Goal: Check status: Check status

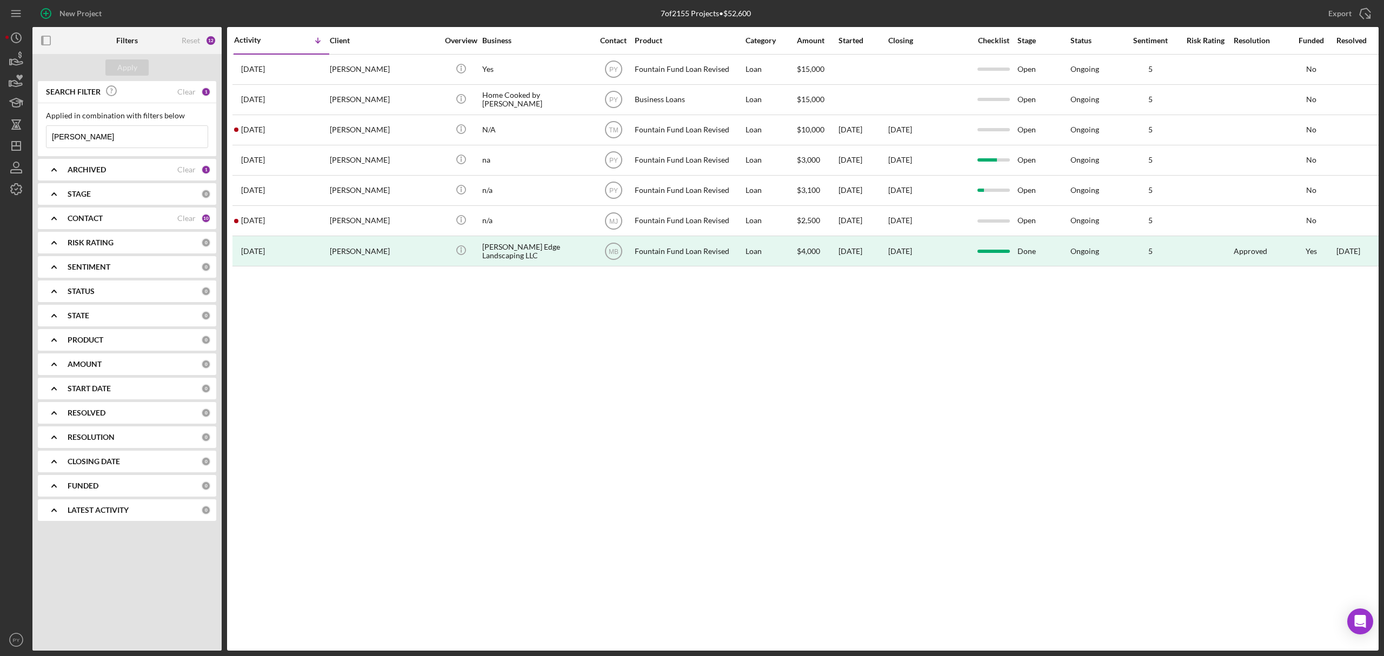
click at [134, 134] on input "[PERSON_NAME]" at bounding box center [126, 137] width 161 height 22
type input "c"
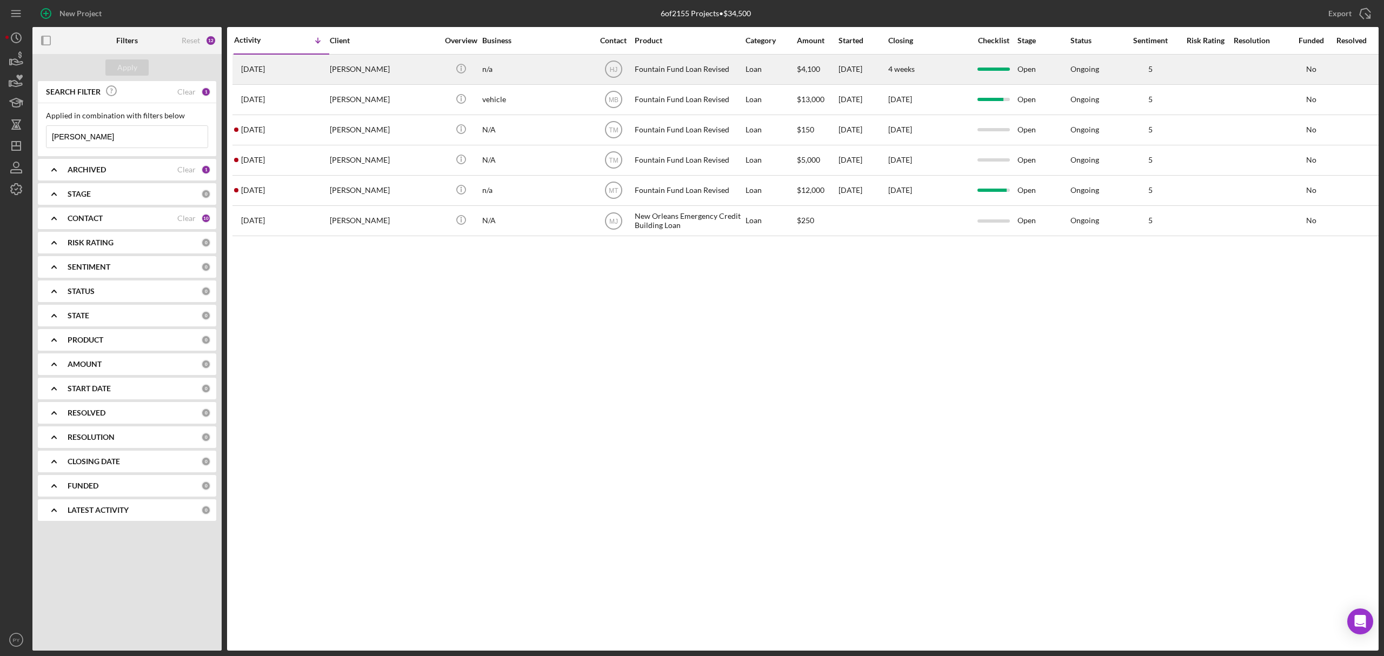
type input "[PERSON_NAME]"
click at [345, 59] on div "[PERSON_NAME]" at bounding box center [384, 69] width 108 height 29
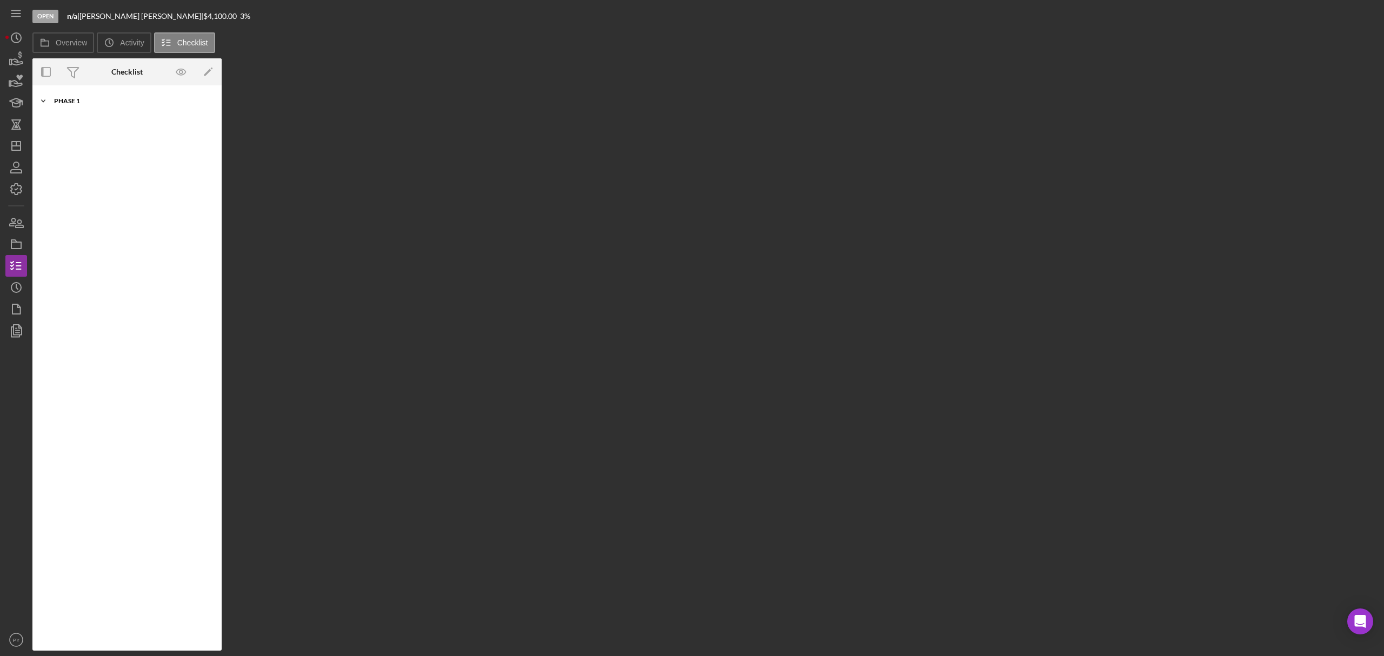
click at [64, 103] on div "Phase 1" at bounding box center [131, 101] width 154 height 6
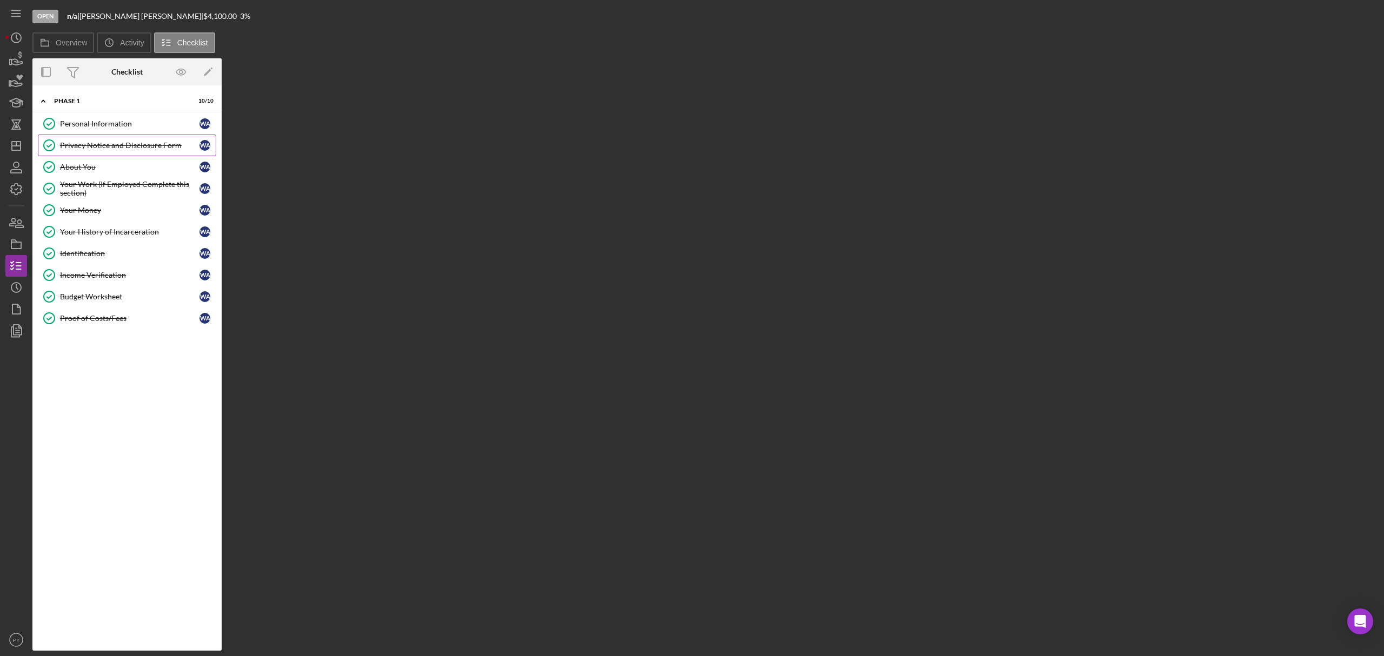
click at [93, 146] on div "Privacy Notice and Disclosure Form" at bounding box center [129, 145] width 139 height 9
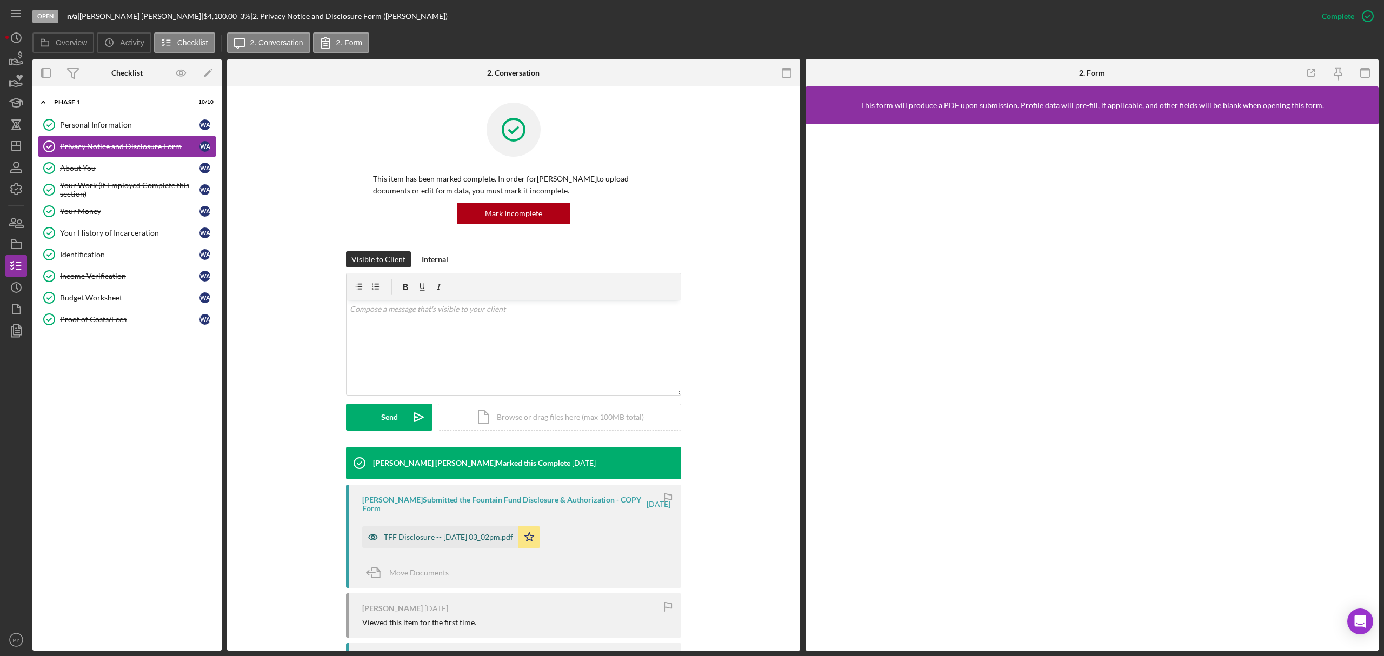
click at [442, 532] on div "TFF Disclosure -- [DATE] 03_02pm.pdf" at bounding box center [440, 538] width 156 height 22
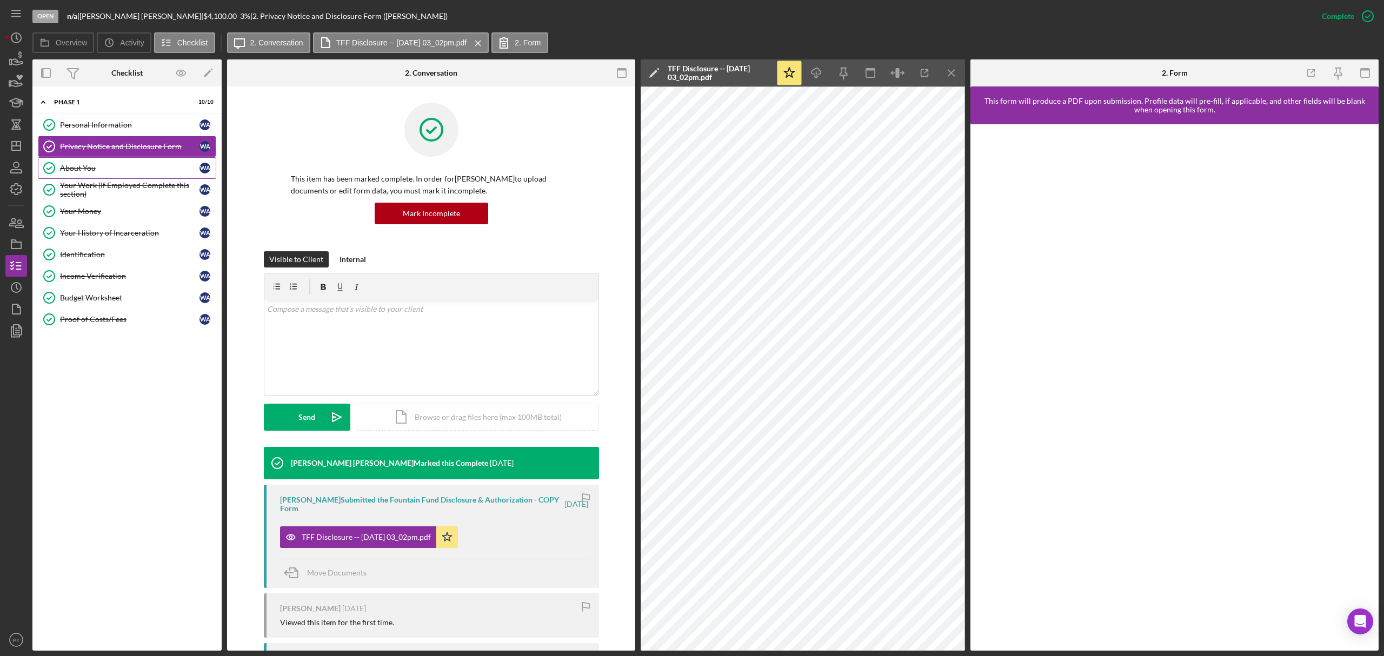
click at [81, 164] on div "About You" at bounding box center [129, 168] width 139 height 9
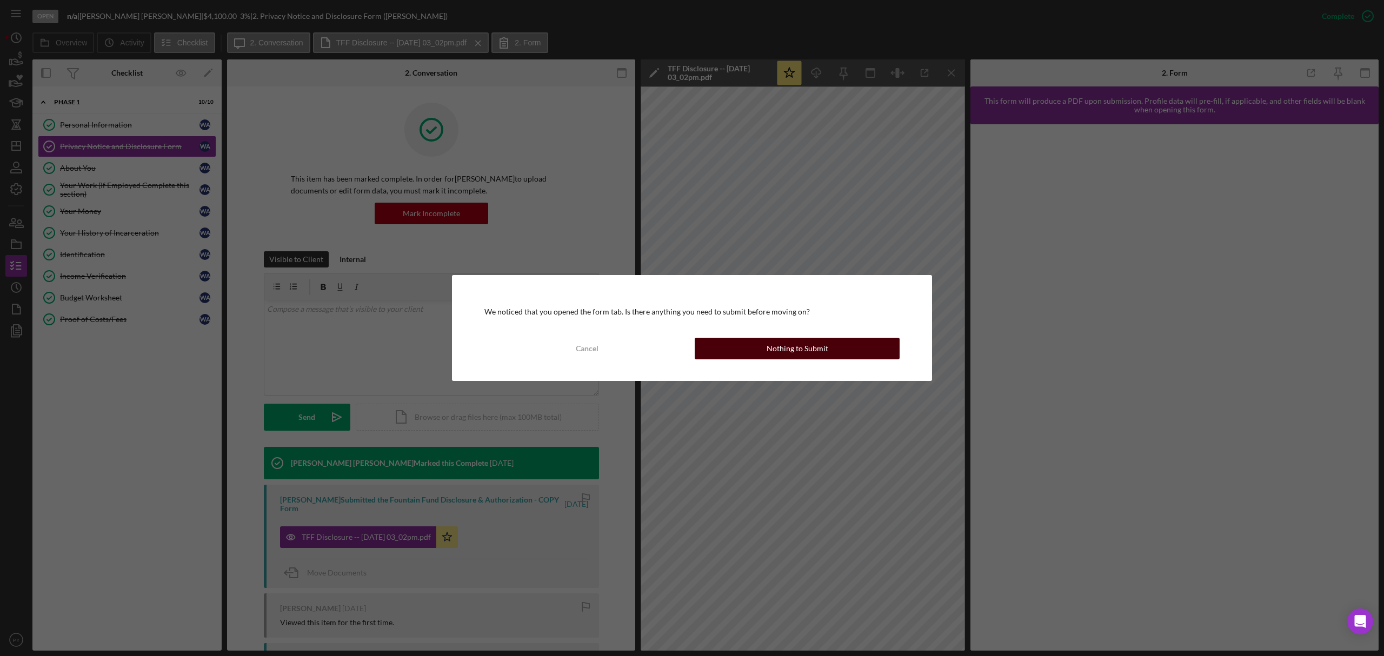
click at [730, 342] on button "Nothing to Submit" at bounding box center [797, 349] width 205 height 22
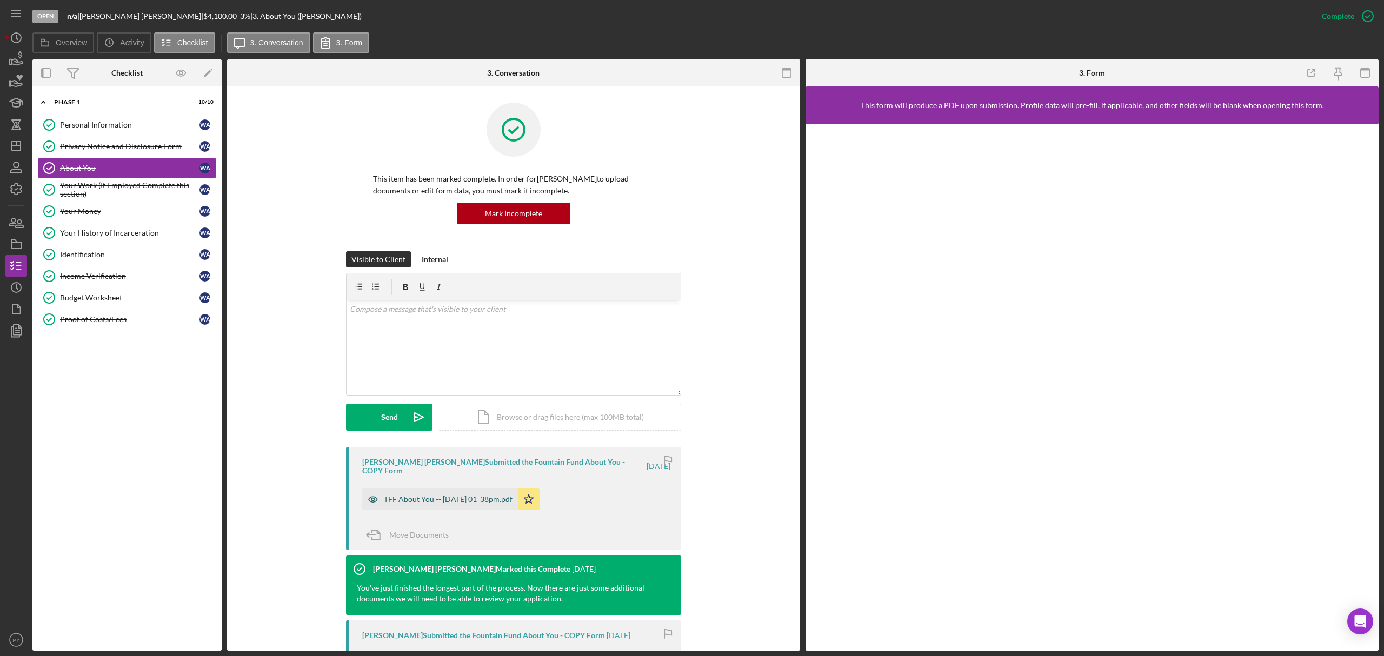
click at [461, 495] on div "TFF About You -- [DATE] 01_38pm.pdf" at bounding box center [448, 499] width 129 height 9
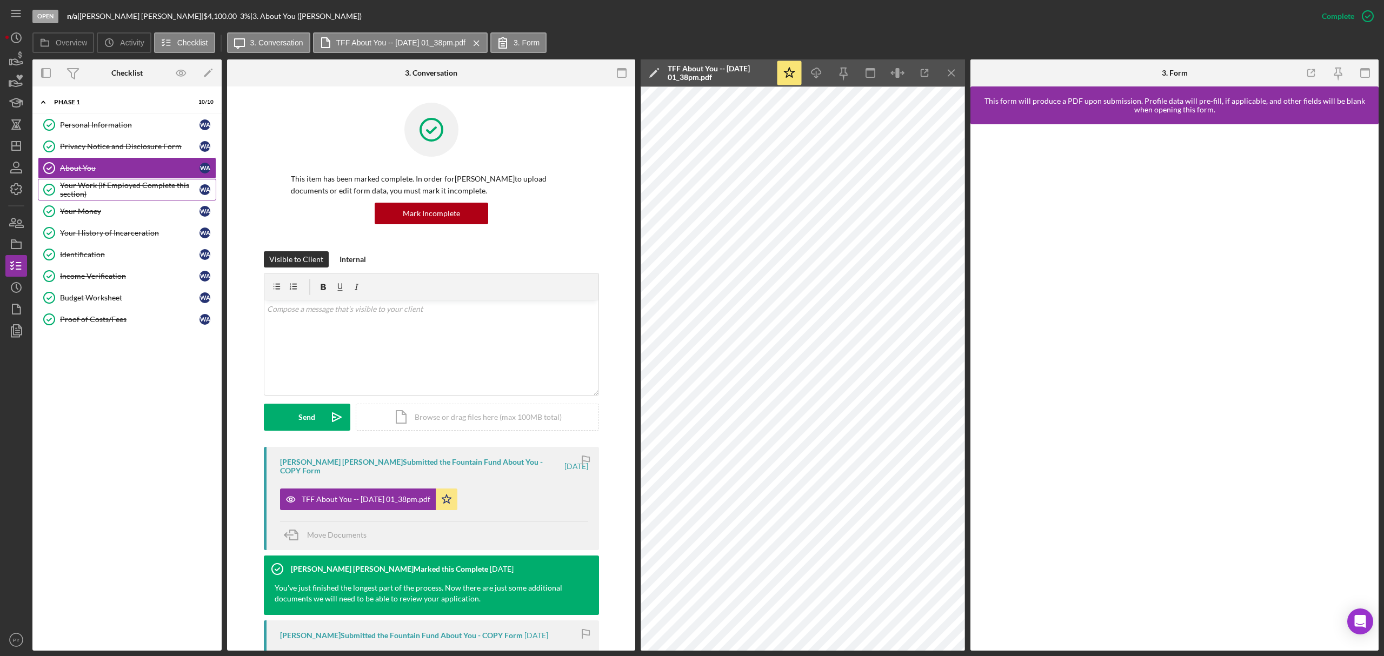
click at [130, 195] on div "Your Work (If Employed Complete this section)" at bounding box center [129, 189] width 139 height 17
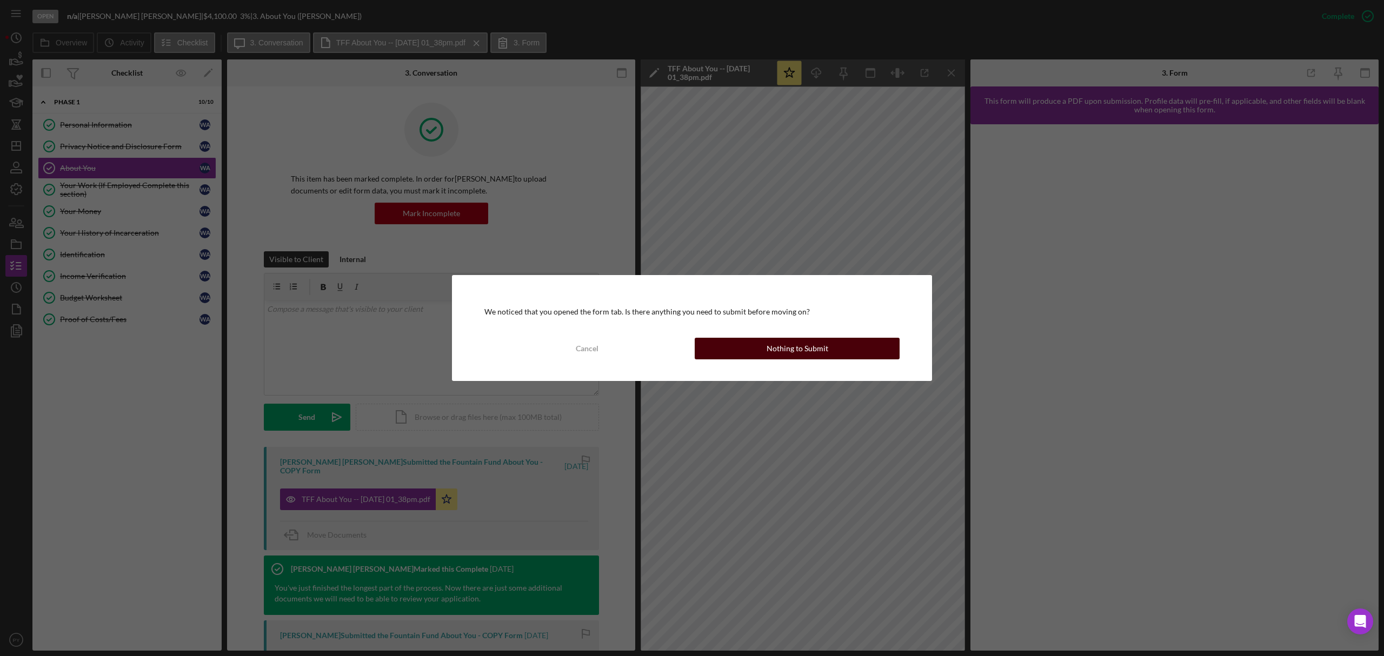
click at [718, 341] on button "Nothing to Submit" at bounding box center [797, 349] width 205 height 22
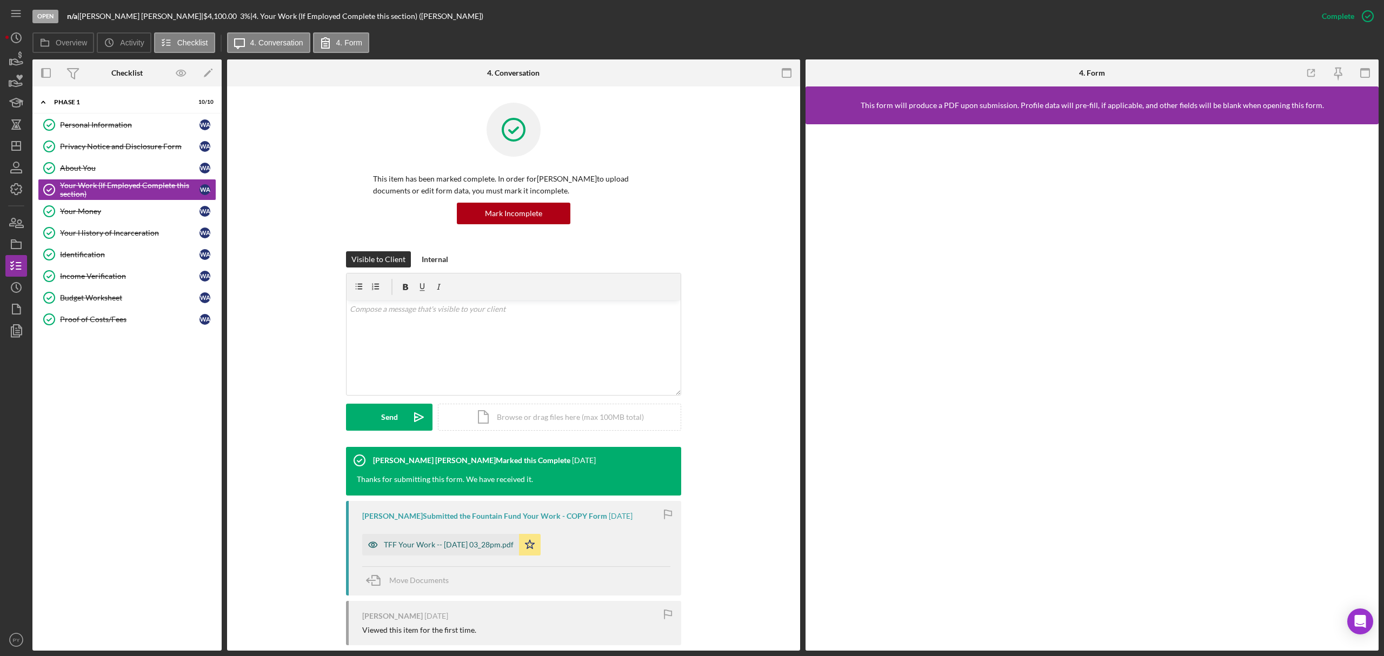
click at [485, 545] on div "TFF Your Work -- [DATE] 03_28pm.pdf" at bounding box center [449, 545] width 130 height 9
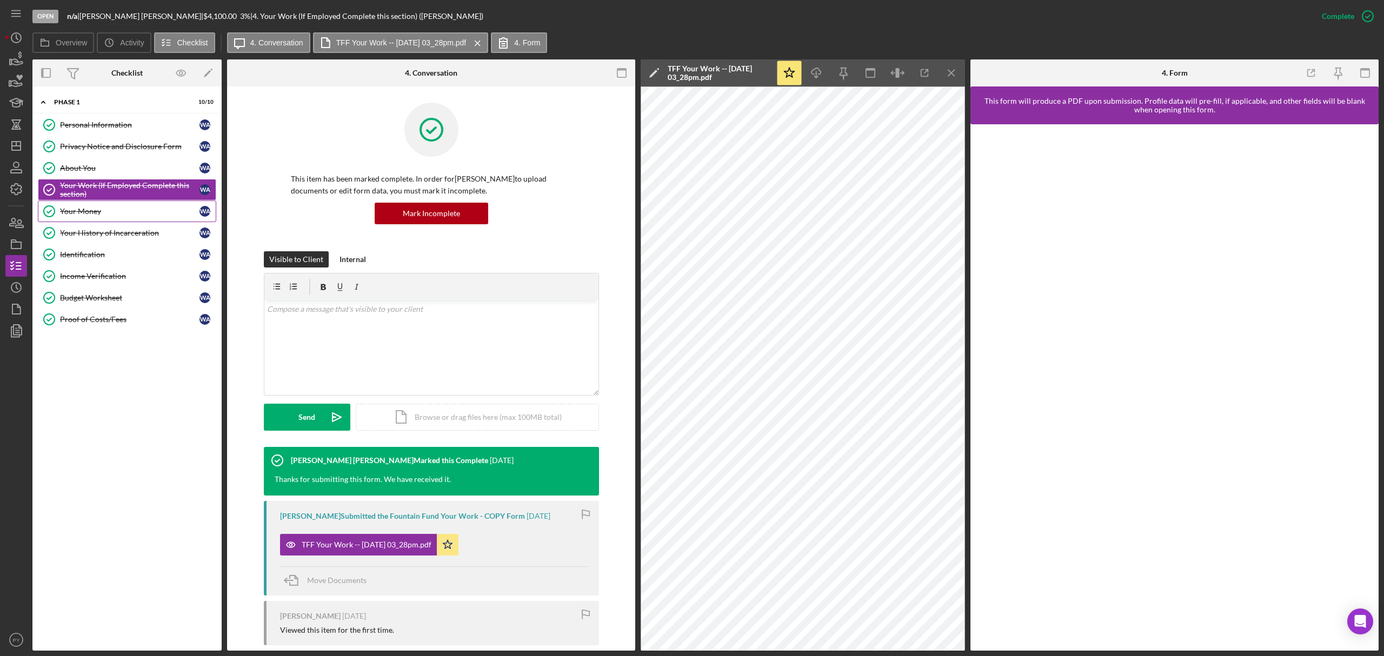
click at [110, 215] on div "Your Money" at bounding box center [129, 211] width 139 height 9
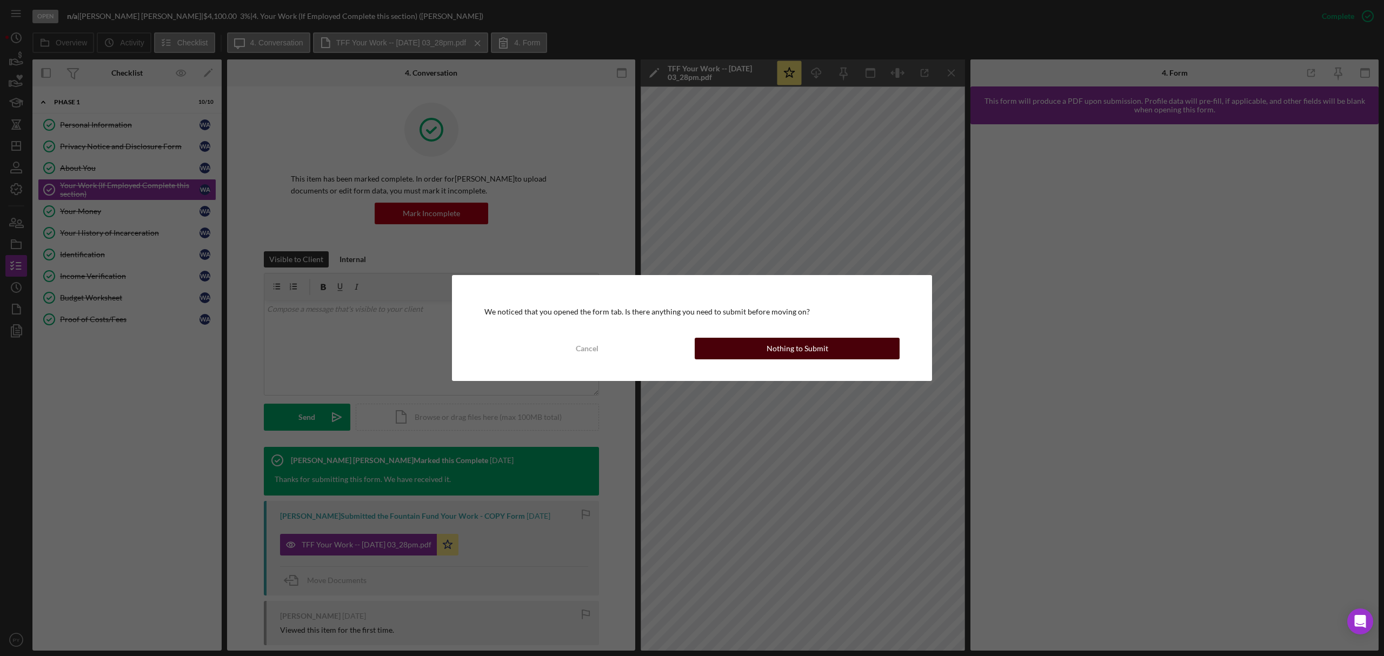
click at [750, 342] on button "Nothing to Submit" at bounding box center [797, 349] width 205 height 22
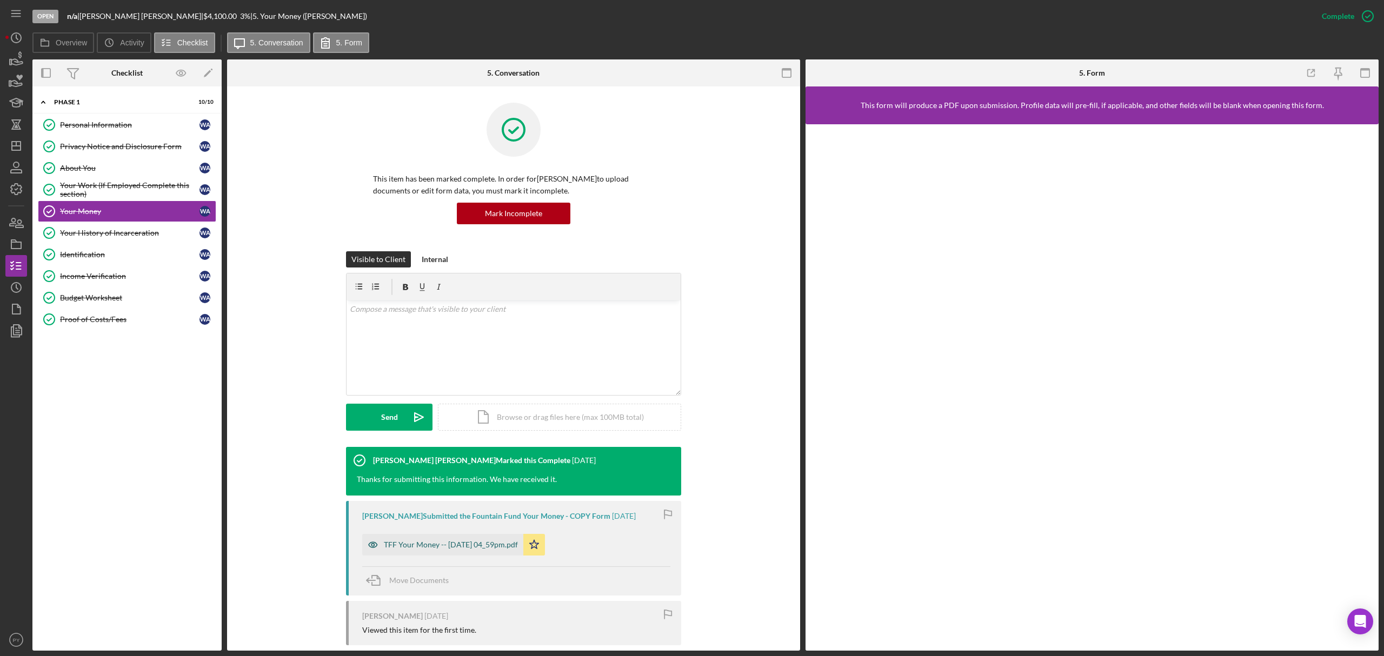
click at [452, 542] on div "TFF Your Money -- [DATE] 04_59pm.pdf" at bounding box center [451, 545] width 134 height 9
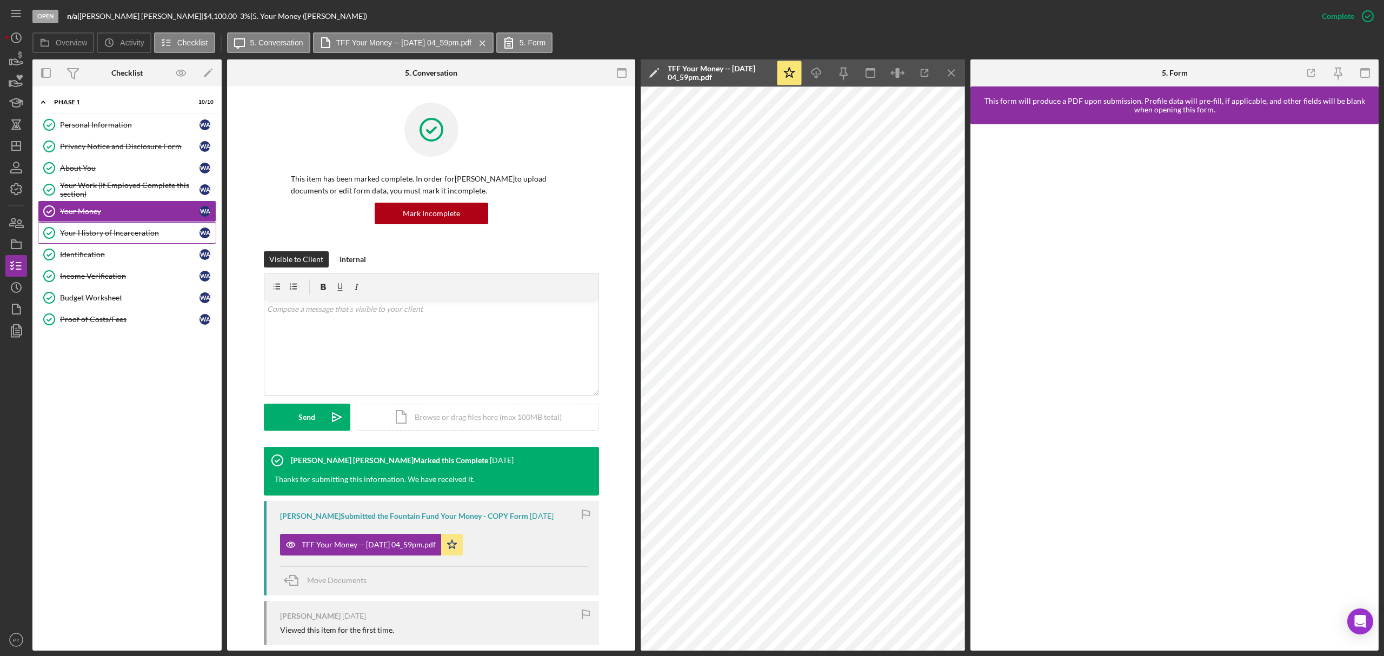
click at [154, 230] on div "Your History of Incarceration" at bounding box center [129, 233] width 139 height 9
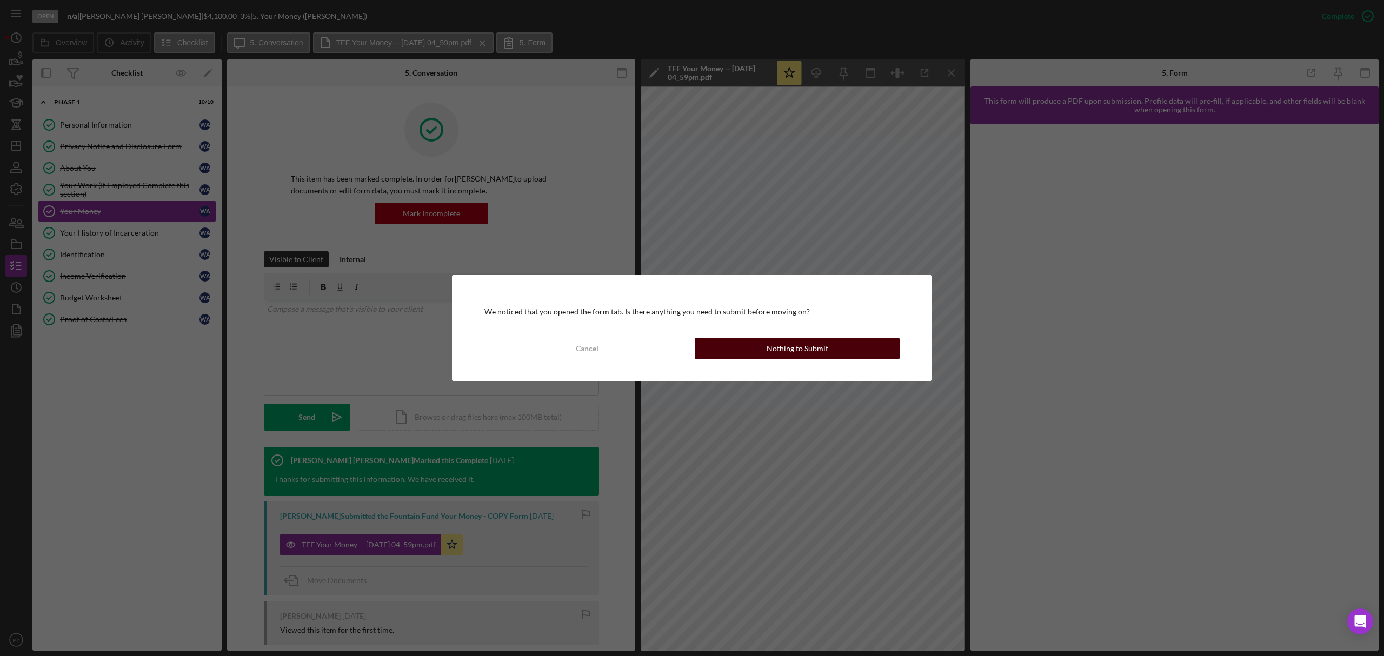
click at [792, 348] on div "Nothing to Submit" at bounding box center [798, 349] width 62 height 22
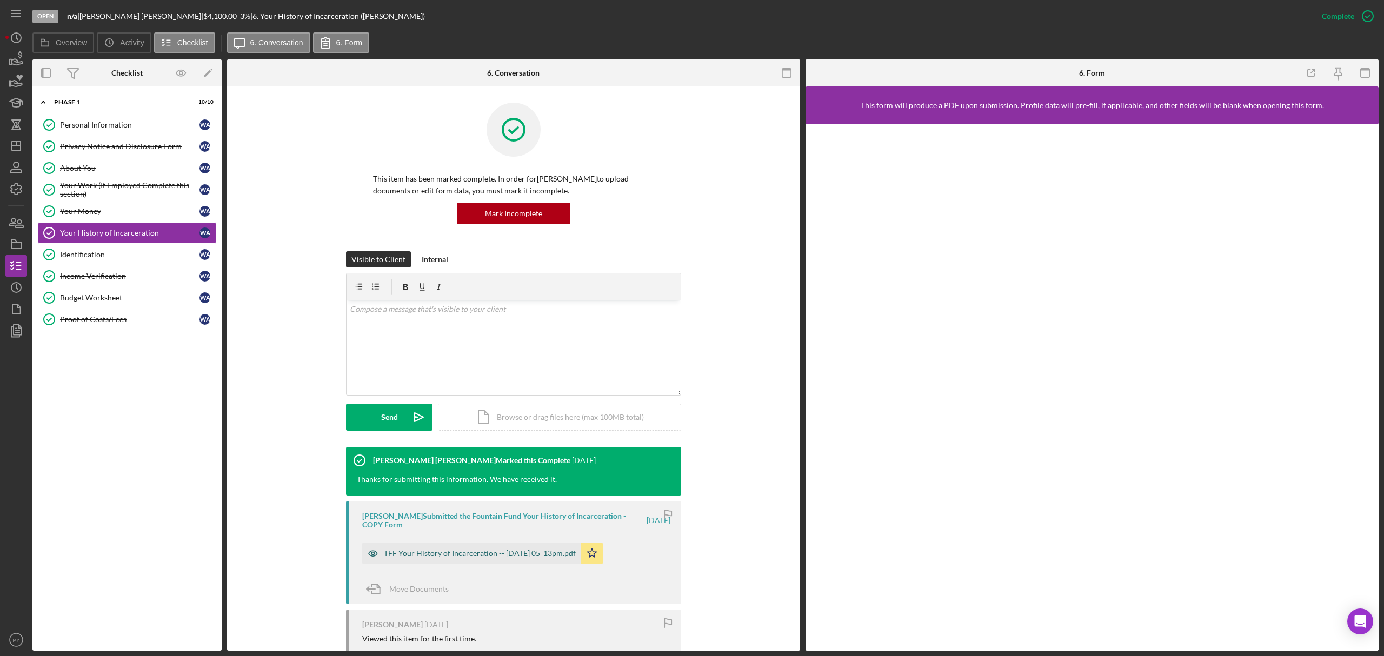
click at [493, 552] on div "TFF Your History of Incarceration -- [DATE] 05_13pm.pdf" at bounding box center [480, 553] width 192 height 9
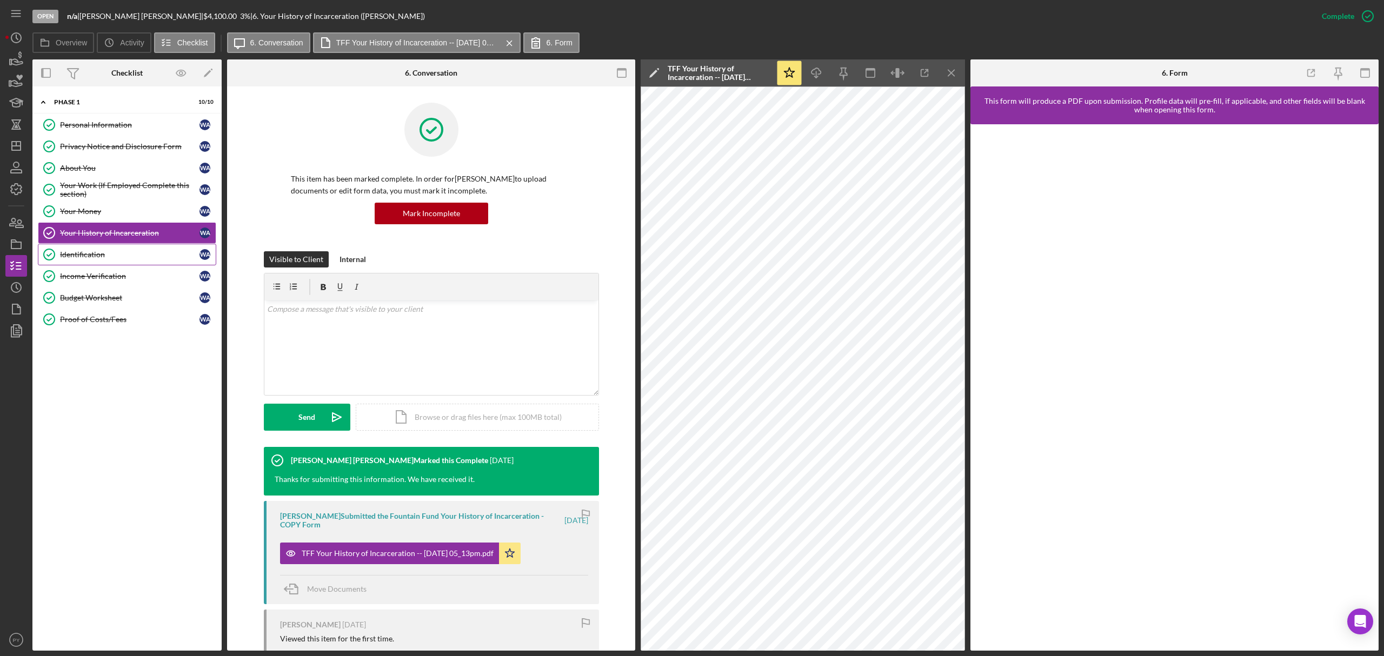
click at [112, 259] on div "Identification" at bounding box center [129, 254] width 139 height 9
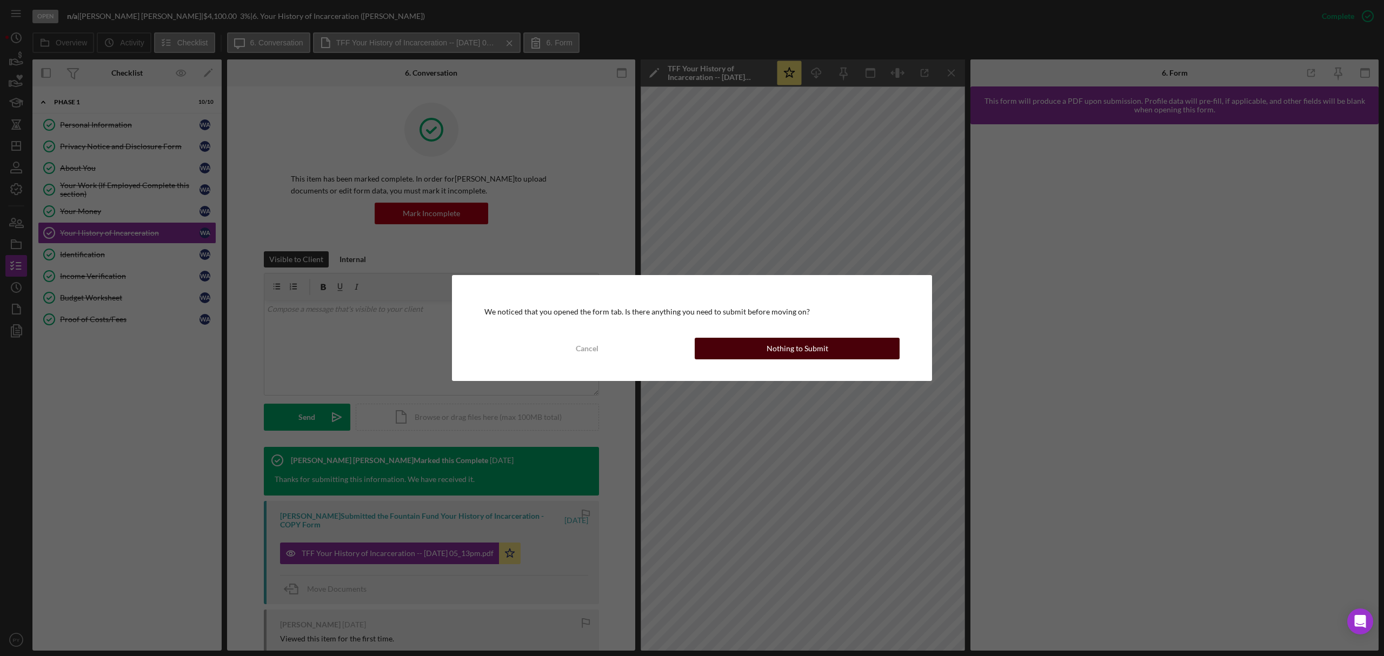
click at [762, 346] on button "Nothing to Submit" at bounding box center [797, 349] width 205 height 22
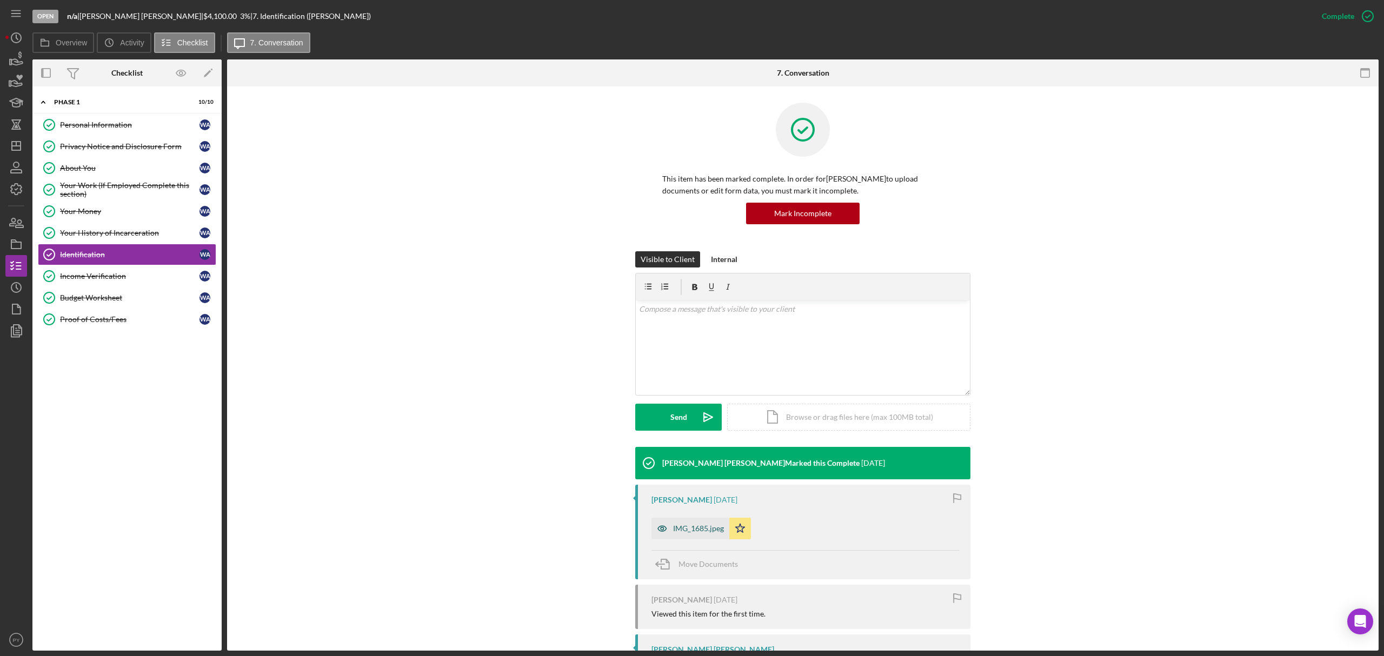
click at [690, 523] on div "IMG_1685.jpeg" at bounding box center [690, 529] width 78 height 22
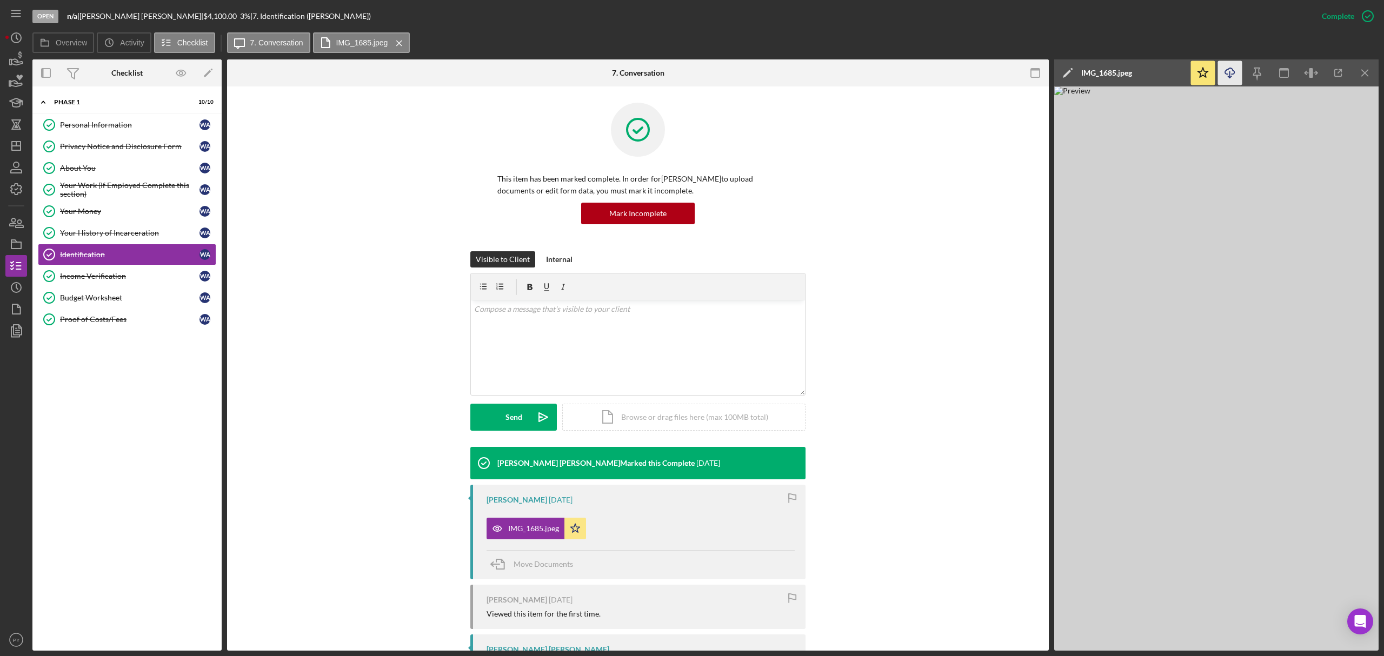
click at [1229, 70] on icon "Icon/Download" at bounding box center [1230, 73] width 24 height 24
click at [131, 274] on link "Income Verification Income Verification W A" at bounding box center [127, 276] width 178 height 22
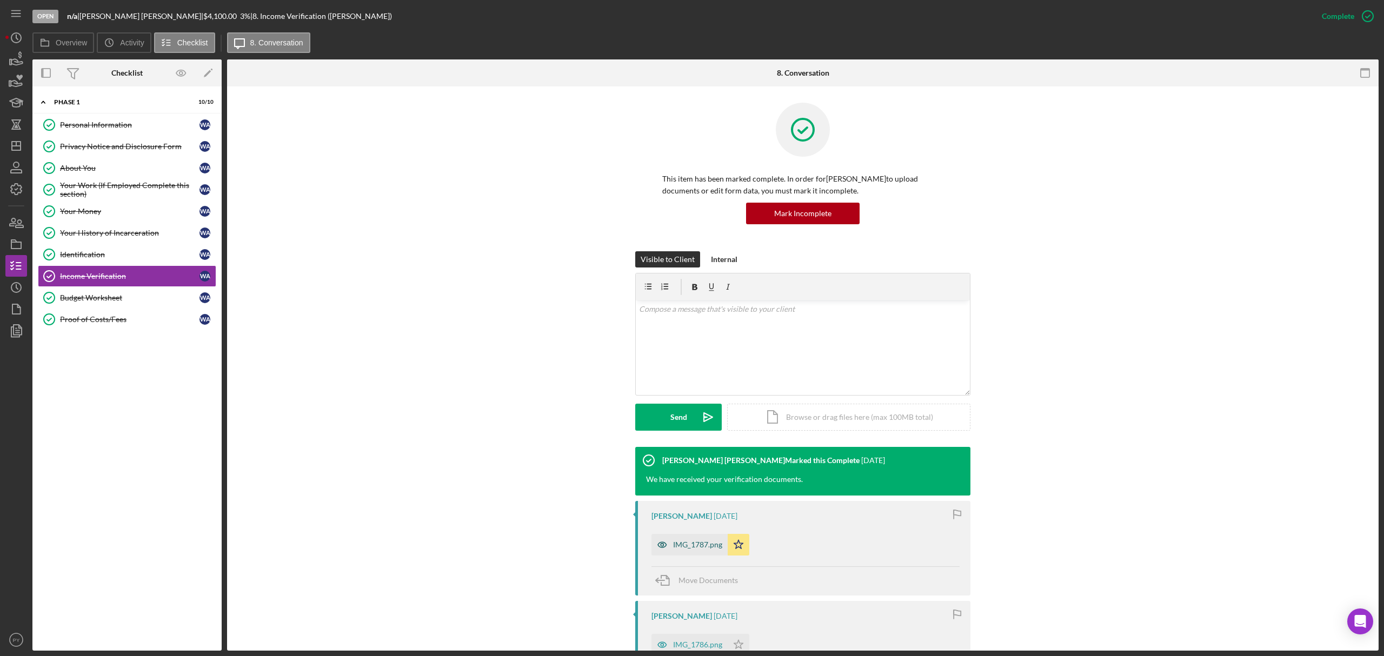
click at [690, 538] on div "IMG_1787.png" at bounding box center [689, 545] width 76 height 22
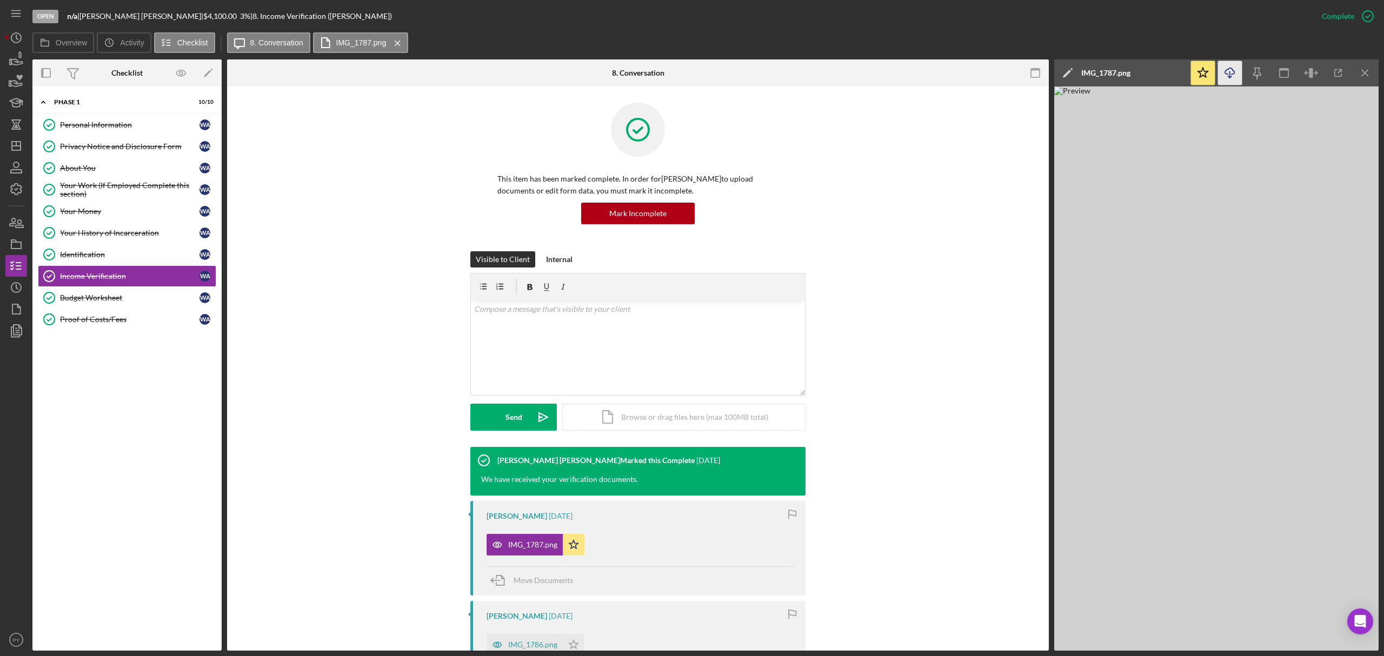
click at [1231, 76] on icon "Icon/Download" at bounding box center [1230, 73] width 24 height 24
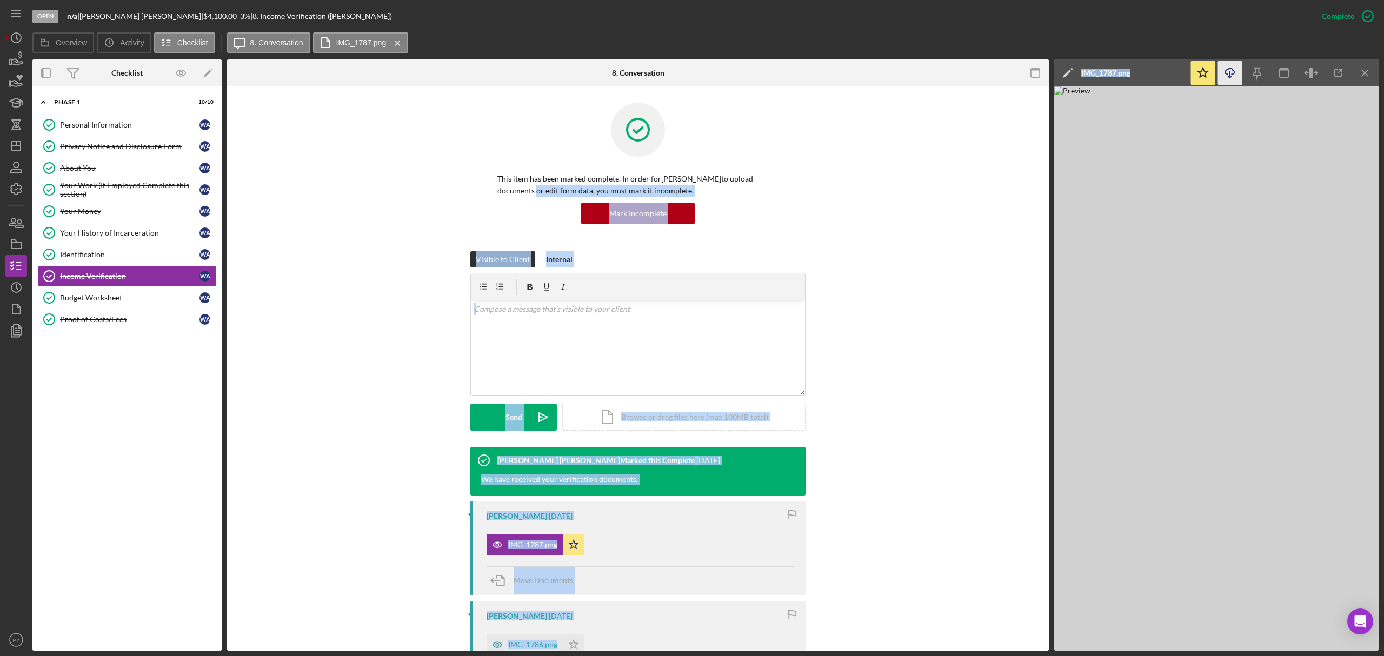
drag, startPoint x: 1044, startPoint y: 183, endPoint x: 1054, endPoint y: 235, distance: 52.8
click at [1054, 235] on div "Overview Internal Workflow Stage Open Icon/Dropdown Arrow Archive (can unarchiv…" at bounding box center [705, 354] width 1346 height 591
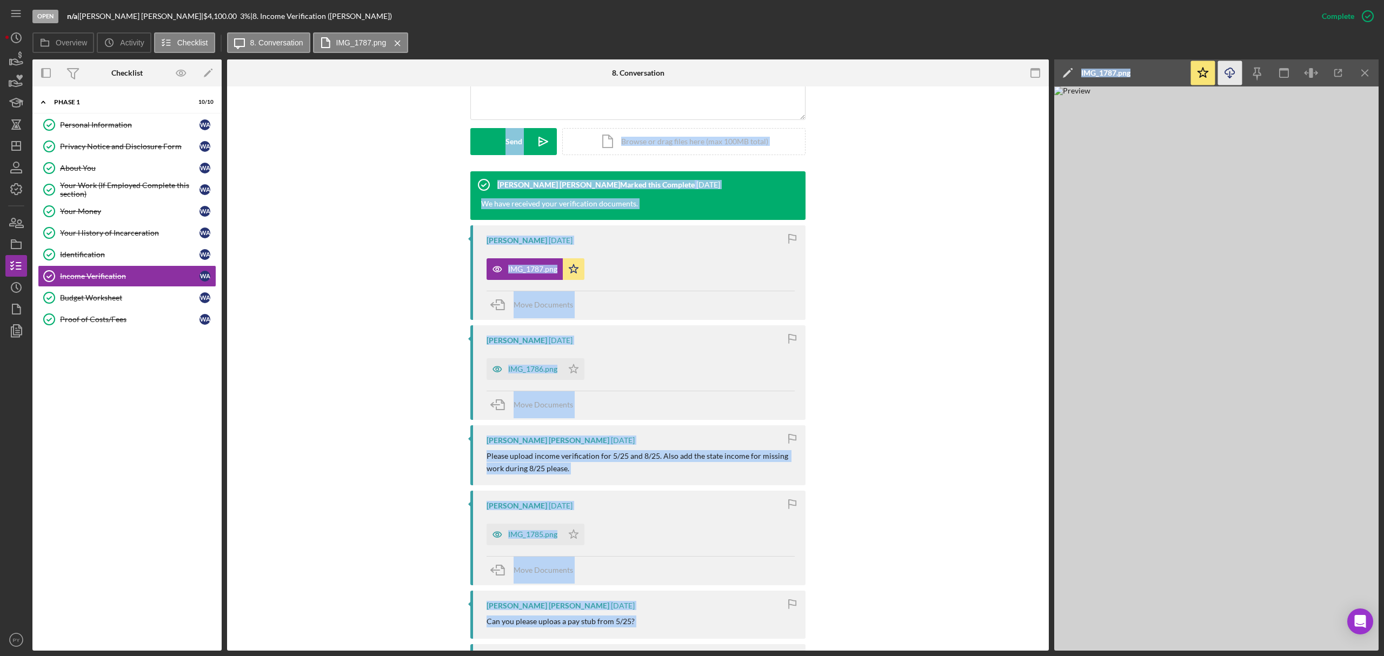
scroll to position [279, 0]
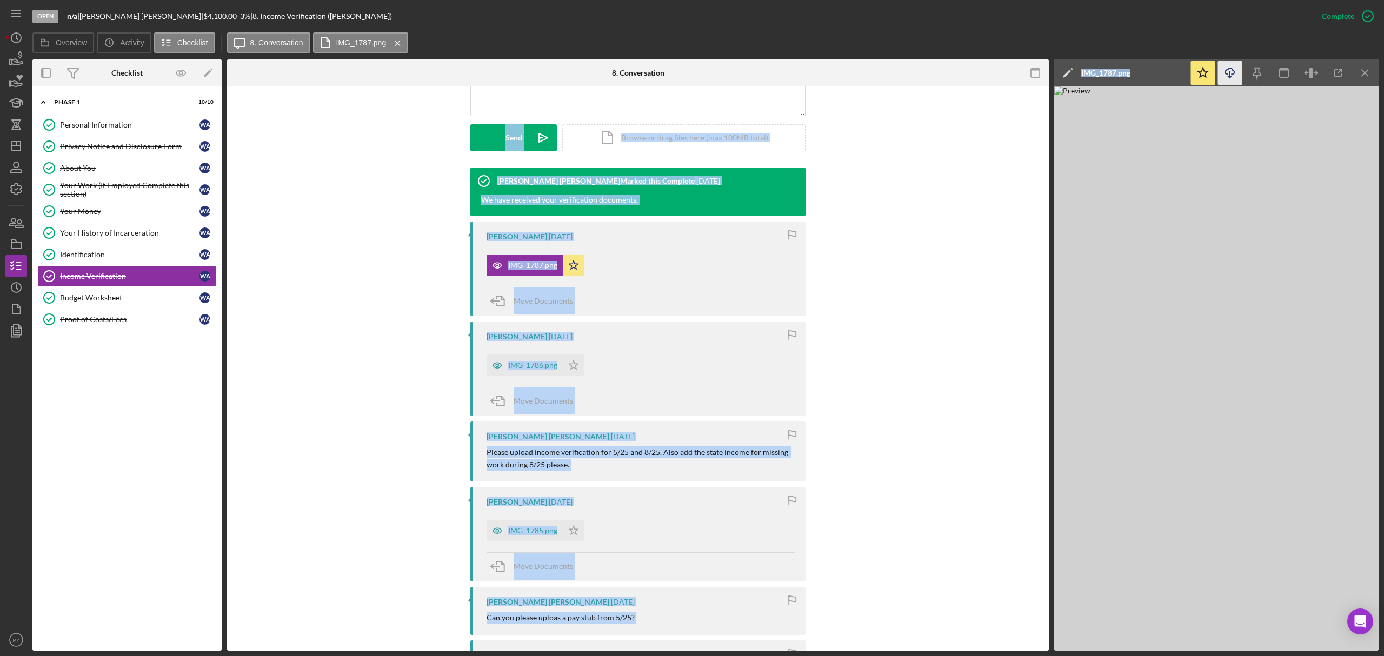
click at [1049, 375] on div "Overview Internal Workflow Stage Open Icon/Dropdown Arrow Archive (can unarchiv…" at bounding box center [705, 354] width 1346 height 591
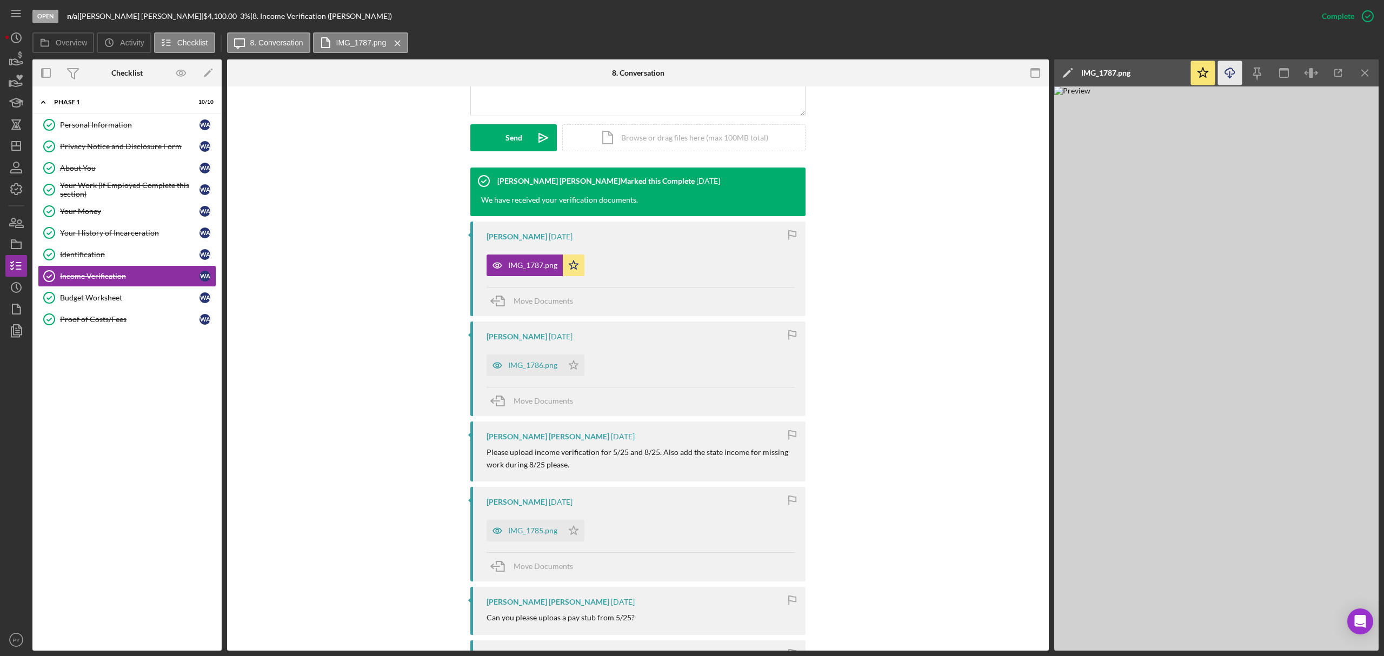
click at [508, 367] on div "IMG_1786.png" at bounding box center [532, 365] width 49 height 9
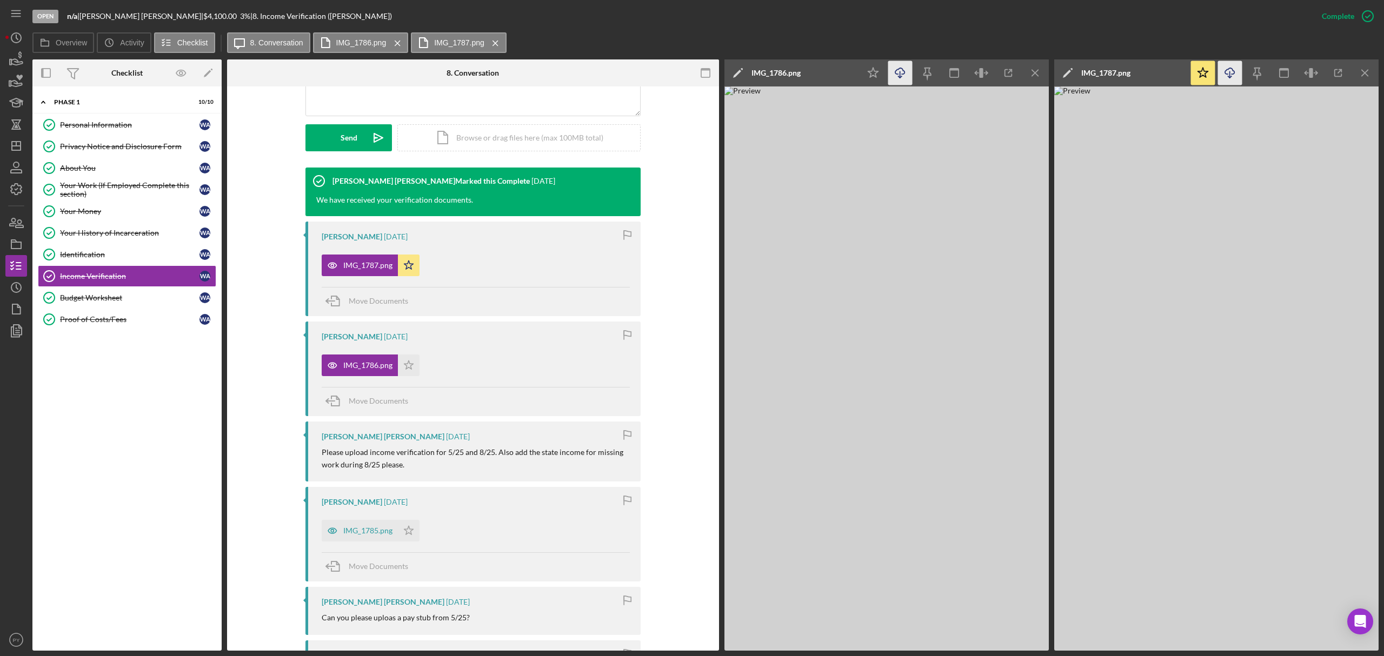
click at [901, 69] on icon "Icon/Download" at bounding box center [900, 73] width 24 height 24
click at [359, 525] on div "IMG_1785.png" at bounding box center [360, 531] width 76 height 22
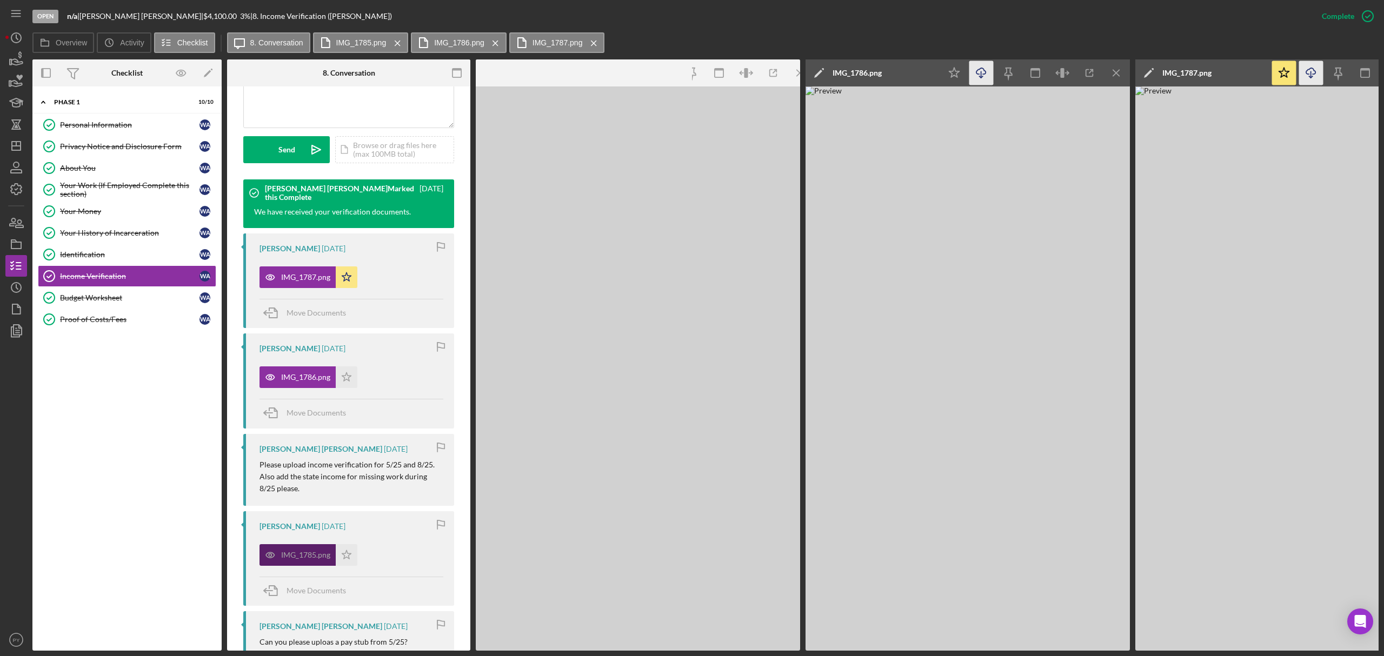
scroll to position [292, 0]
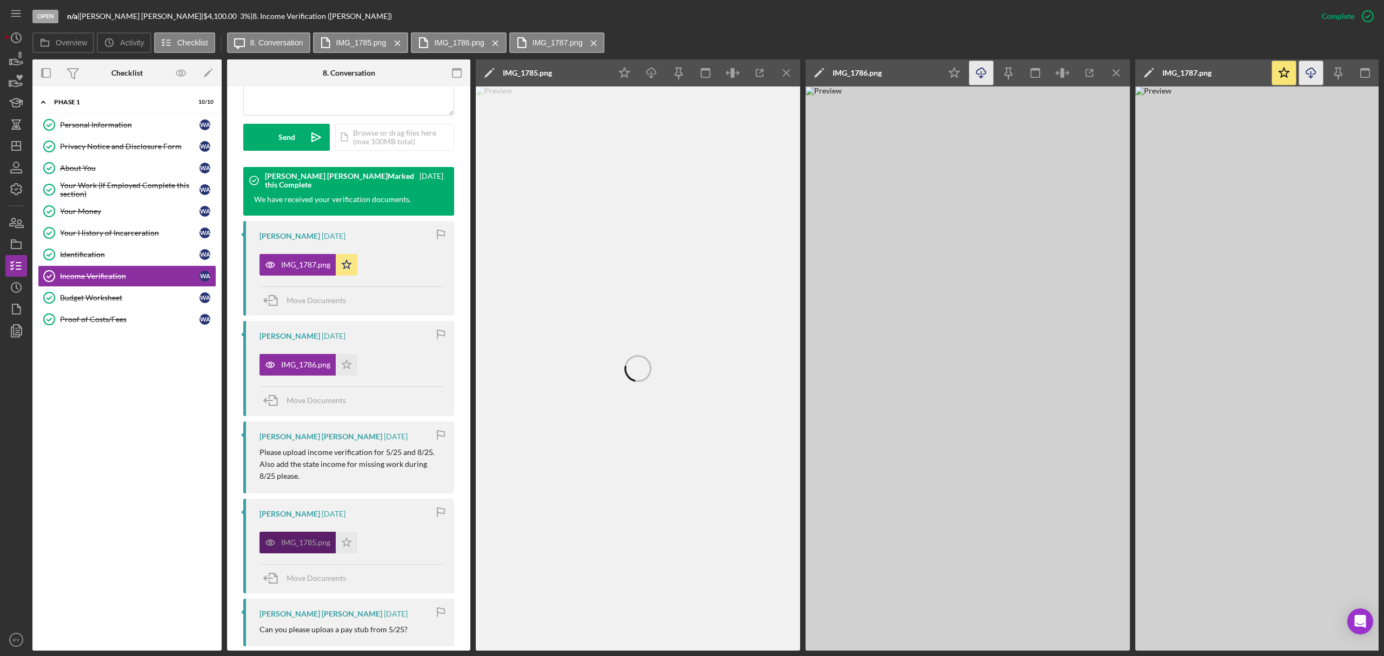
click at [359, 525] on div "[PERSON_NAME] [DATE] IMG_1785.png Icon/Star Move Documents" at bounding box center [348, 546] width 211 height 95
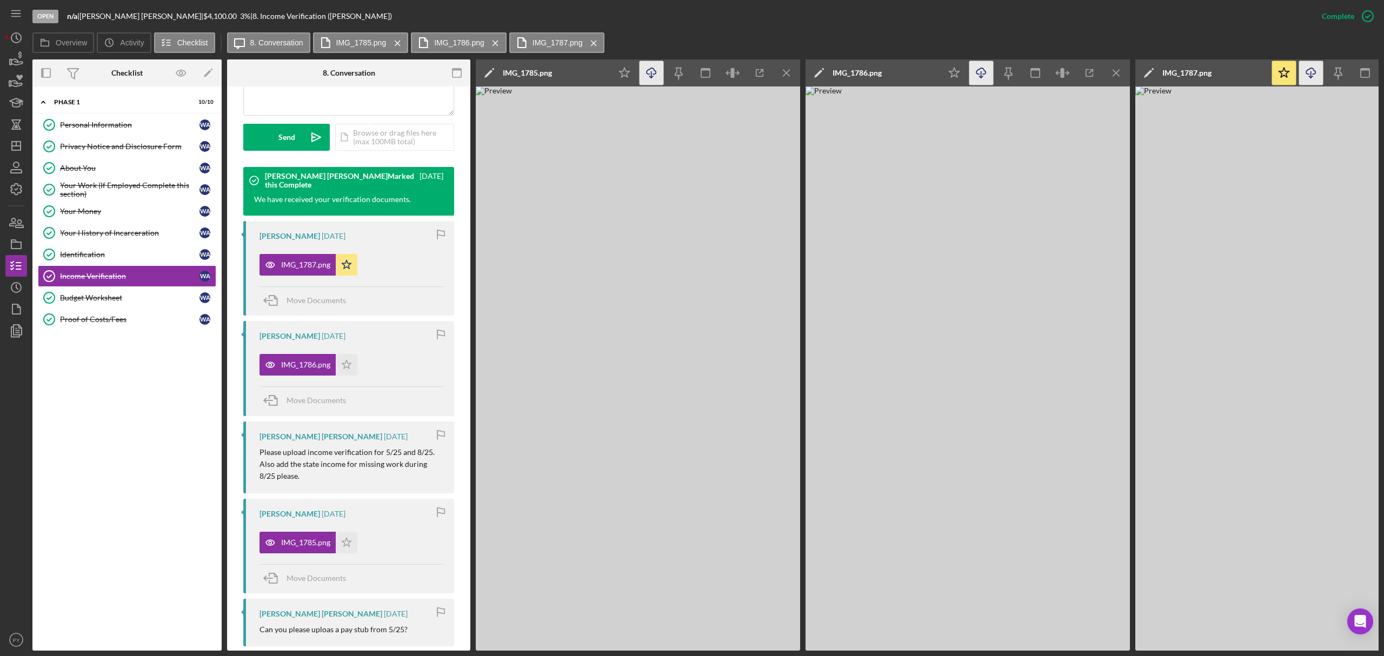
click at [641, 80] on icon "Icon/Download" at bounding box center [651, 73] width 24 height 24
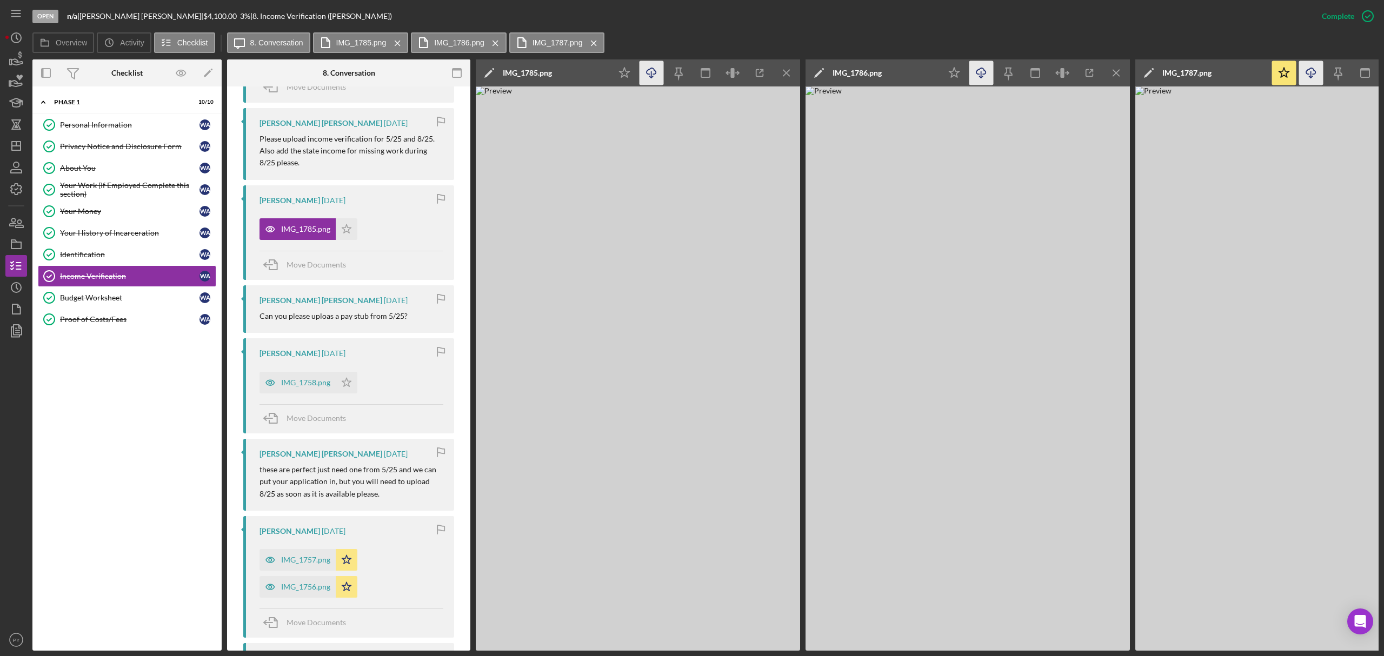
scroll to position [608, 0]
click at [317, 381] on div "IMG_1758.png" at bounding box center [305, 380] width 49 height 9
click at [645, 78] on icon "Icon/Download" at bounding box center [651, 73] width 24 height 24
click at [291, 554] on div "IMG_1757.png" at bounding box center [305, 557] width 49 height 9
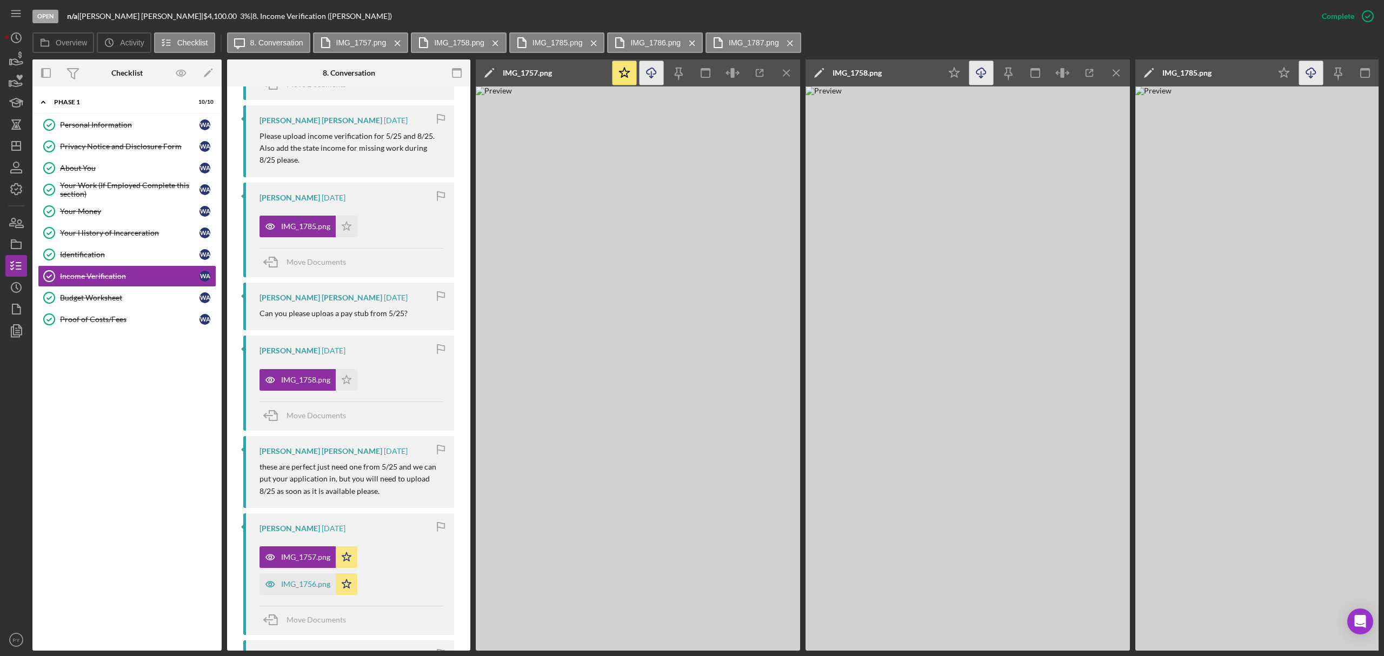
click at [653, 69] on icon "Icon/Download" at bounding box center [651, 73] width 24 height 24
click at [284, 579] on div "IMG_1756.png" at bounding box center [297, 585] width 76 height 22
click at [658, 76] on icon "Icon/Download" at bounding box center [651, 73] width 24 height 24
click at [532, 421] on img at bounding box center [638, 368] width 324 height 564
click at [120, 302] on div "Budget Worksheet" at bounding box center [129, 298] width 139 height 9
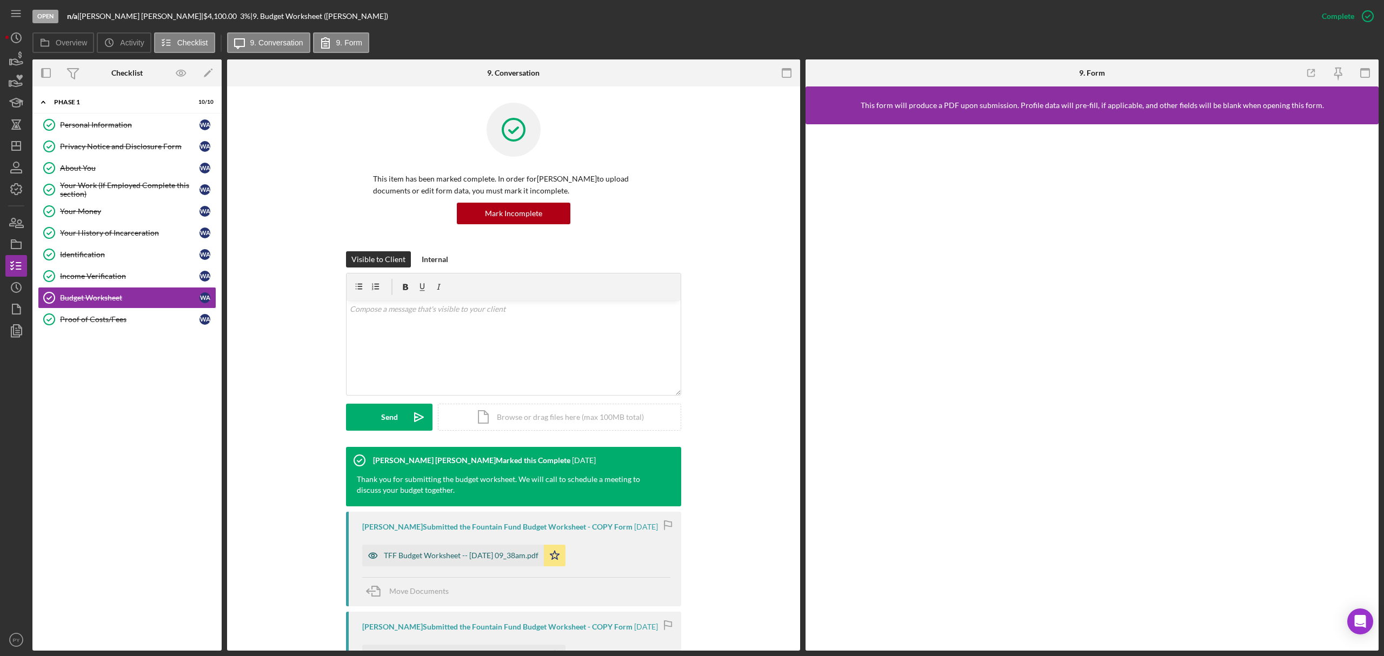
click at [416, 554] on div "TFF Budget Worksheet -- [DATE] 09_38am.pdf" at bounding box center [461, 555] width 155 height 9
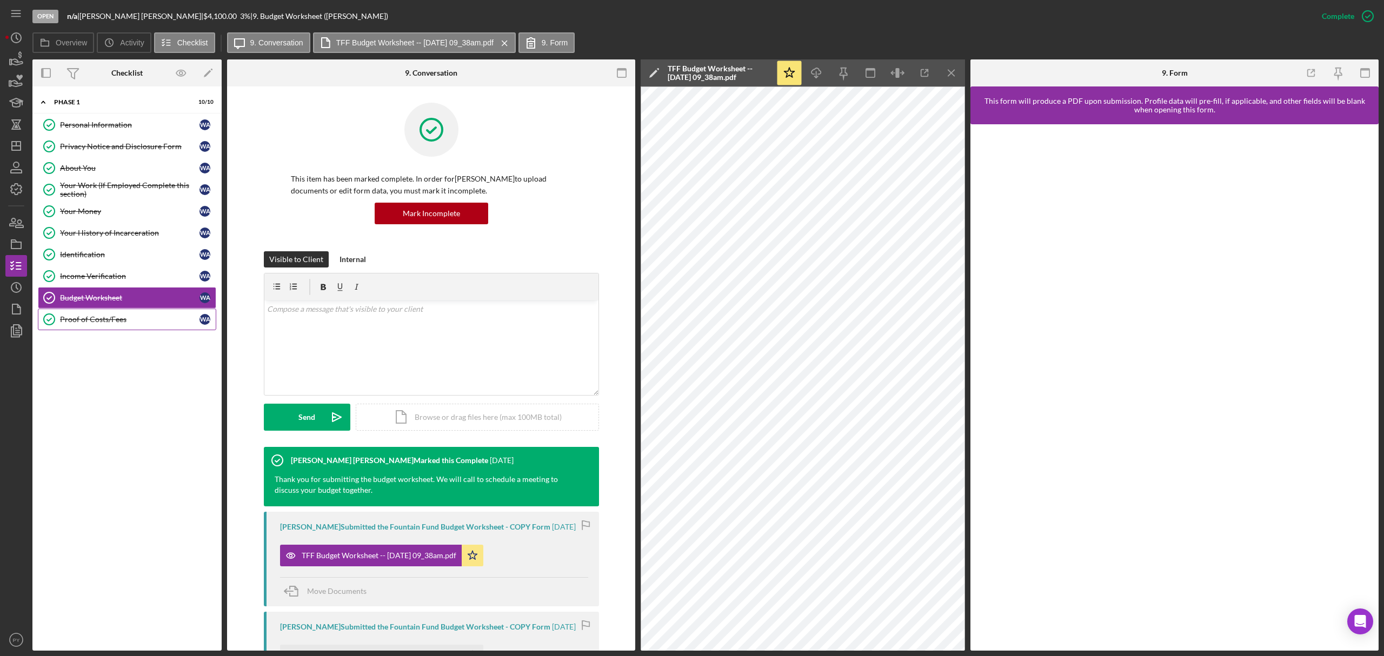
click at [108, 324] on div "Proof of Costs/Fees" at bounding box center [129, 319] width 139 height 9
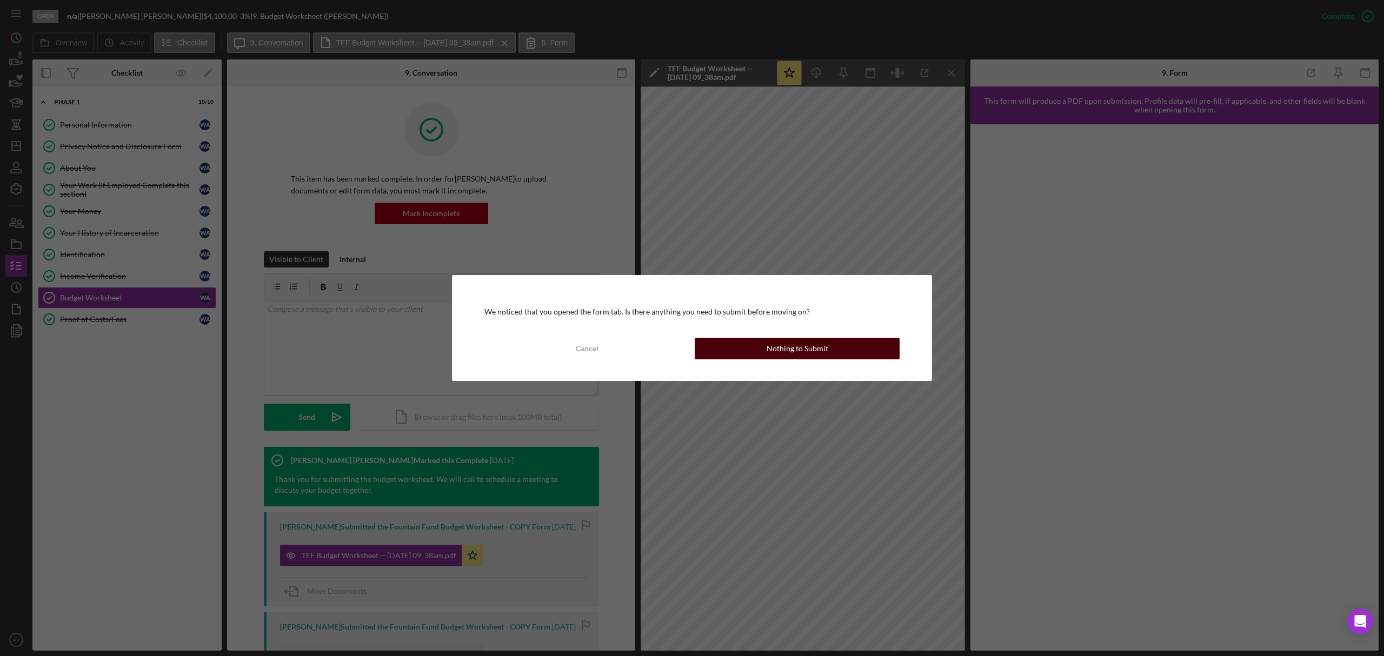
click at [746, 348] on button "Nothing to Submit" at bounding box center [797, 349] width 205 height 22
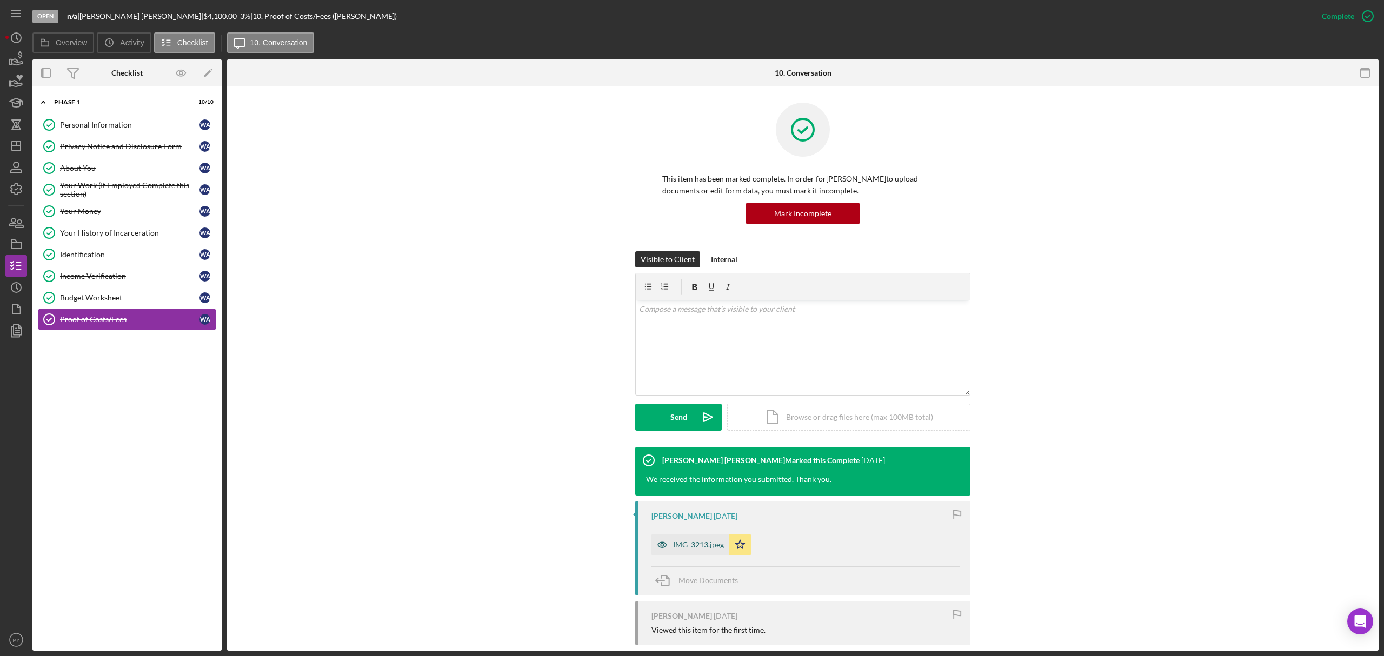
click at [701, 542] on div "IMG_3213.jpeg" at bounding box center [698, 545] width 51 height 9
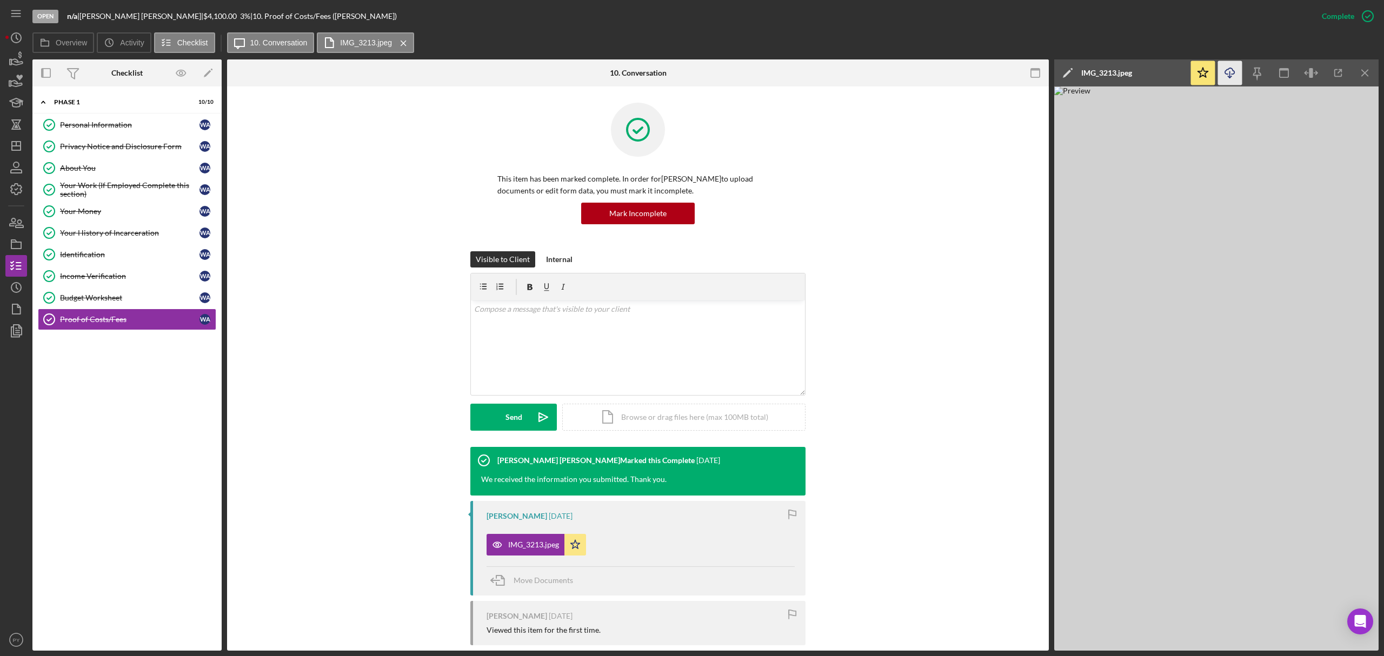
click at [1227, 70] on icon "button" at bounding box center [1229, 71] width 9 height 6
click at [379, 226] on div "This item has been marked complete. In order for [PERSON_NAME] to upload docume…" at bounding box center [637, 177] width 789 height 149
click at [1358, 76] on icon "Icon/Menu Close" at bounding box center [1365, 73] width 24 height 24
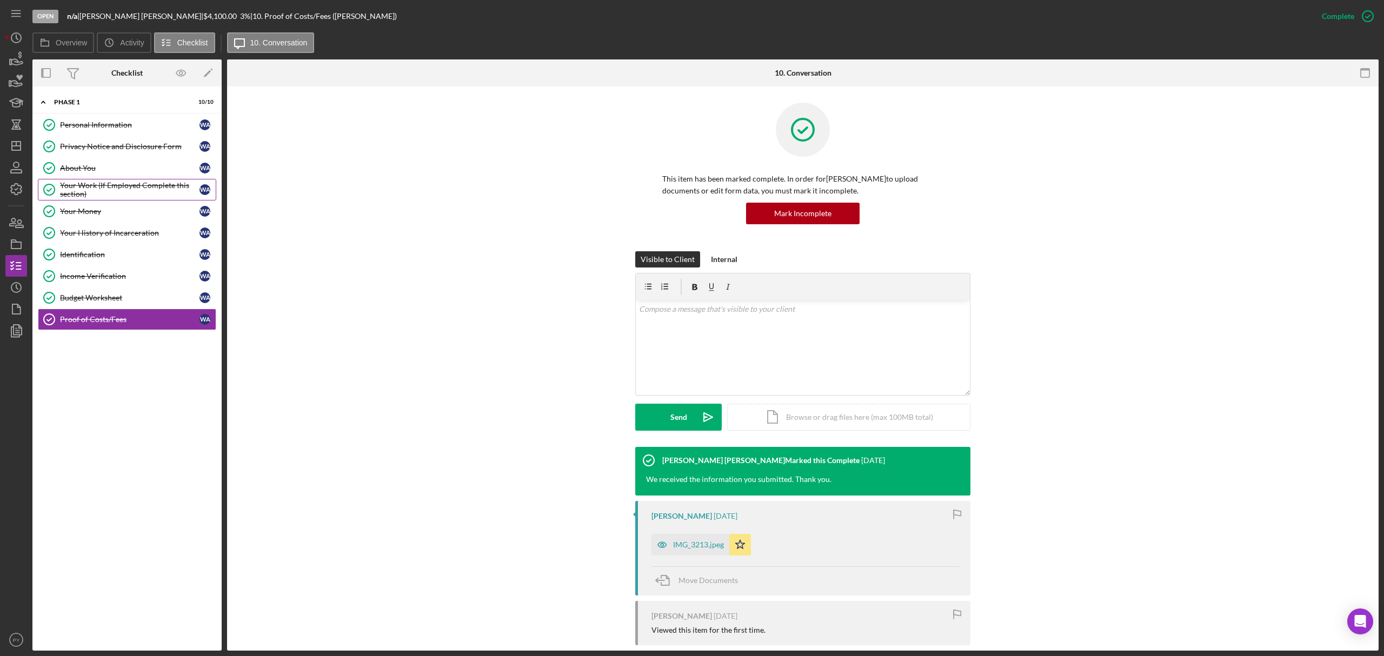
click at [94, 190] on div "Your Work (If Employed Complete this section)" at bounding box center [129, 189] width 139 height 17
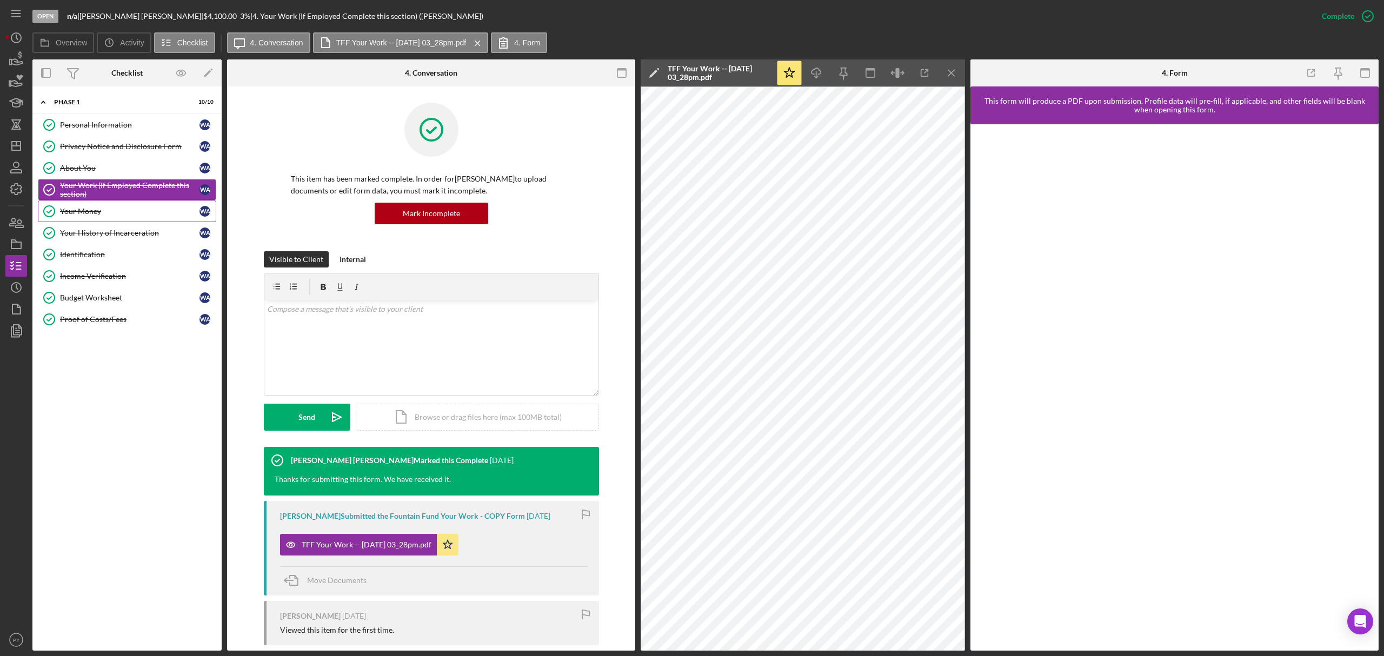
click at [89, 208] on div "Your Money" at bounding box center [129, 211] width 139 height 9
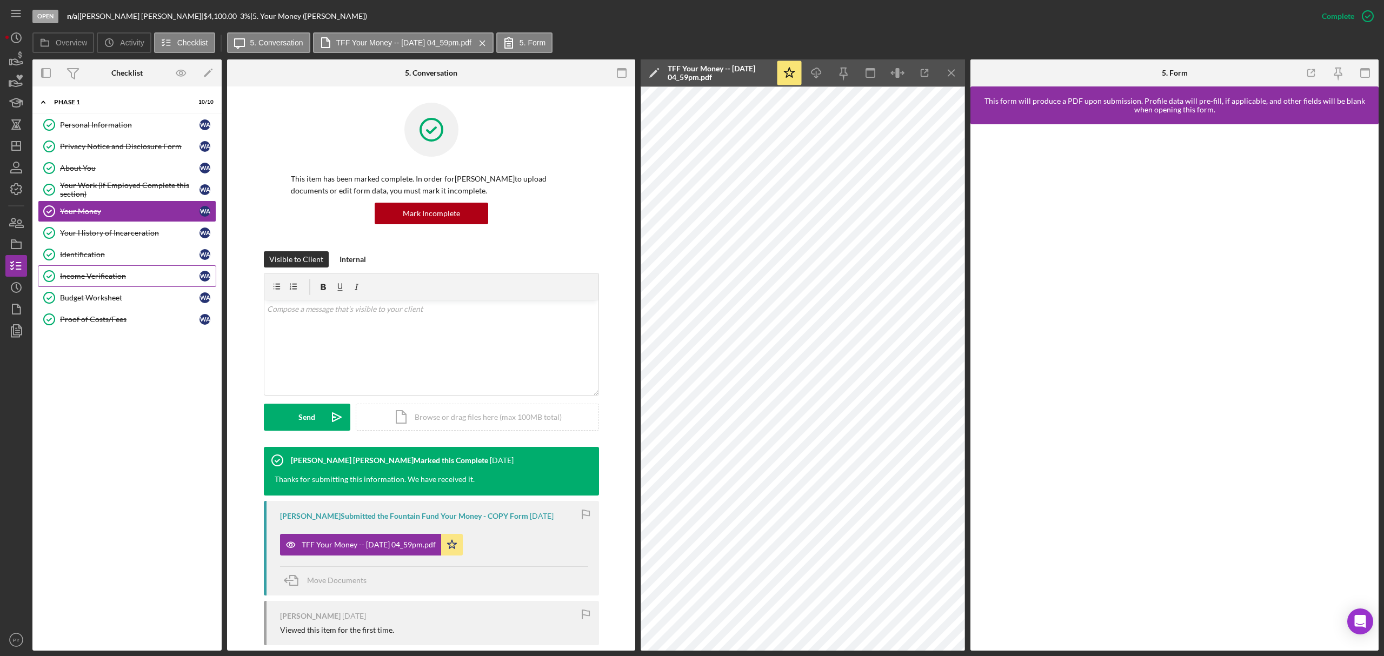
click at [78, 281] on div "Income Verification" at bounding box center [129, 276] width 139 height 9
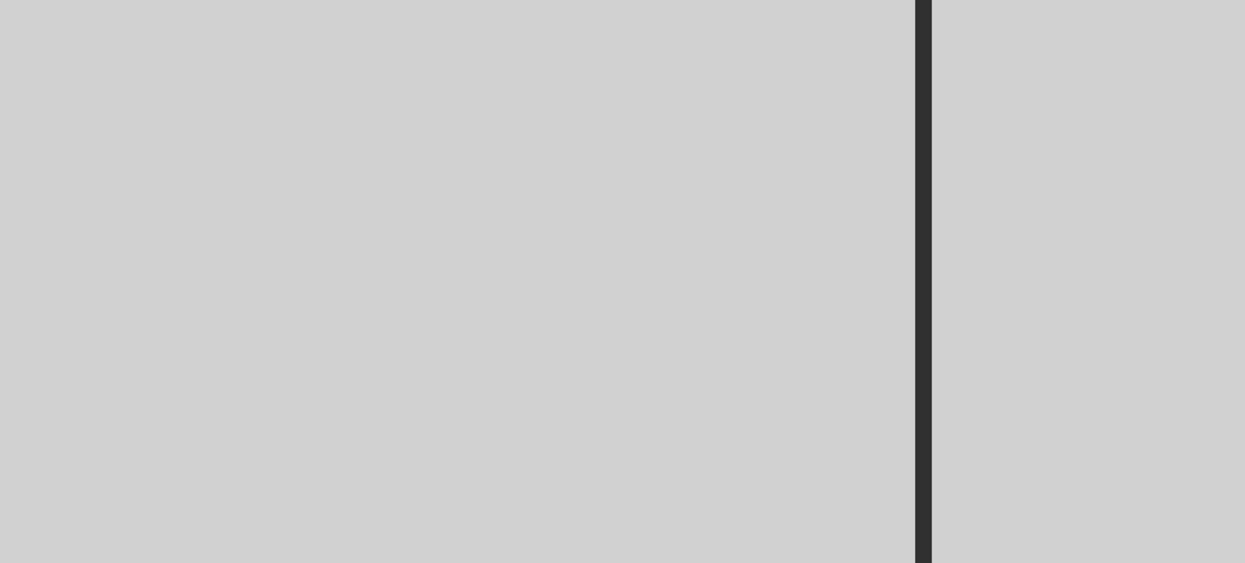
click at [835, 215] on img at bounding box center [967, 321] width 324 height 471
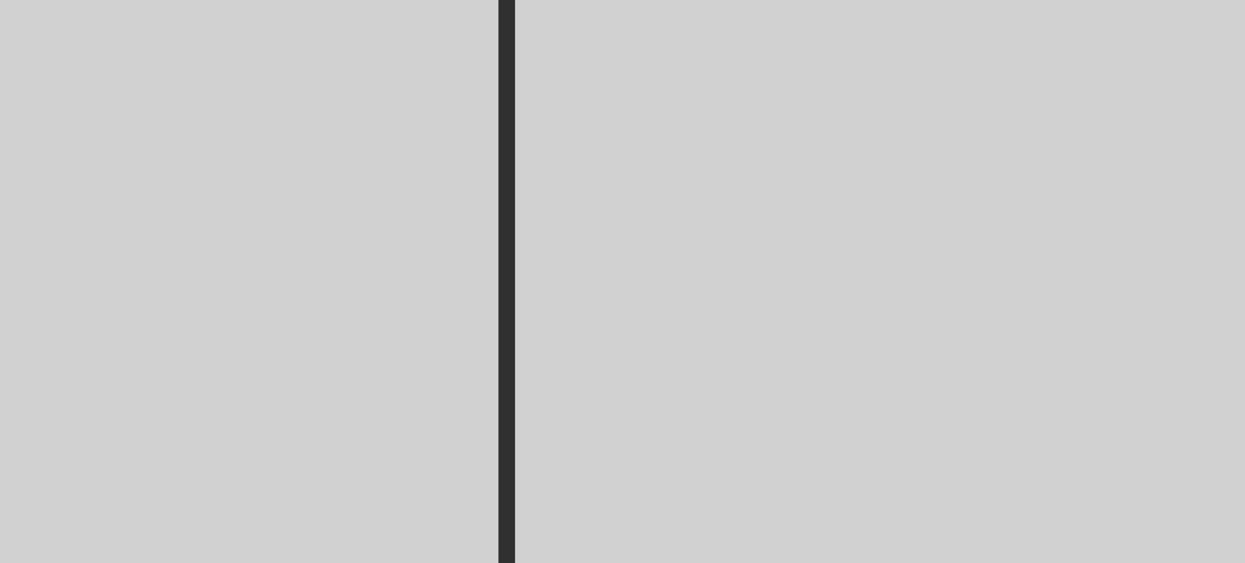
scroll to position [0, 137]
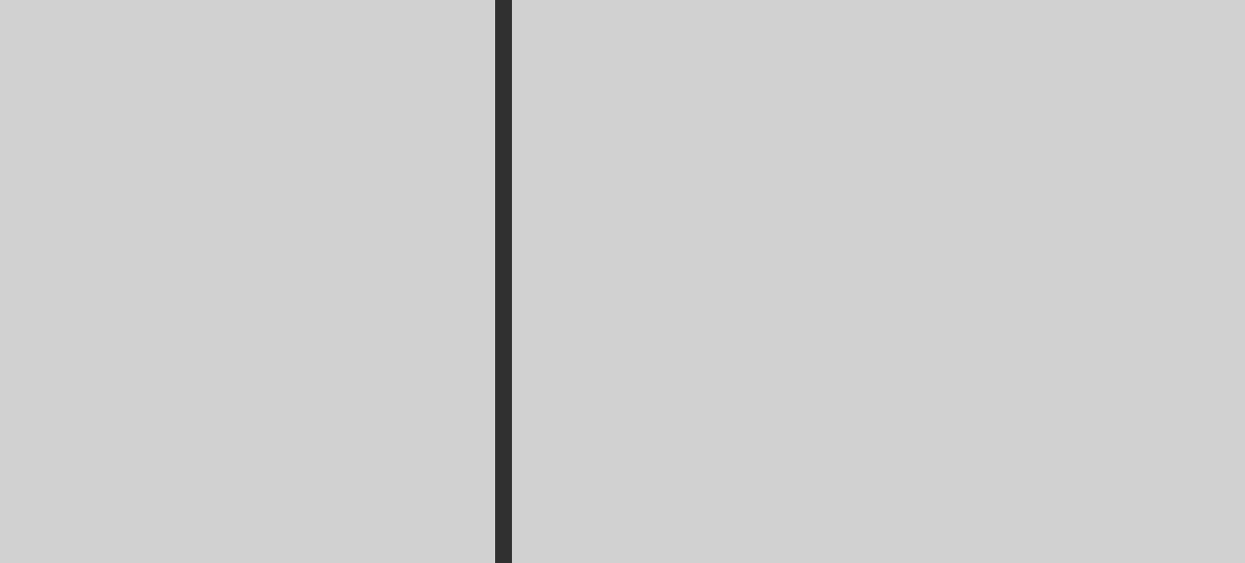
click at [784, 212] on img at bounding box center [831, 321] width 324 height 471
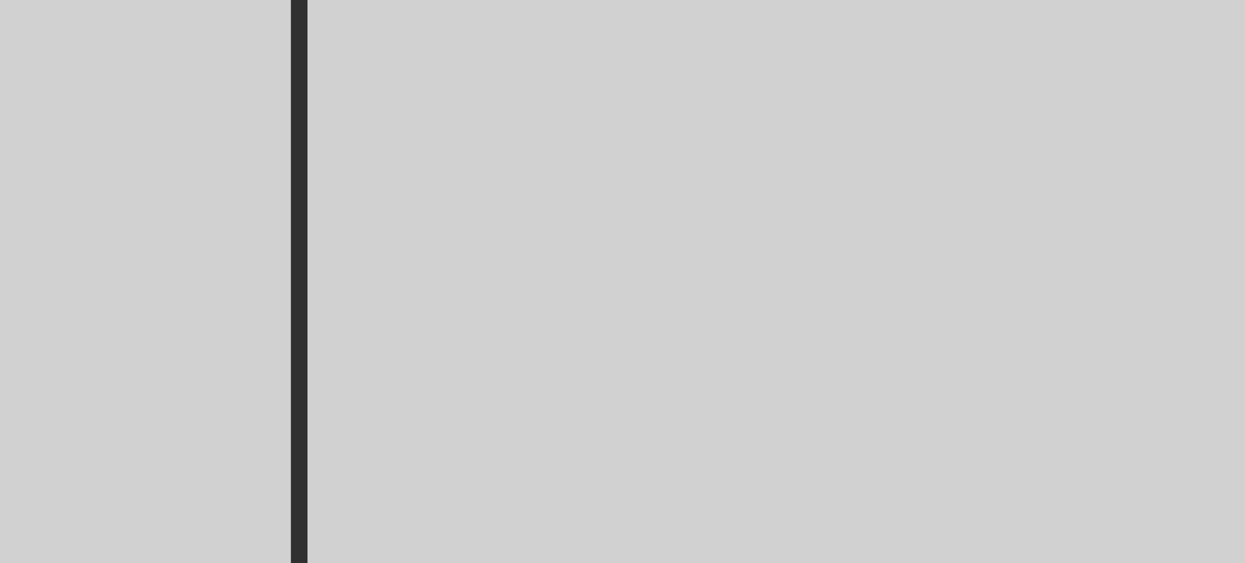
scroll to position [0, 205]
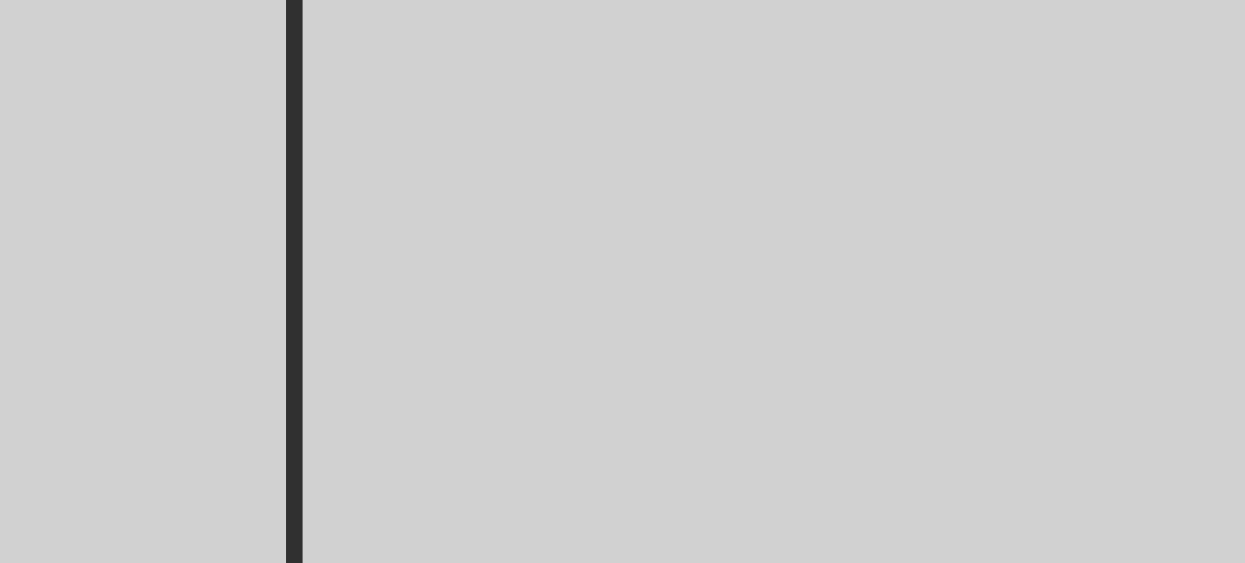
click at [861, 231] on img at bounding box center [763, 321] width 324 height 471
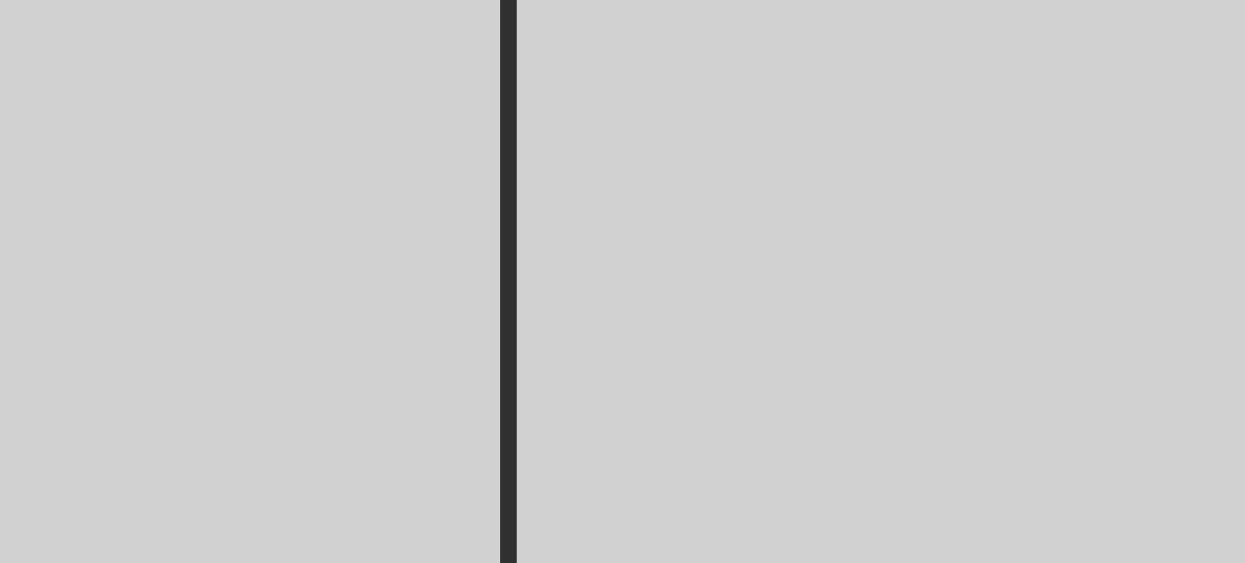
scroll to position [0, 482]
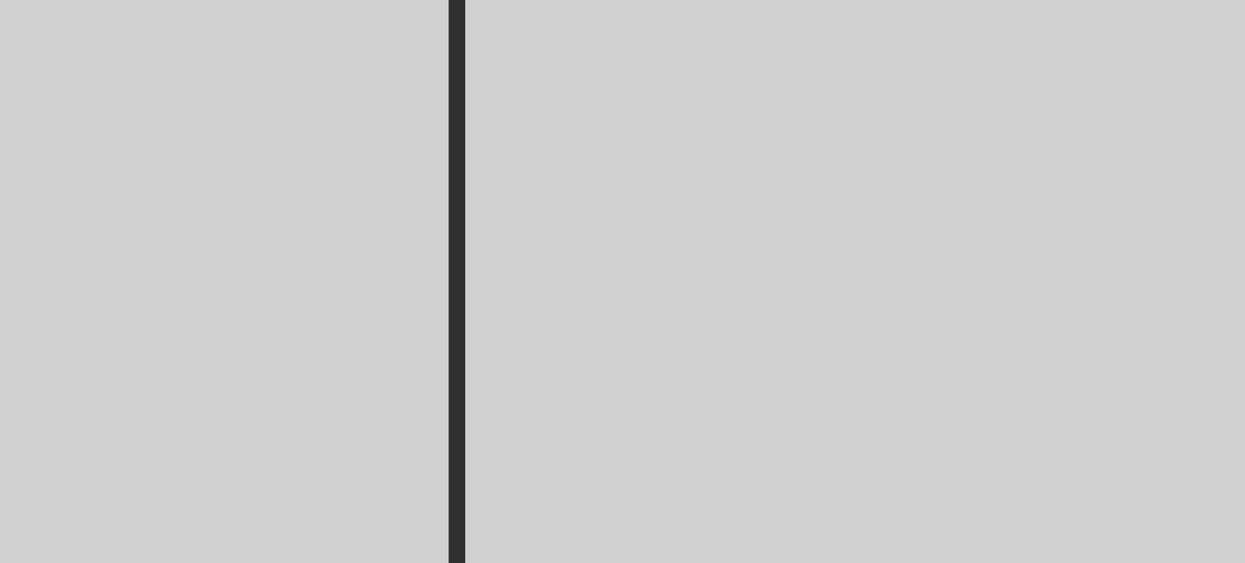
click at [842, 222] on img at bounding box center [816, 321] width 324 height 471
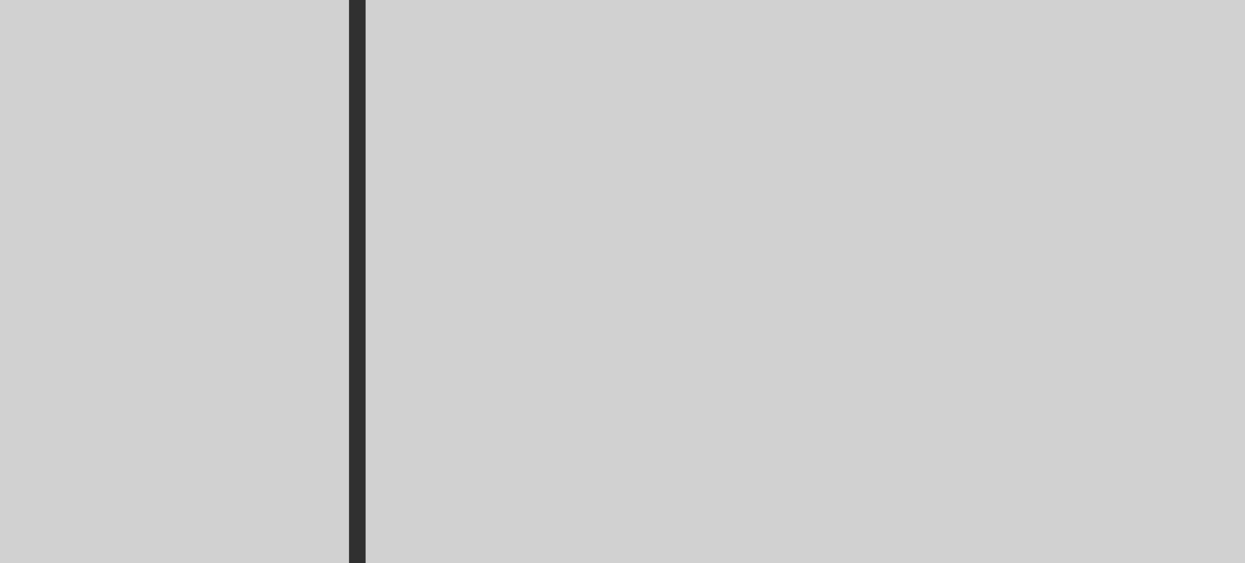
scroll to position [0, 515]
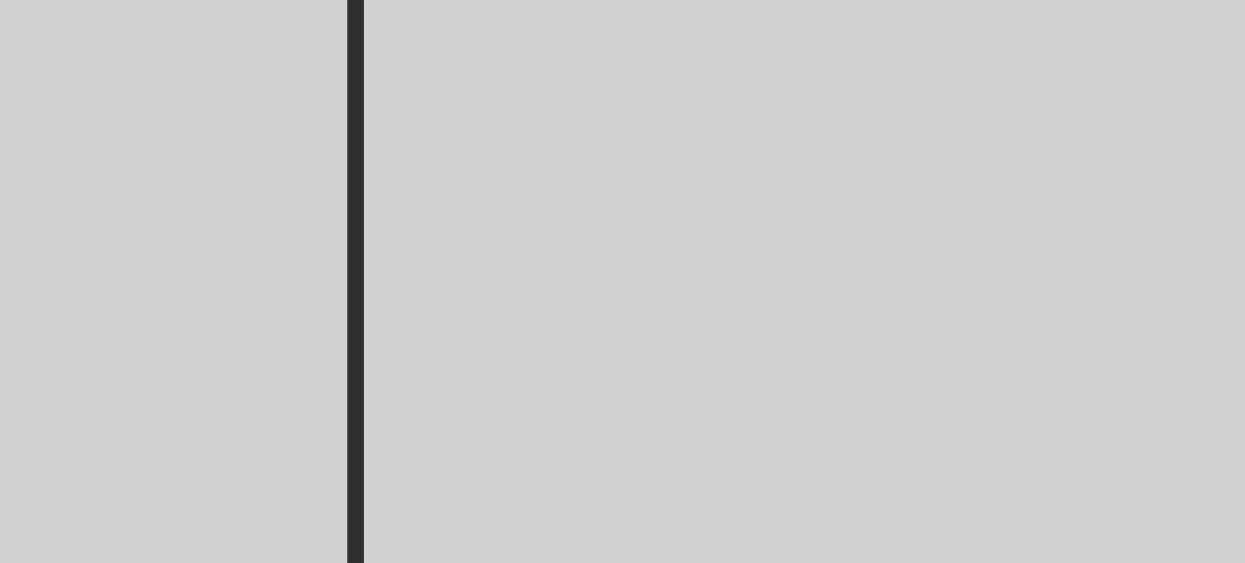
click at [842, 212] on img at bounding box center [783, 321] width 324 height 471
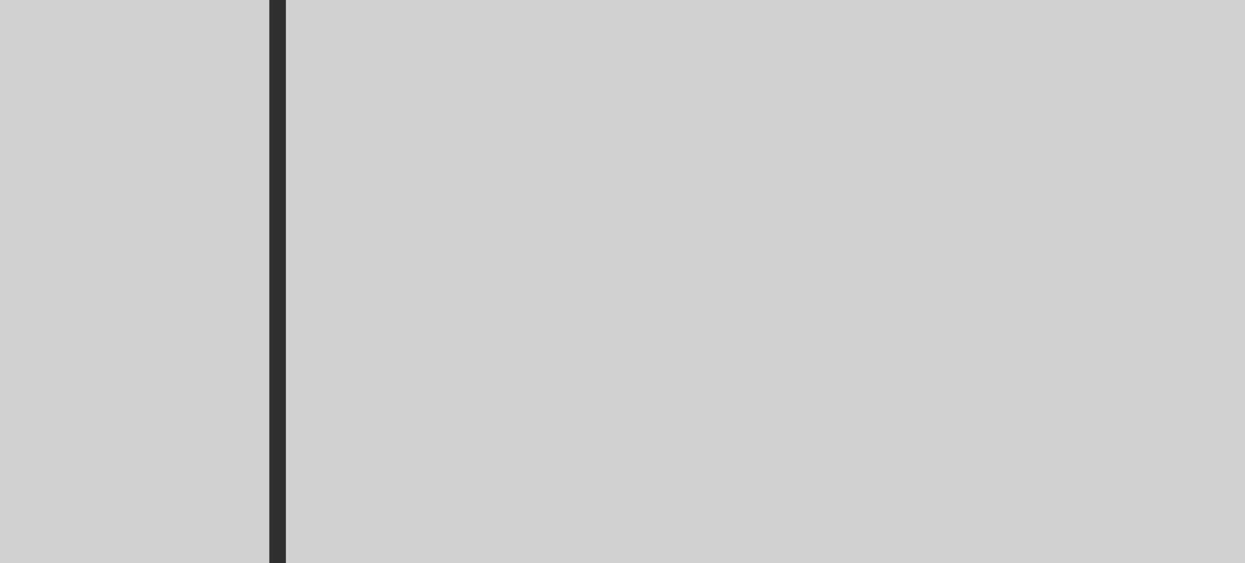
scroll to position [0, 871]
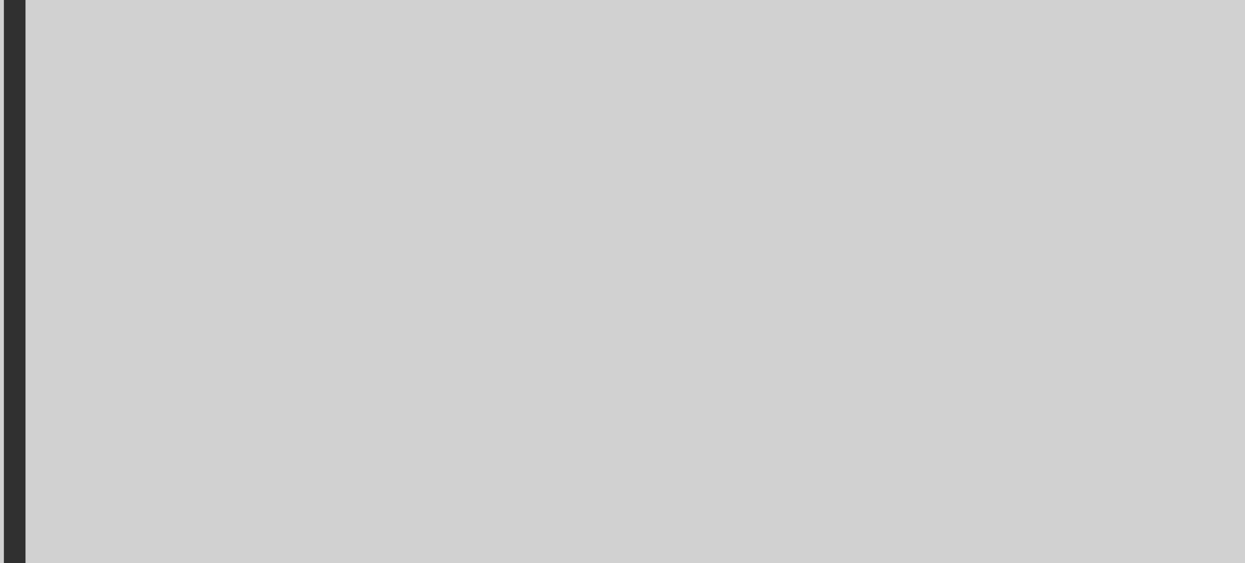
click at [888, 278] on img at bounding box center [756, 321] width 324 height 471
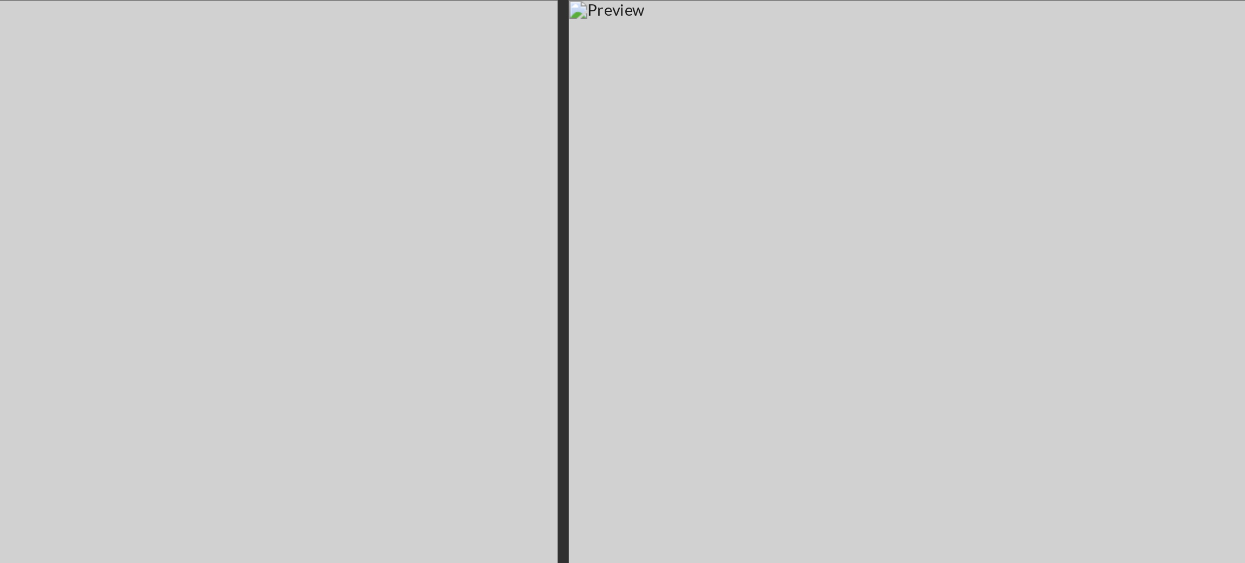
scroll to position [0, 871]
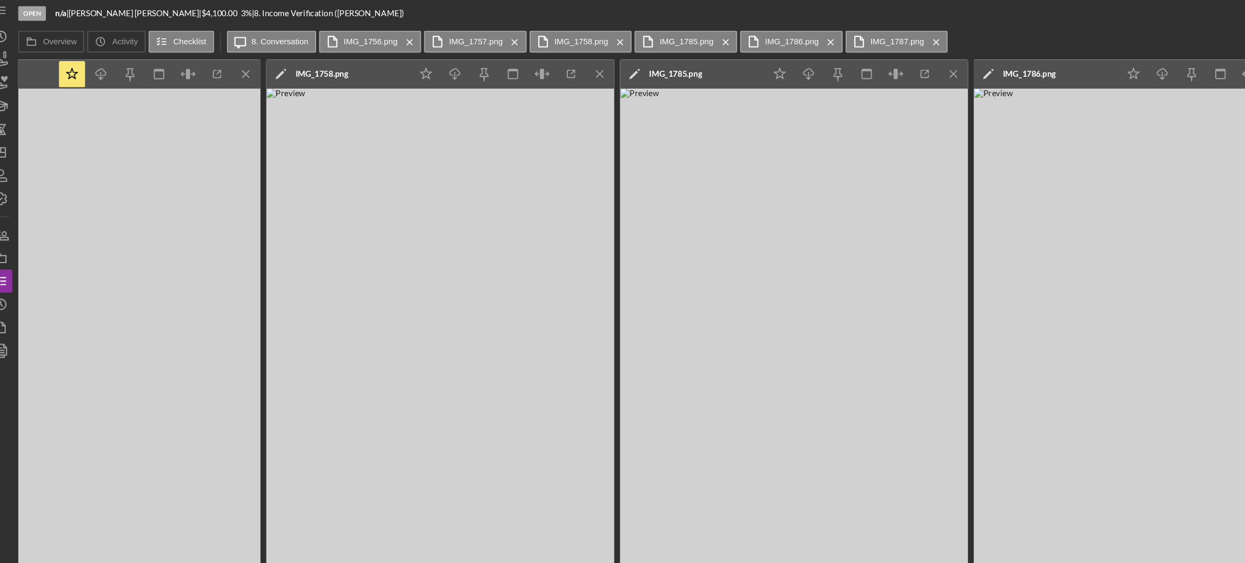
click at [419, 286] on img at bounding box center [426, 321] width 324 height 471
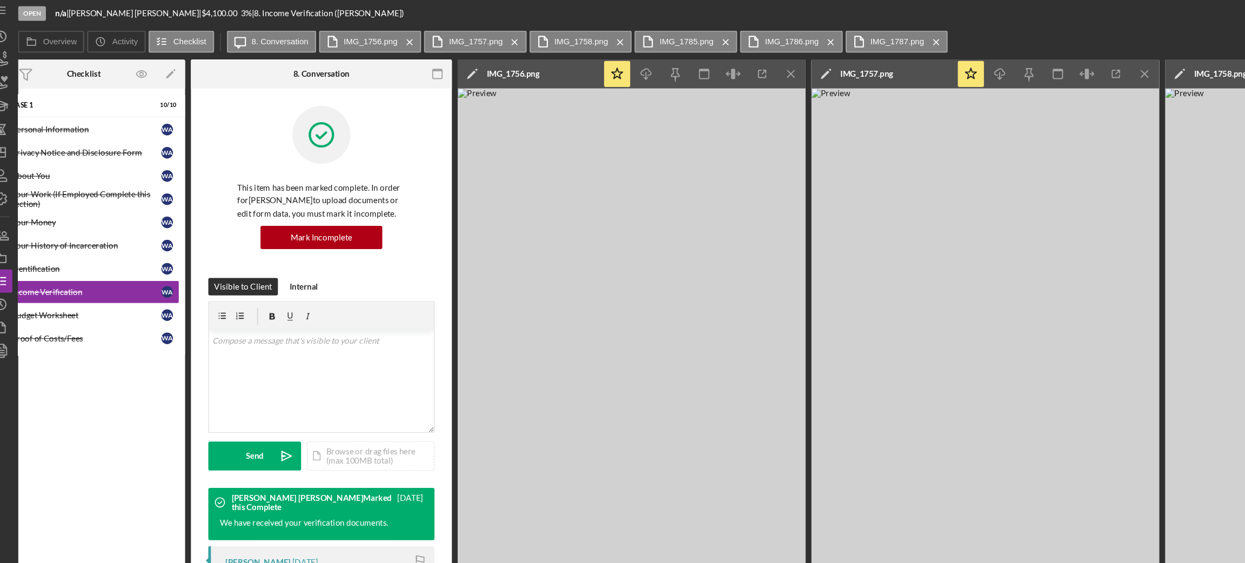
scroll to position [0, 0]
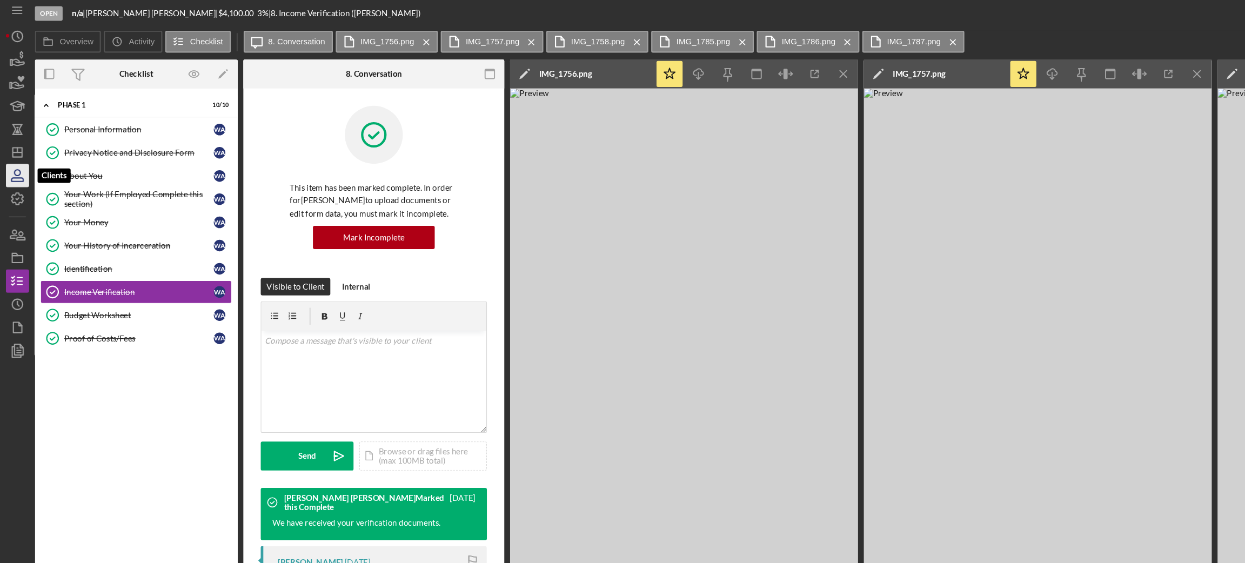
click at [11, 161] on icon "button" at bounding box center [16, 167] width 27 height 27
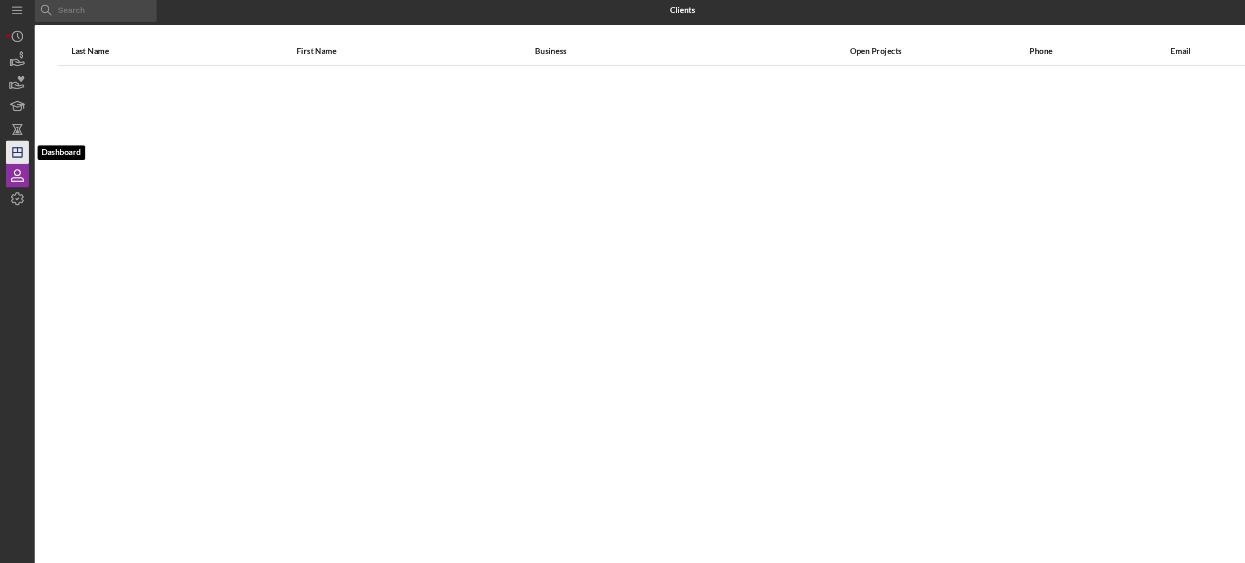
click at [11, 151] on icon "Icon/Dashboard" at bounding box center [16, 145] width 27 height 27
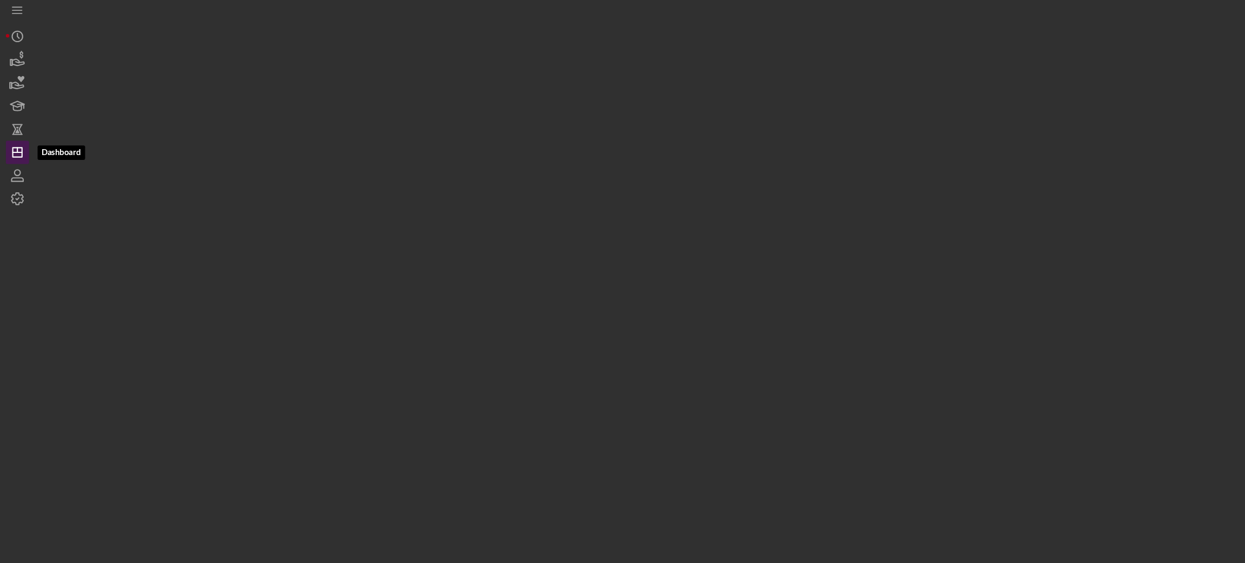
click at [11, 151] on icon "Icon/Dashboard" at bounding box center [16, 145] width 27 height 27
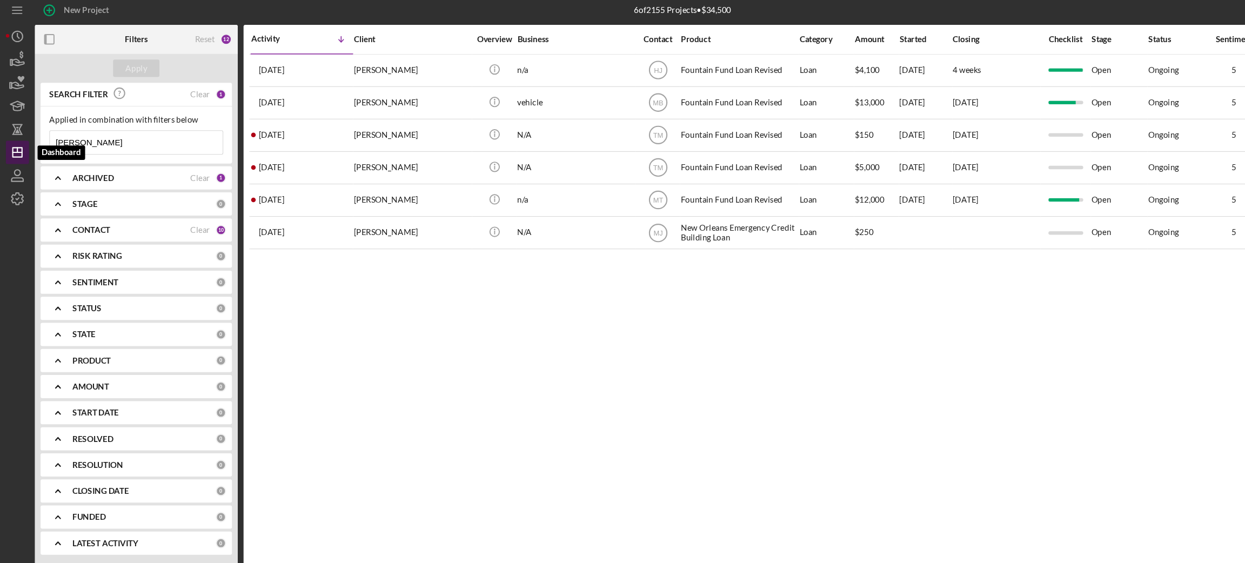
click at [11, 151] on icon "Icon/Dashboard" at bounding box center [16, 145] width 27 height 27
click at [75, 148] on input "[PERSON_NAME]" at bounding box center [126, 137] width 161 height 22
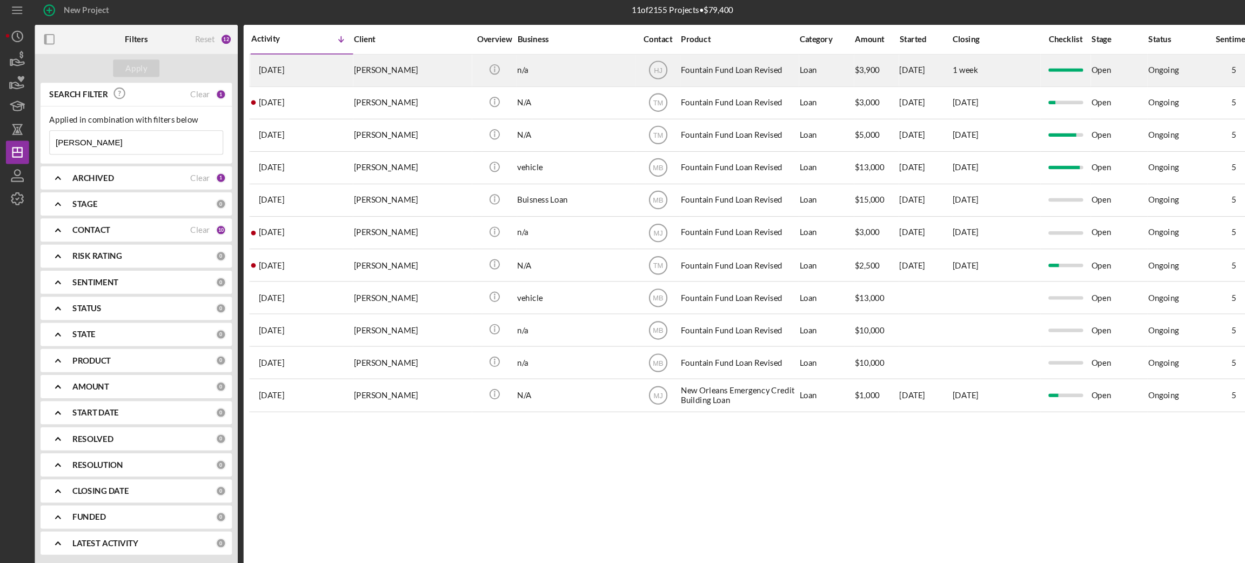
type input "[PERSON_NAME]"
click at [317, 78] on div "[DATE] [PERSON_NAME]" at bounding box center [281, 69] width 95 height 29
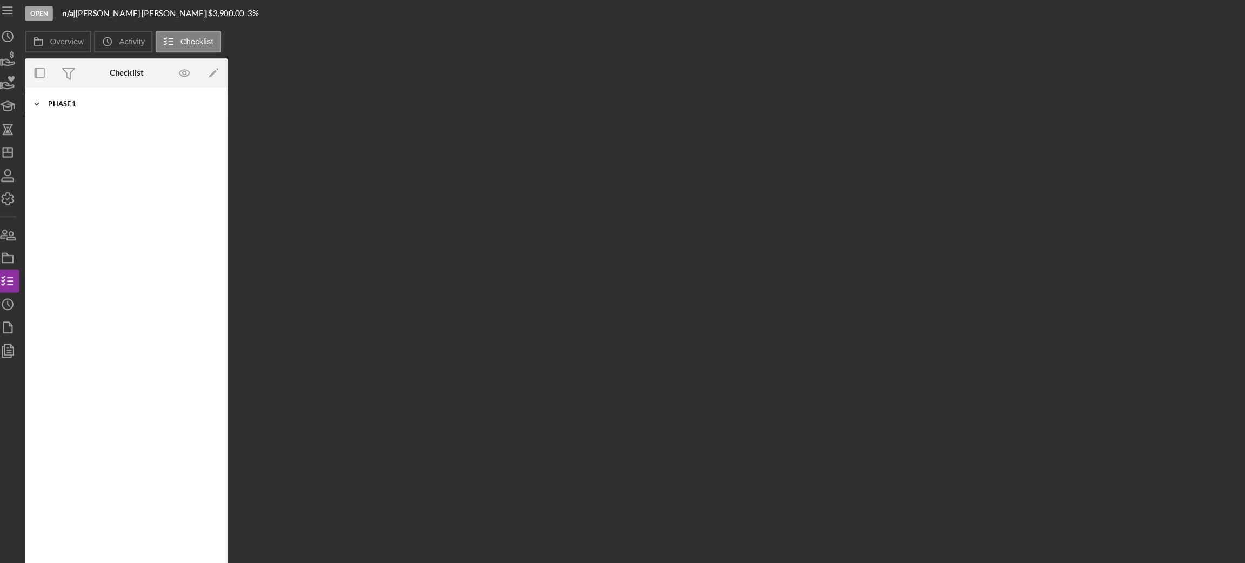
click at [67, 102] on div "Phase 1" at bounding box center [131, 101] width 154 height 6
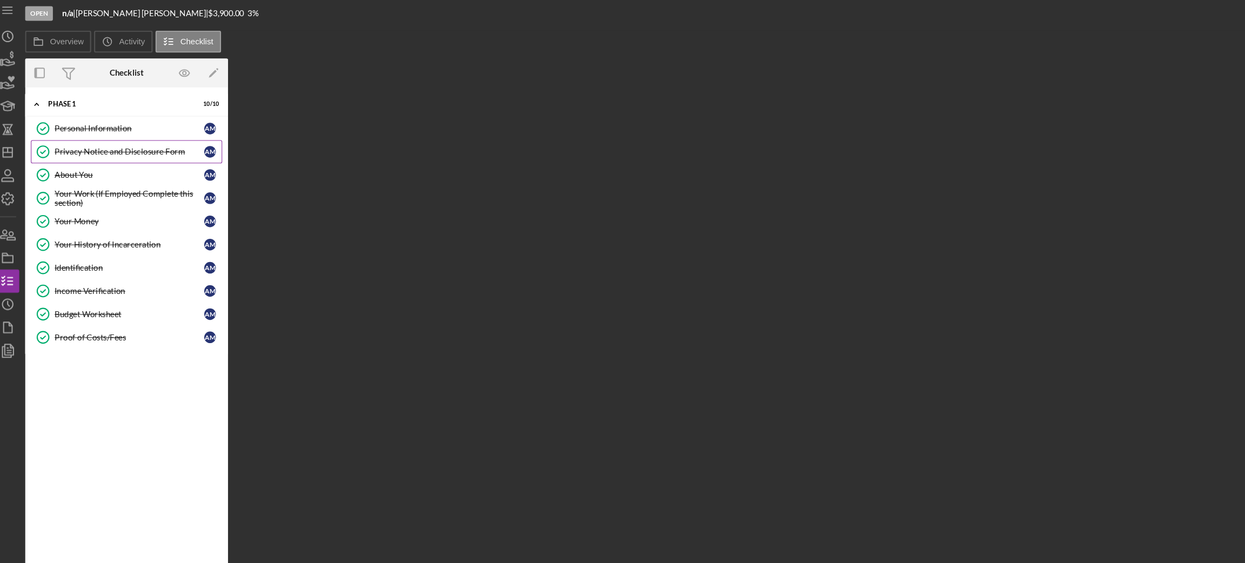
click at [77, 139] on link "Privacy Notice and Disclosure Form Privacy Notice and Disclosure Form A M" at bounding box center [127, 146] width 178 height 22
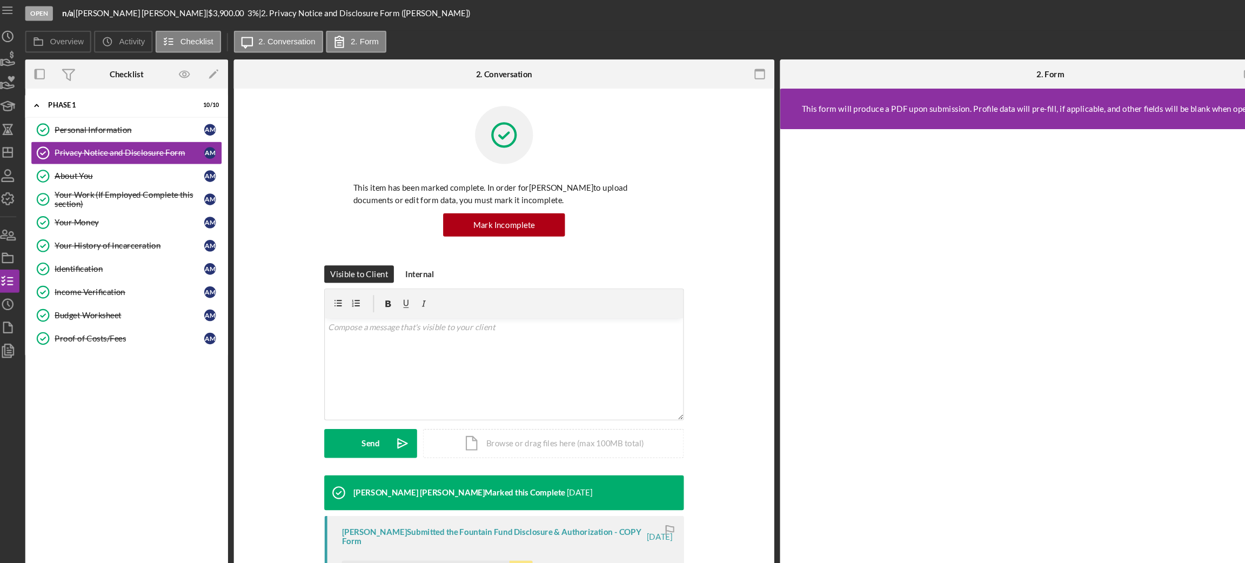
click at [689, 285] on div "Visible to Client Internal v Color teal Color pink Remove color Add row above A…" at bounding box center [478, 349] width 471 height 196
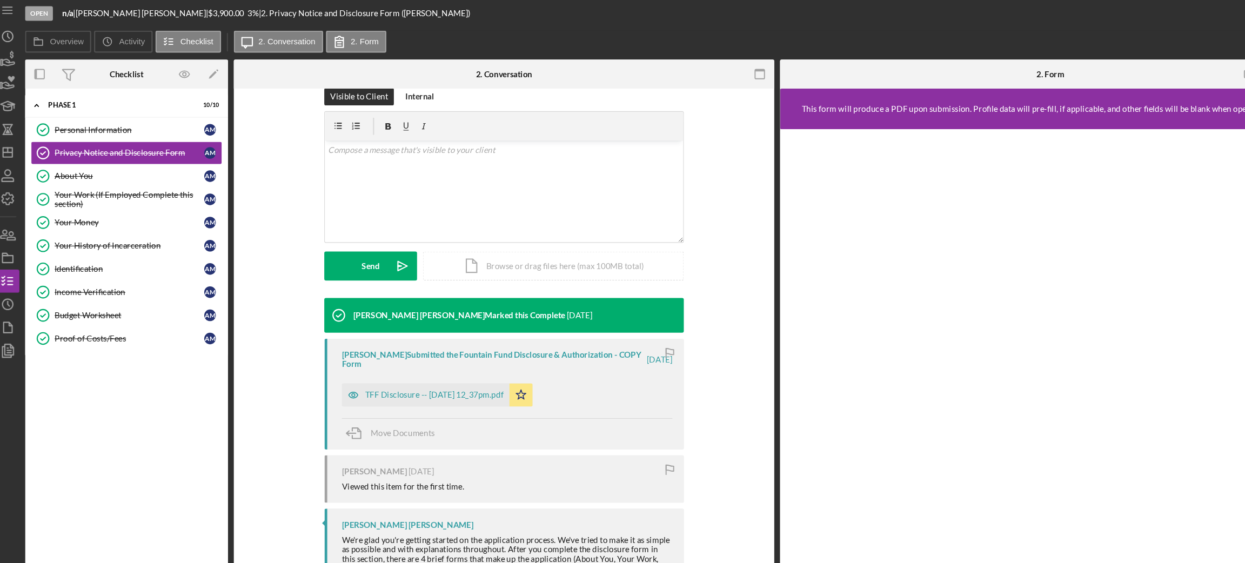
scroll to position [172, 0]
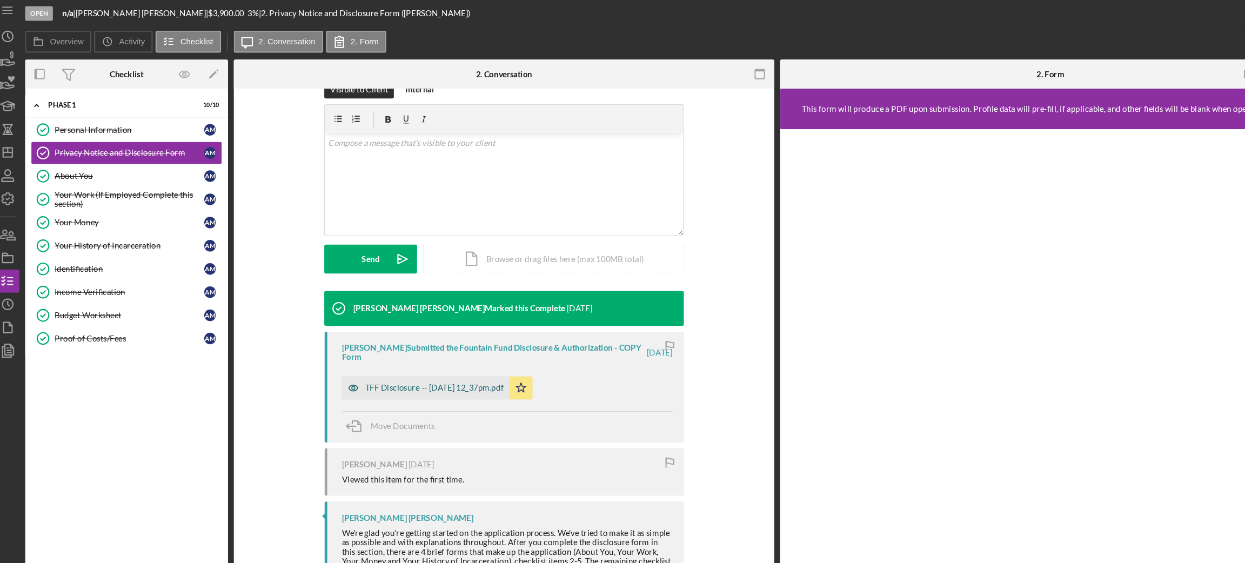
click at [381, 369] on div "TFF Disclosure -- [DATE] 12_37pm.pdf" at bounding box center [413, 365] width 129 height 9
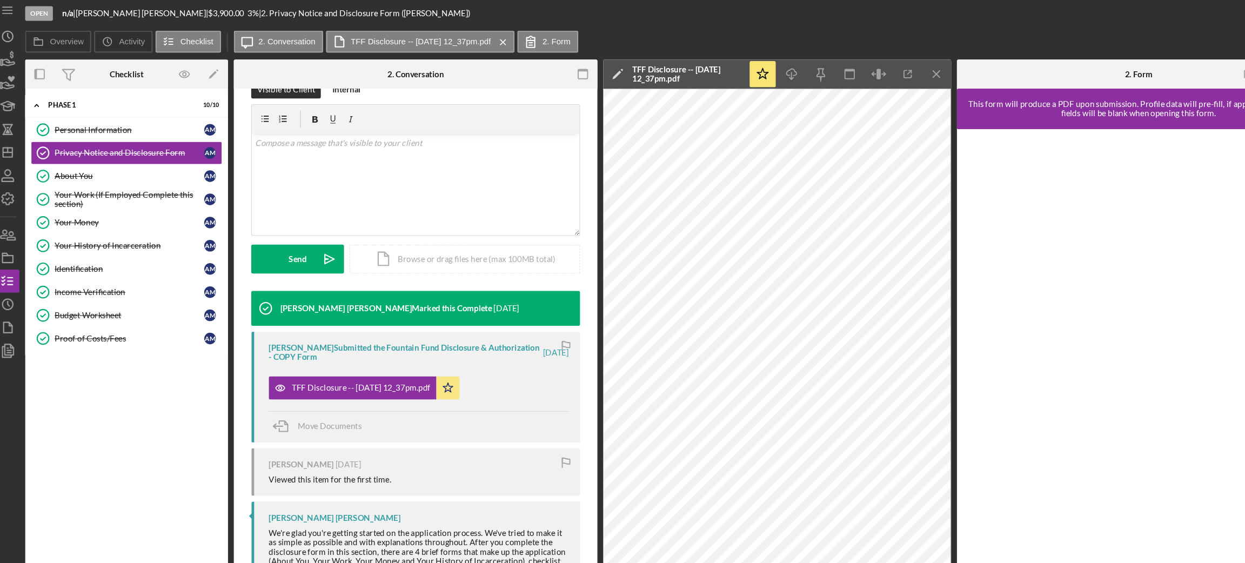
scroll to position [178, 0]
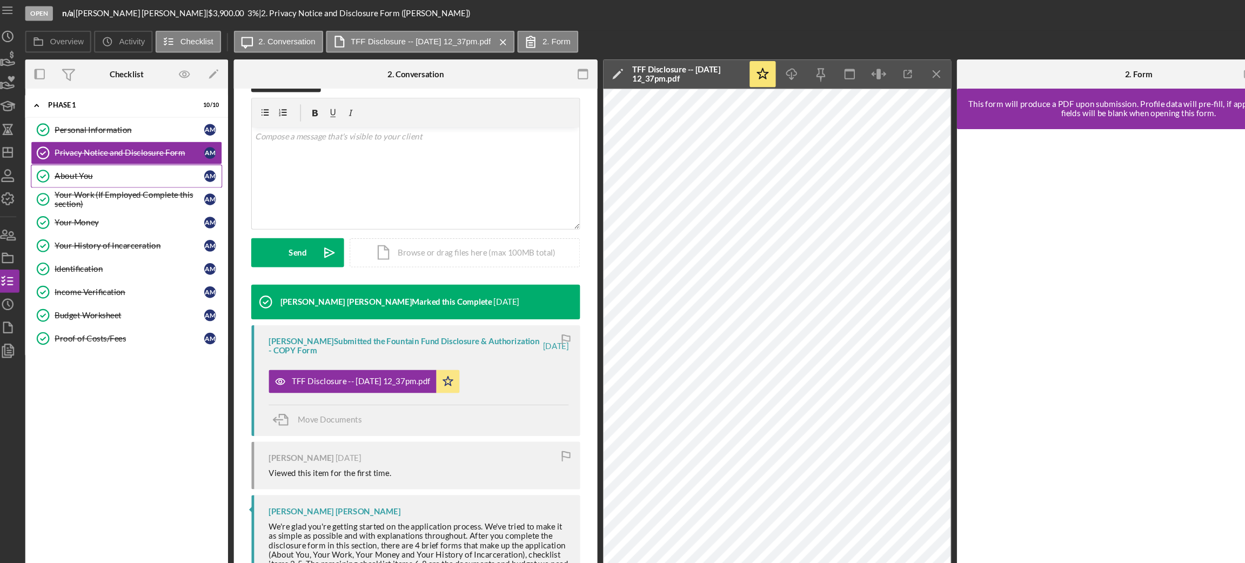
click at [111, 164] on div "About You" at bounding box center [129, 168] width 139 height 9
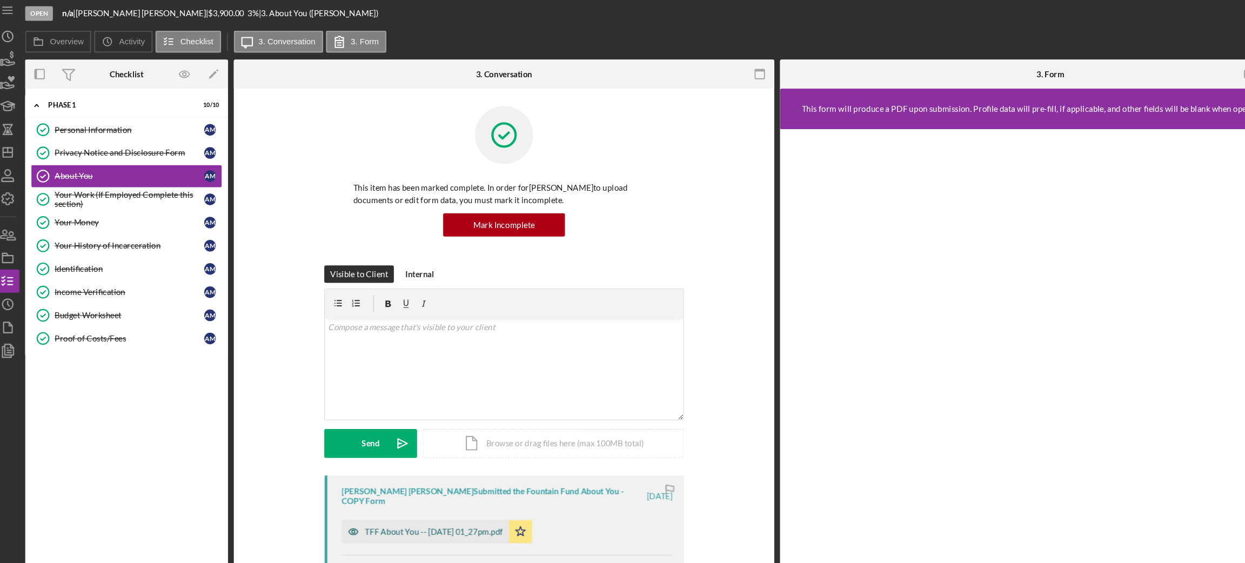
click at [397, 489] on div "TFF About You -- [DATE] 01_27pm.pdf" at bounding box center [406, 500] width 156 height 22
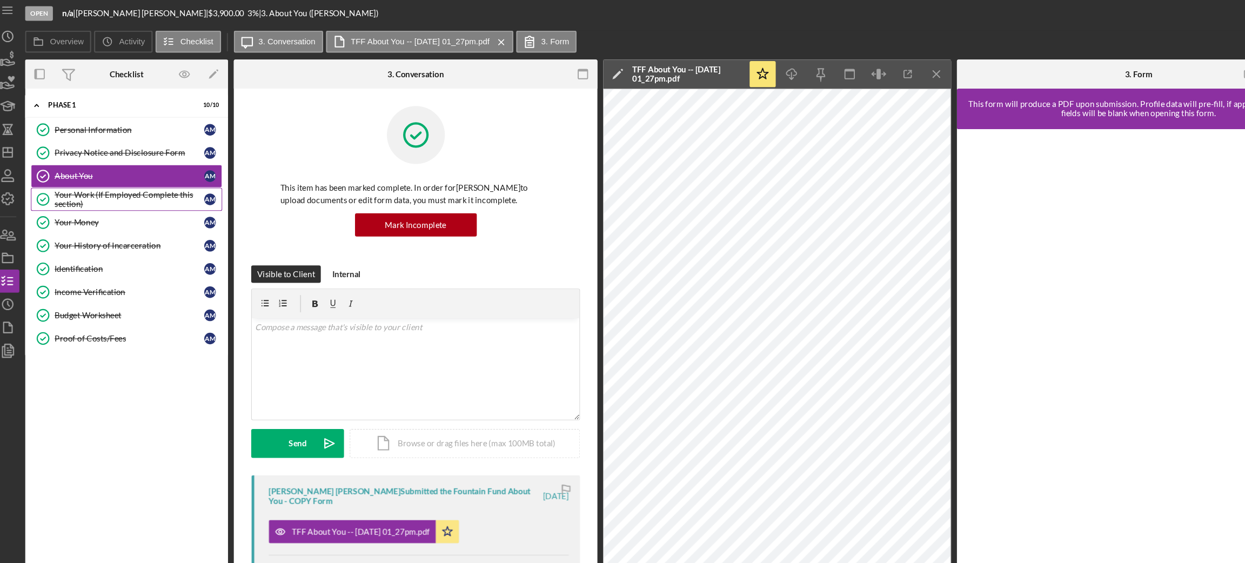
click at [177, 182] on div "Your Work (If Employed Complete this section)" at bounding box center [129, 189] width 139 height 17
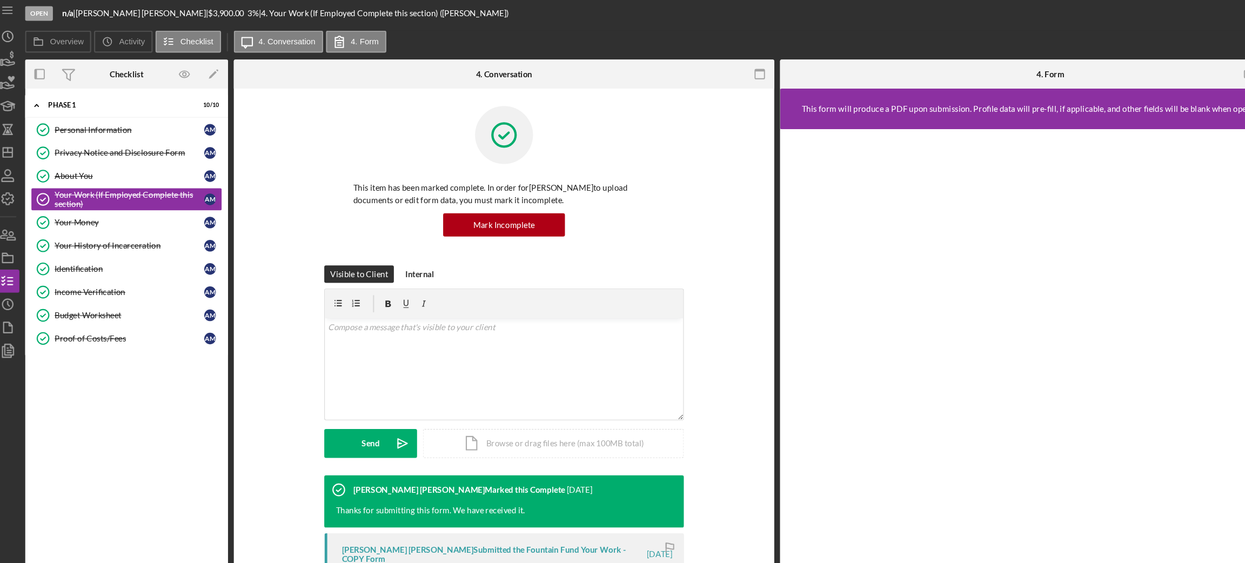
click at [670, 365] on div "Visible to Client Internal v Color teal Color pink Remove color Add row above A…" at bounding box center [478, 349] width 471 height 196
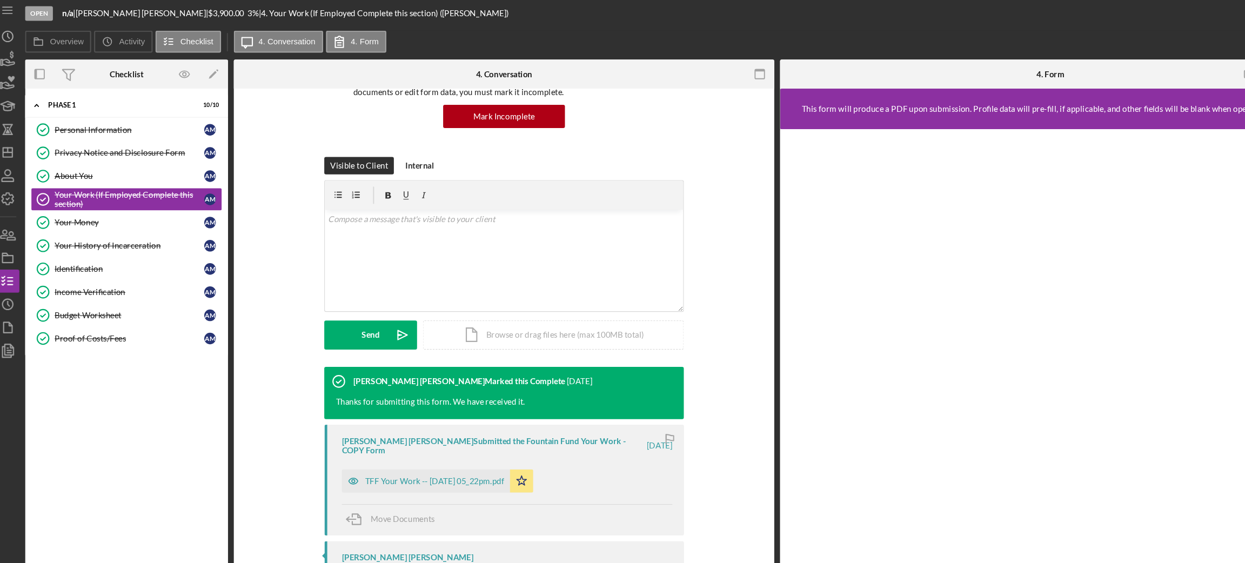
scroll to position [110, 0]
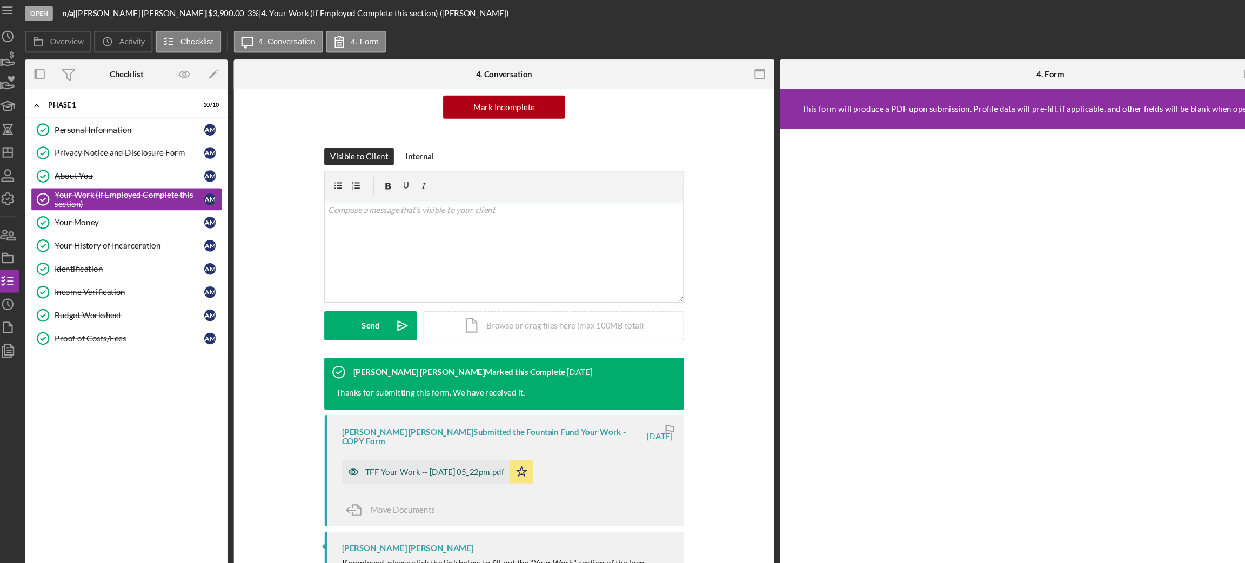
click at [370, 439] on div "TFF Your Work -- [DATE] 05_22pm.pdf" at bounding box center [414, 443] width 130 height 9
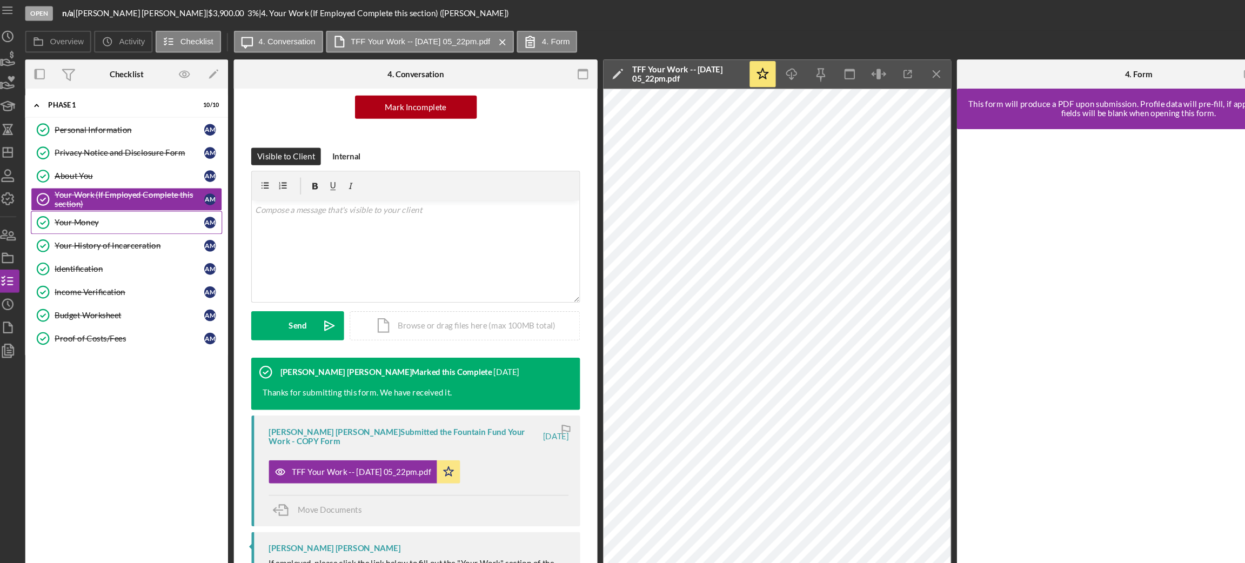
click at [104, 210] on div "Your Money" at bounding box center [129, 211] width 139 height 9
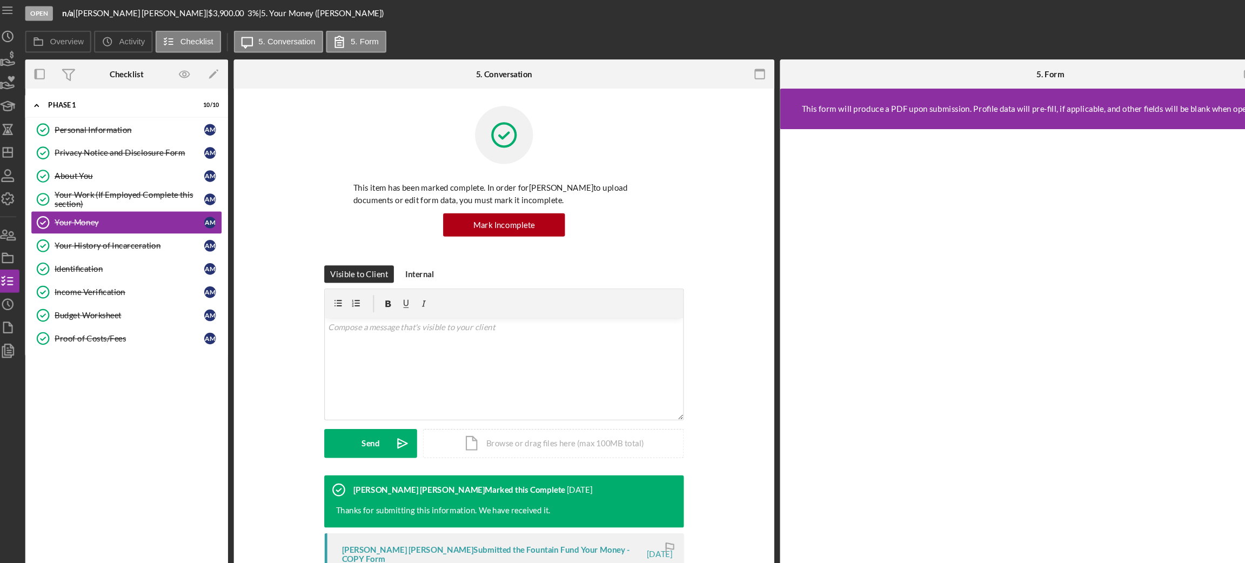
click at [690, 384] on div "Visible to Client Internal v Color teal Color pink Remove color Add row above A…" at bounding box center [478, 349] width 471 height 196
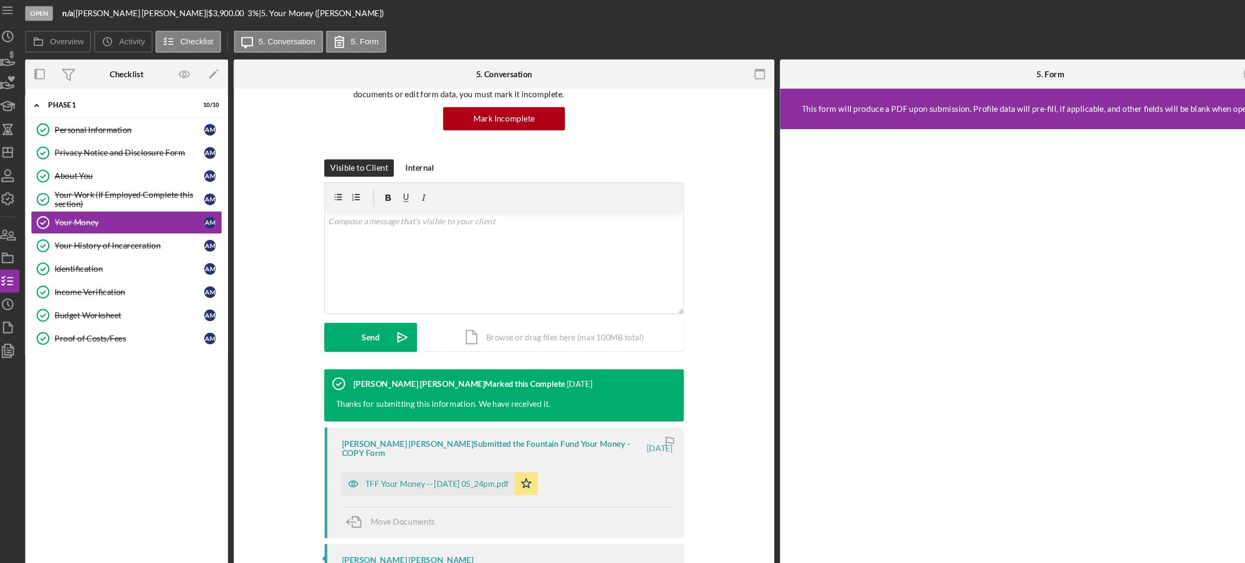
scroll to position [111, 0]
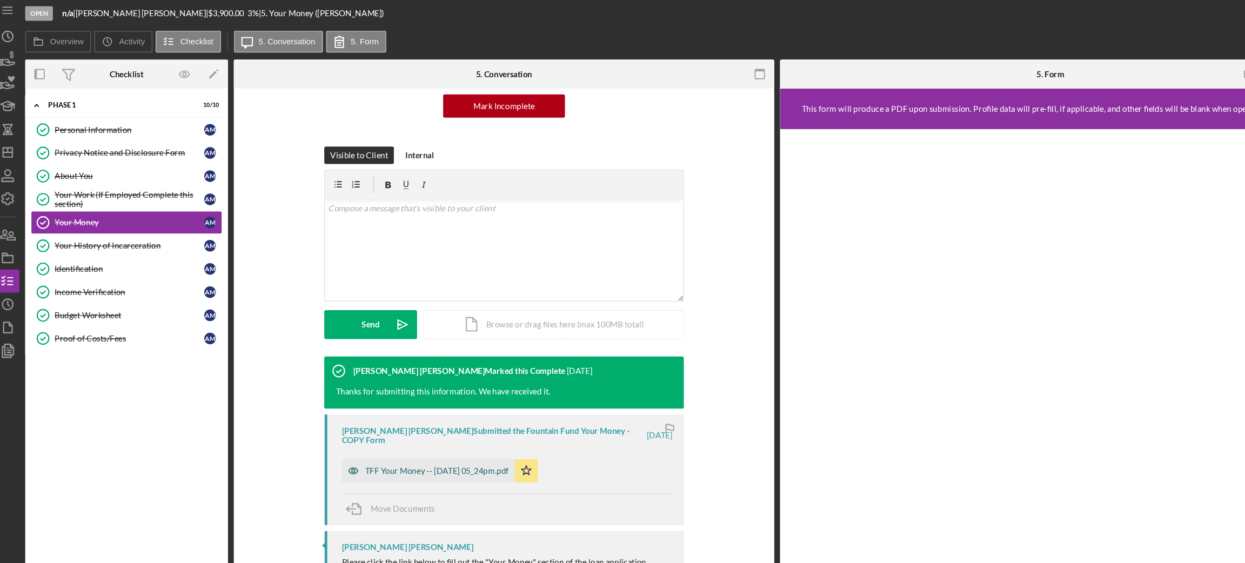
click at [370, 432] on div "TFF Your Money -- [DATE] 05_24pm.pdf" at bounding box center [408, 443] width 161 height 22
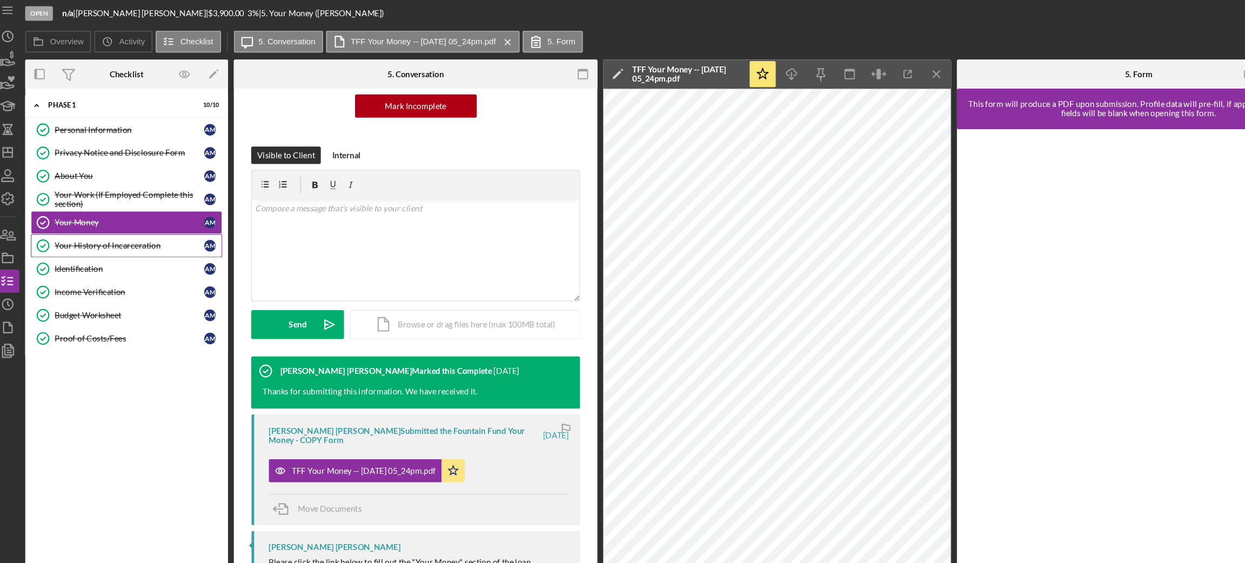
click at [131, 227] on link "Your History of Incarceration Your History of Incarceration A M" at bounding box center [127, 233] width 178 height 22
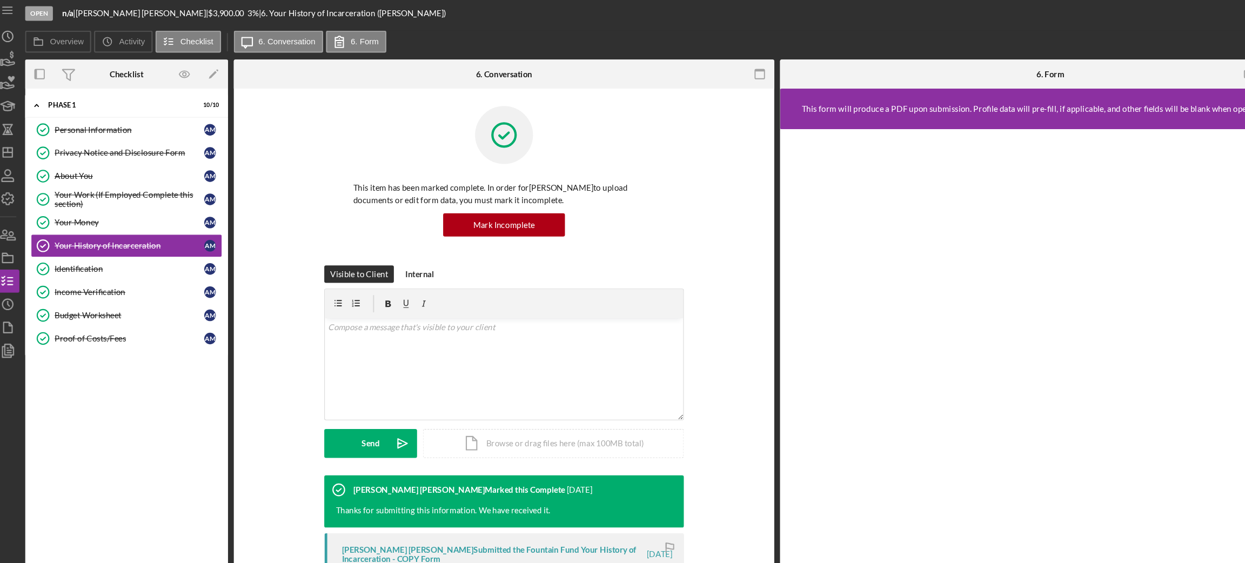
click at [679, 381] on div "Visible to Client Internal v Color teal Color pink Remove color Add row above A…" at bounding box center [478, 349] width 471 height 196
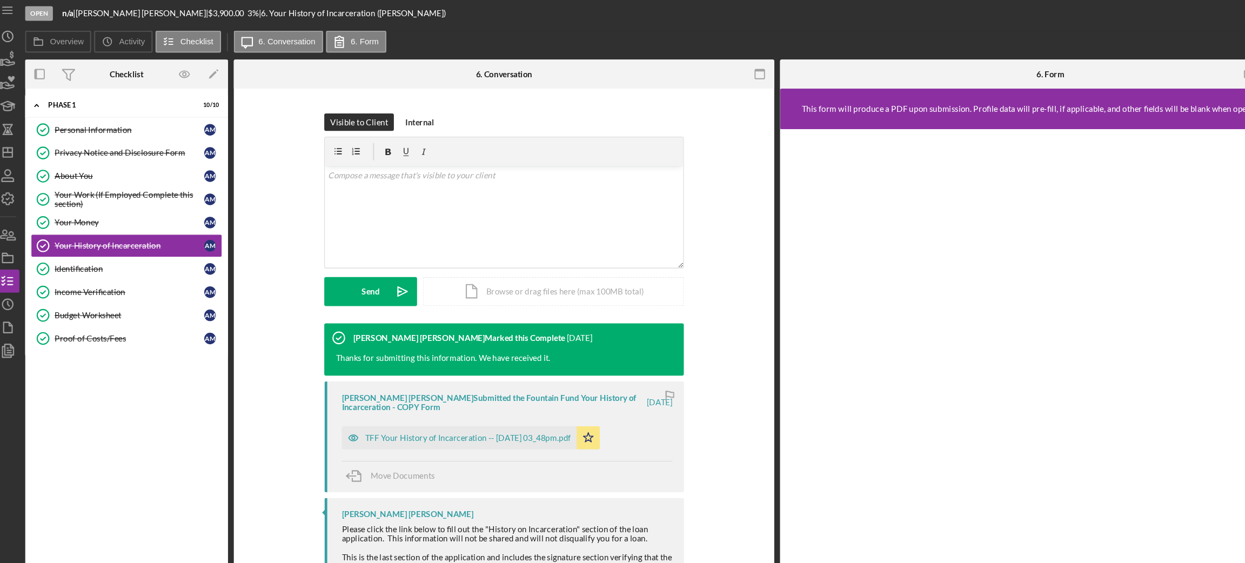
scroll to position [144, 0]
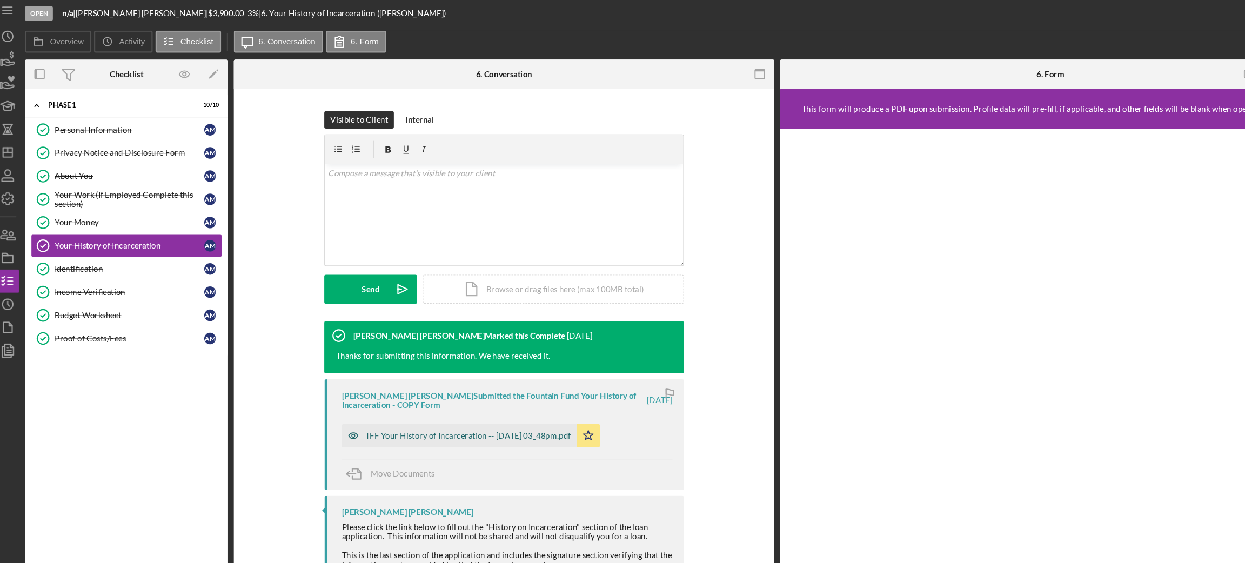
click at [397, 405] on div "TFF Your History of Incarceration -- [DATE] 03_48pm.pdf" at bounding box center [445, 409] width 192 height 9
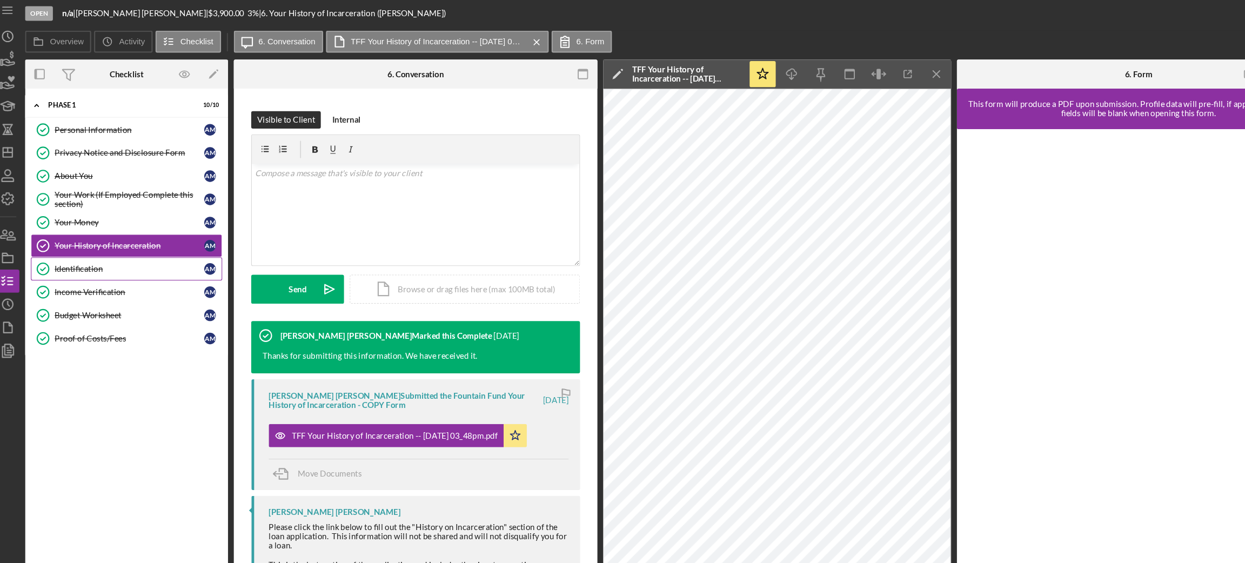
click at [68, 256] on div "Identification" at bounding box center [129, 254] width 139 height 9
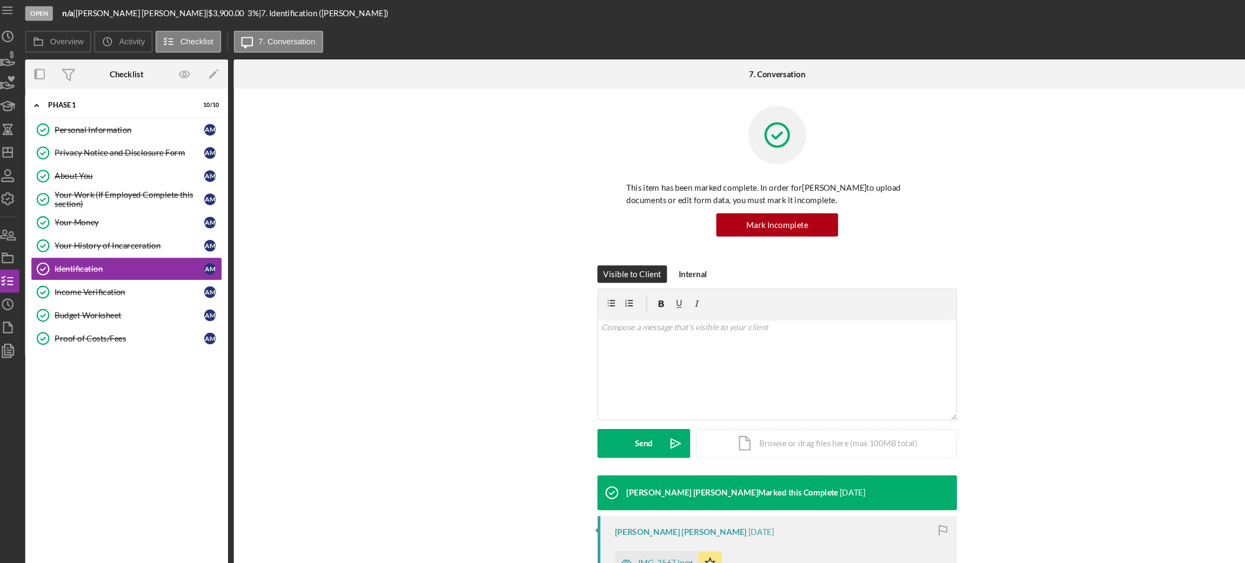
click at [1033, 374] on div "Visible to Client Internal v Color teal Color pink Remove color Add row above A…" at bounding box center [733, 349] width 981 height 196
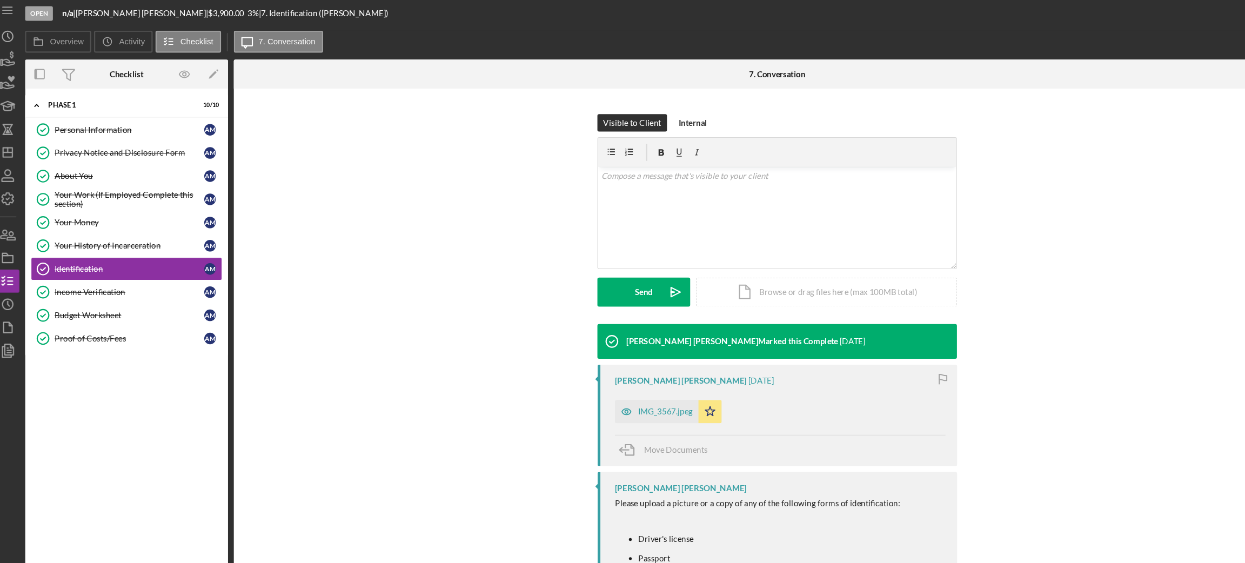
scroll to position [157, 0]
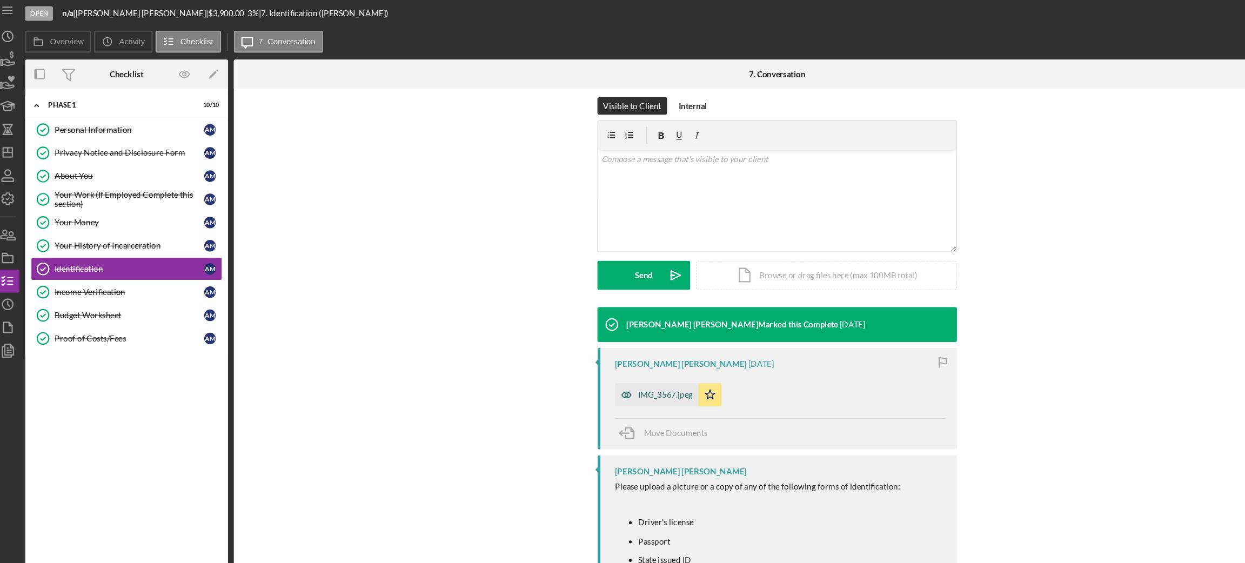
click at [625, 368] on div "IMG_3567.jpeg" at bounding box center [629, 372] width 51 height 9
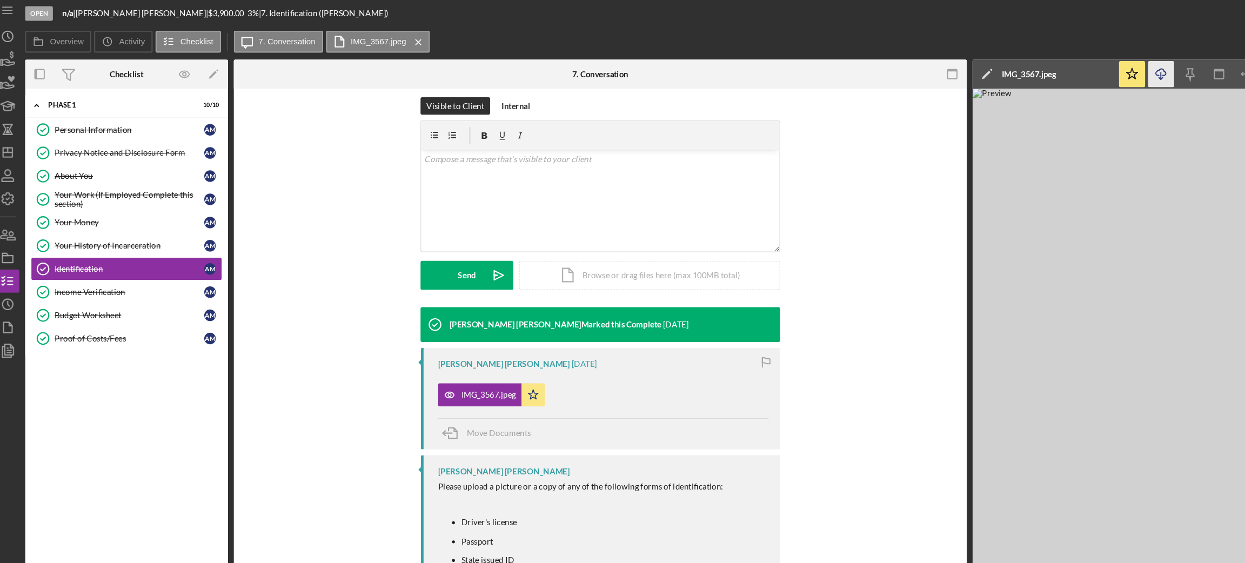
click at [1090, 72] on icon "Icon/Download" at bounding box center [1092, 73] width 24 height 24
click at [130, 281] on div "Income Verification" at bounding box center [129, 276] width 139 height 9
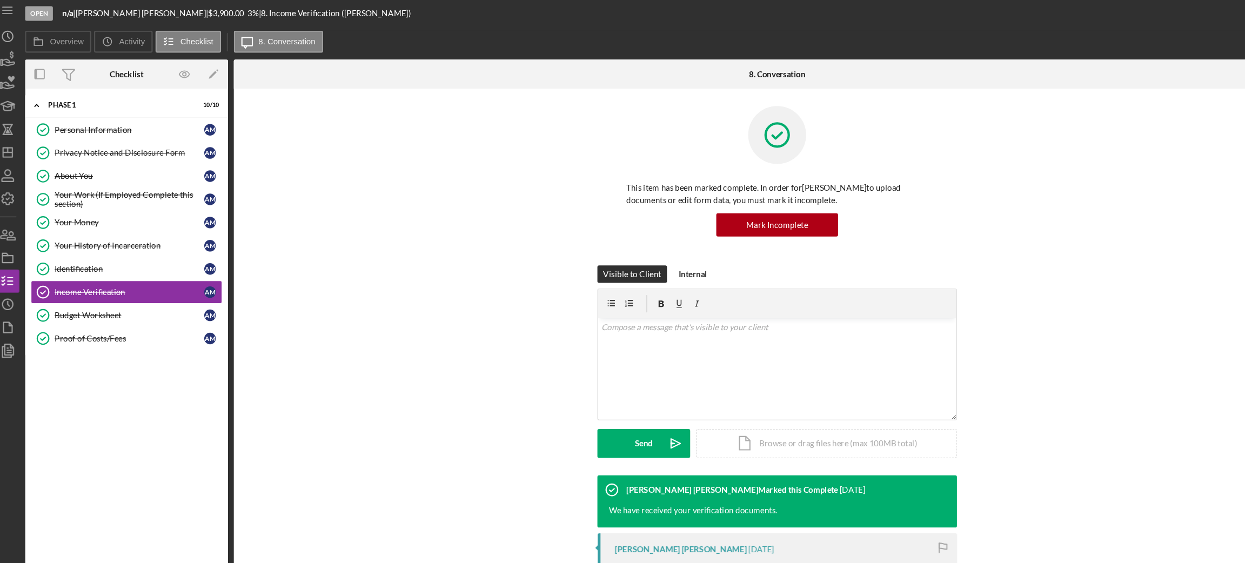
click at [1038, 381] on div "Visible to Client Internal v Color teal Color pink Remove color Add row above A…" at bounding box center [733, 349] width 981 height 196
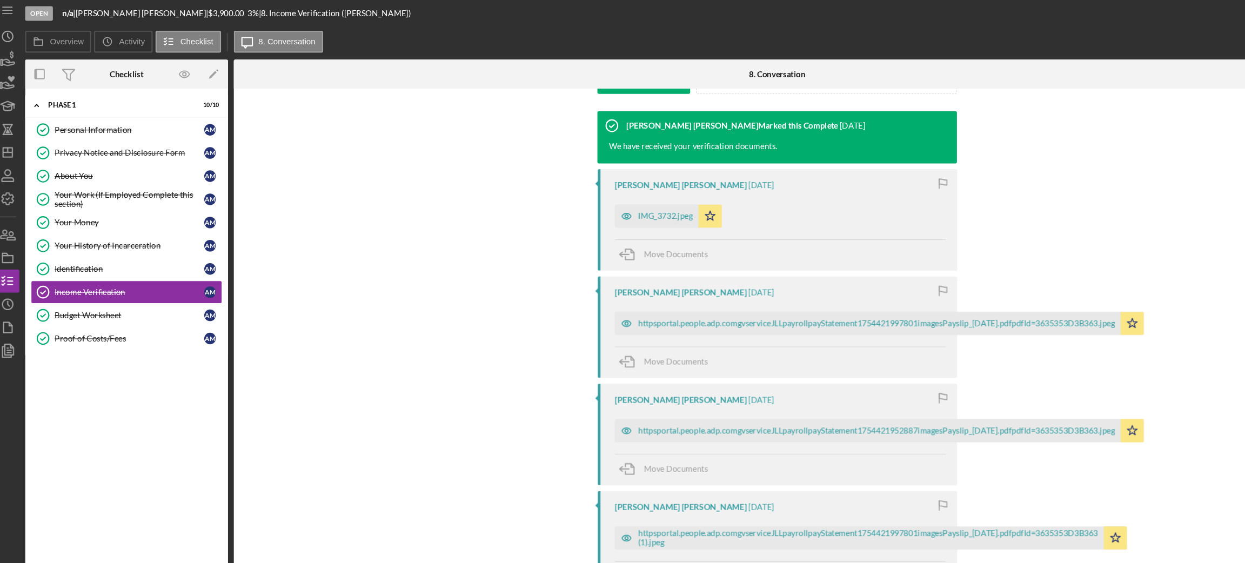
scroll to position [351, 0]
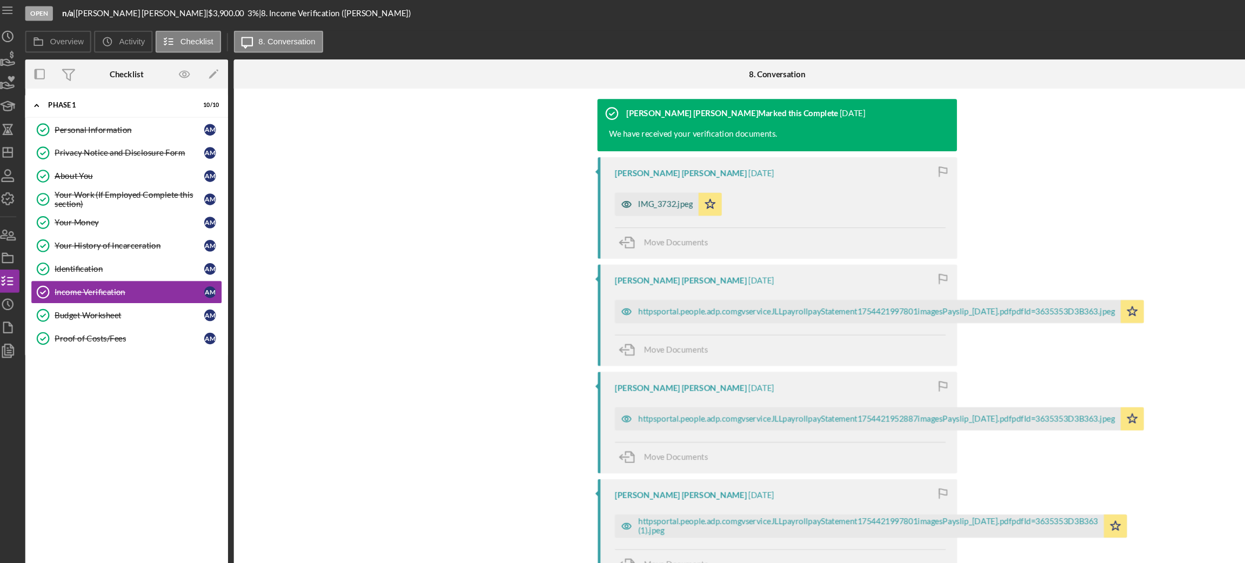
click at [612, 195] on div "IMG_3732.jpeg" at bounding box center [629, 194] width 51 height 9
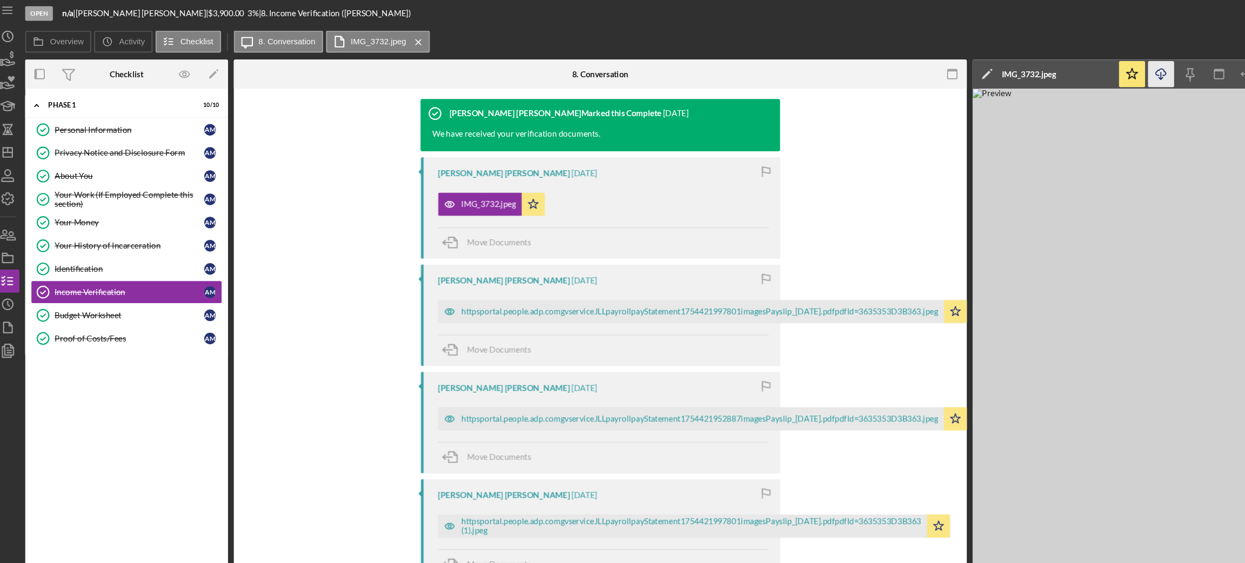
click at [1089, 78] on icon "Icon/Download" at bounding box center [1092, 73] width 24 height 24
click at [519, 297] on div "httpsportal.people.adp.comgvserviceJLLpayrollpayStatement1754421997801imagesPay…" at bounding box center [661, 294] width 444 height 9
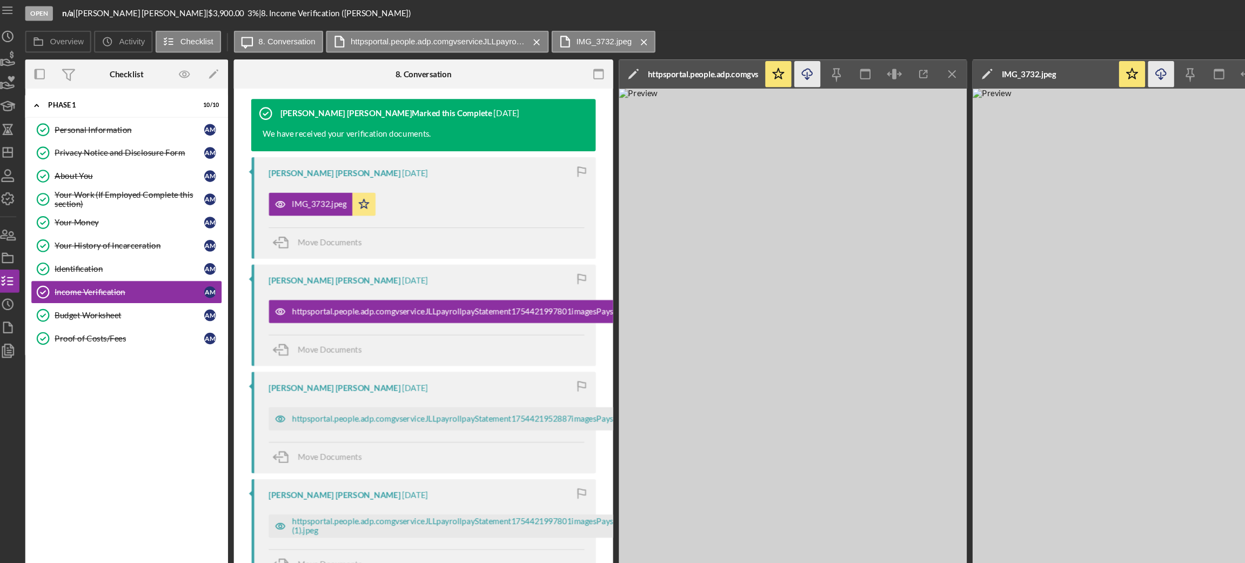
click at [762, 76] on line "button" at bounding box center [762, 74] width 0 height 6
click at [405, 390] on div "httpsportal.people.adp.comgvserviceJLLpayrollpayStatement1754421952887imagesPay…" at bounding box center [503, 394] width 444 height 9
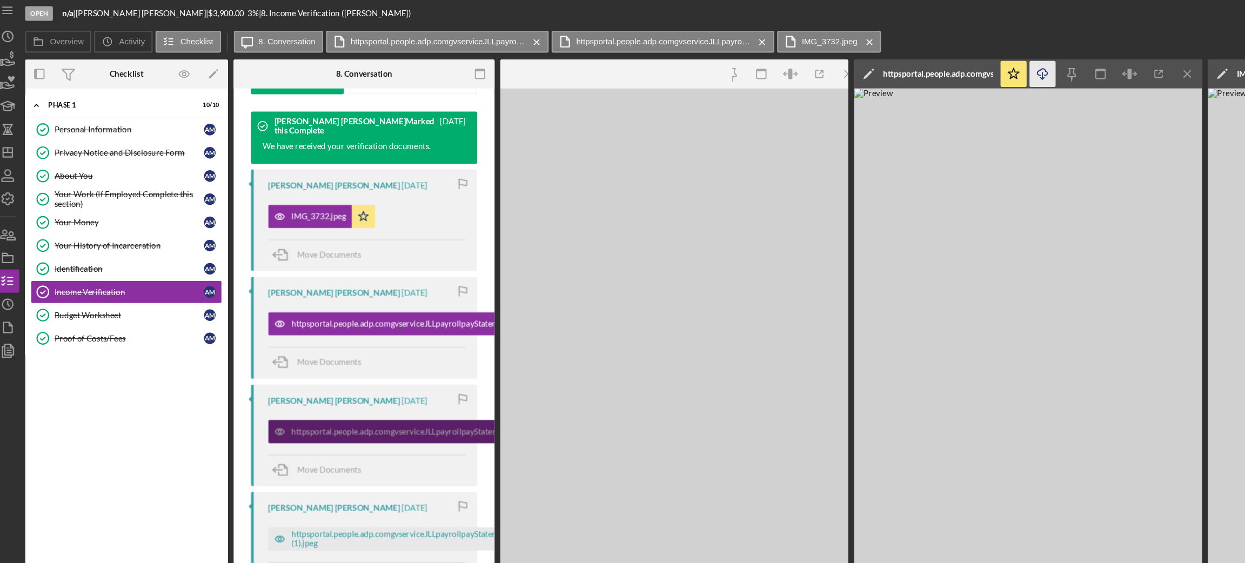
scroll to position [363, 0]
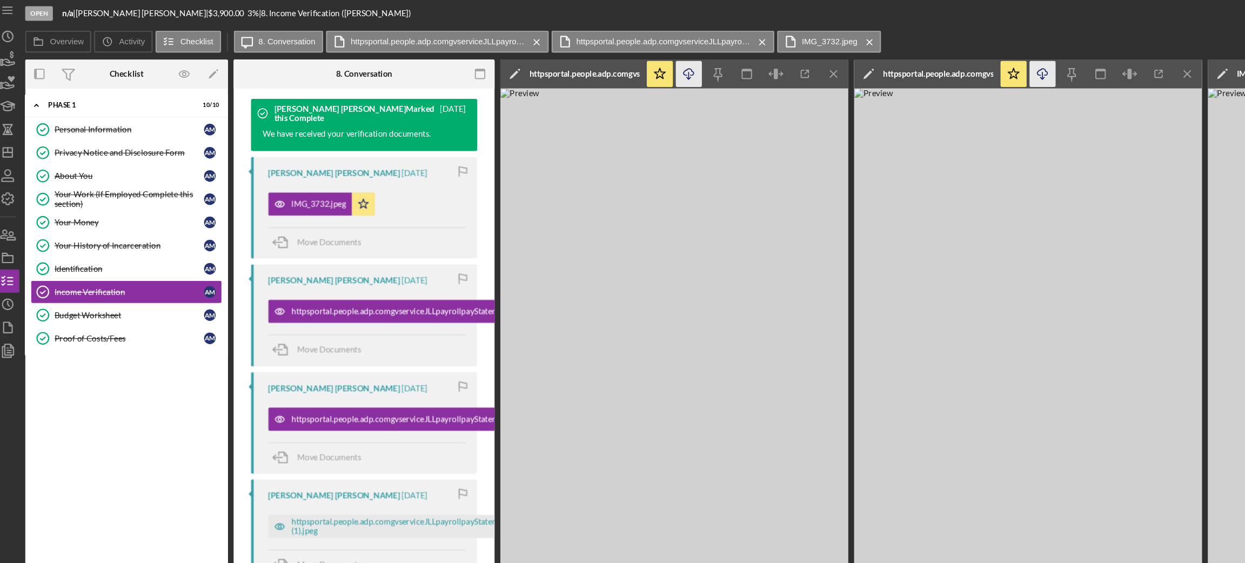
click at [655, 78] on icon "Icon/Download" at bounding box center [651, 73] width 24 height 24
click at [290, 489] on div "httpsportal.people.adp.comgvserviceJLLpayrollpayStatement1754421997801imagesPay…" at bounding box center [495, 494] width 429 height 17
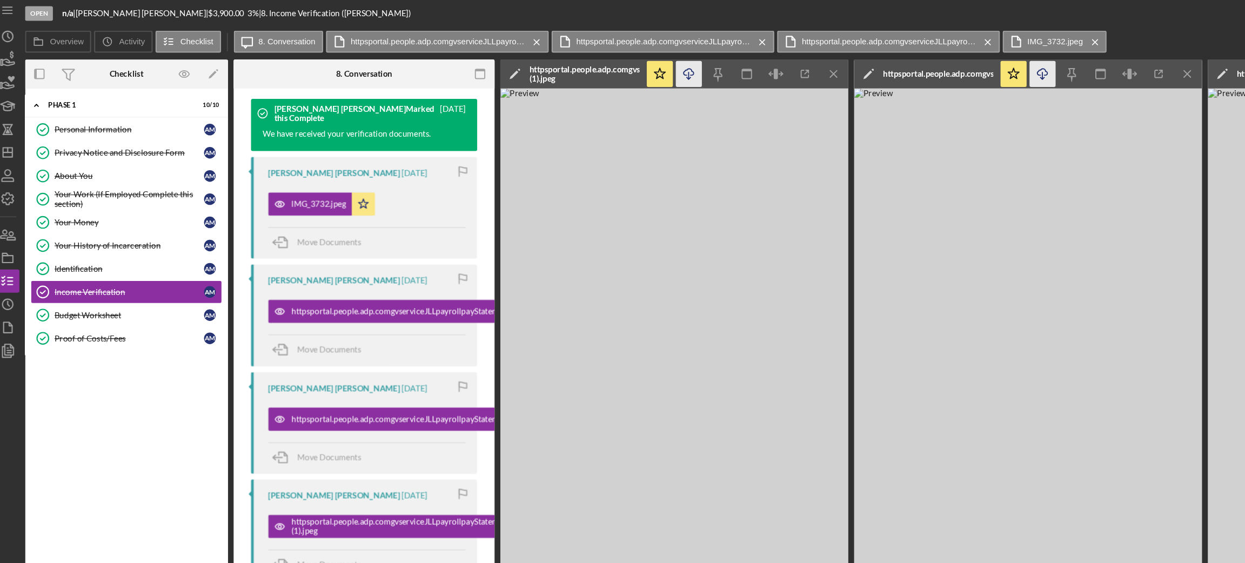
click at [655, 79] on icon "Icon/Download" at bounding box center [651, 73] width 24 height 24
click at [401, 404] on div "httpsportal.people.adp.comgvserviceJLLpayrollpayStatement1754421952887imagesPay…" at bounding box center [494, 395] width 471 height 22
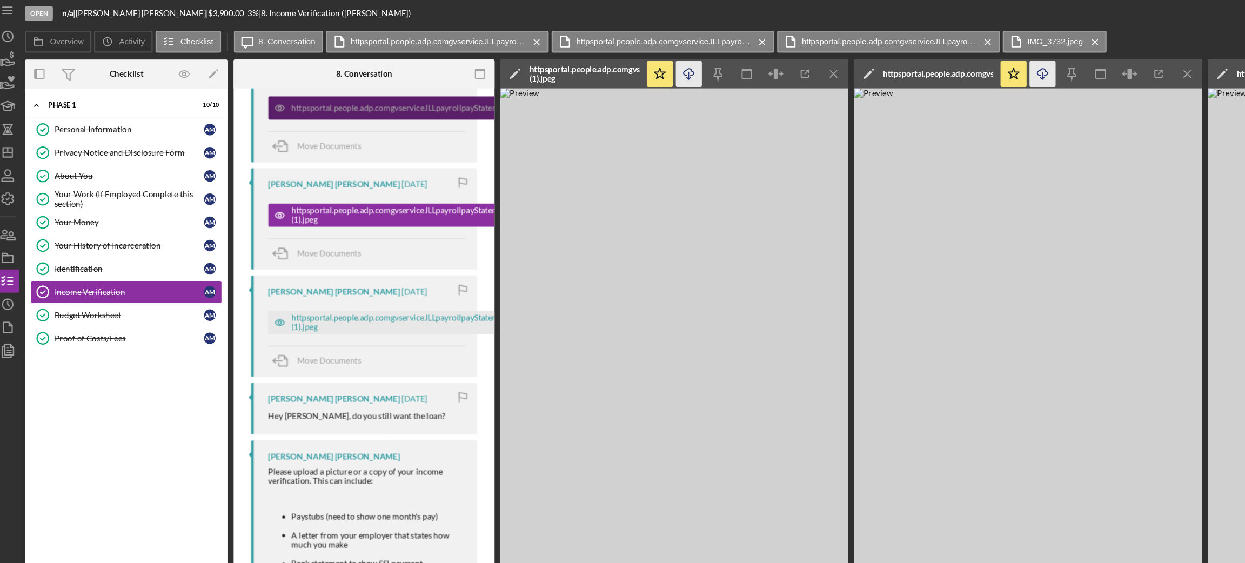
scroll to position [654, 0]
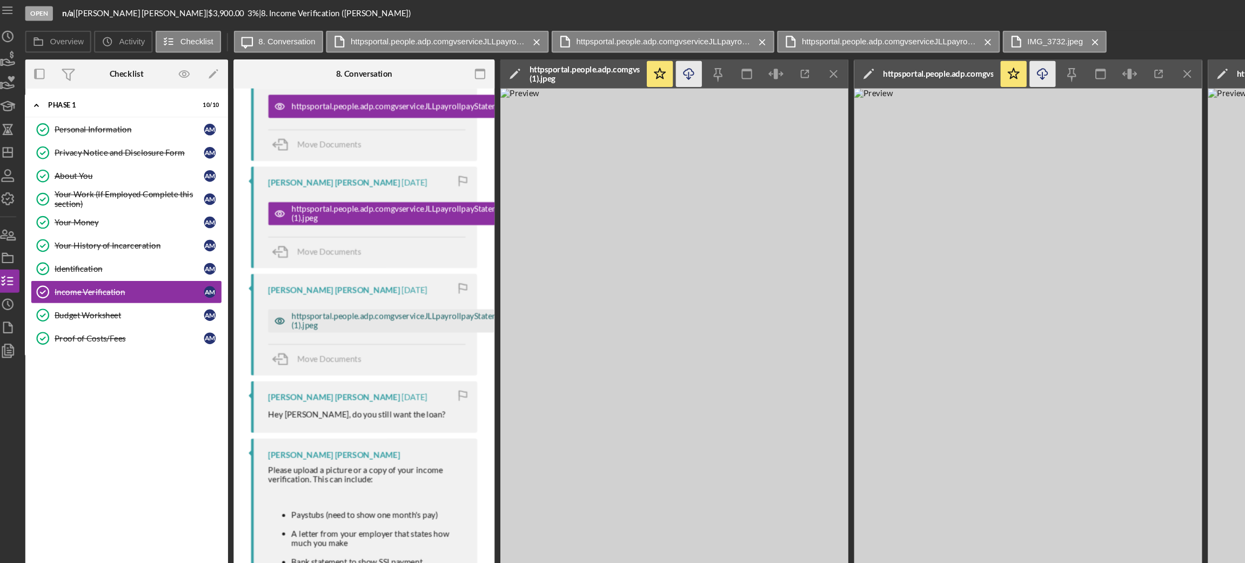
click at [349, 309] on div "httpsportal.people.adp.comgvserviceJLLpayrollpayStatement1754421952887imagesPay…" at bounding box center [495, 303] width 429 height 17
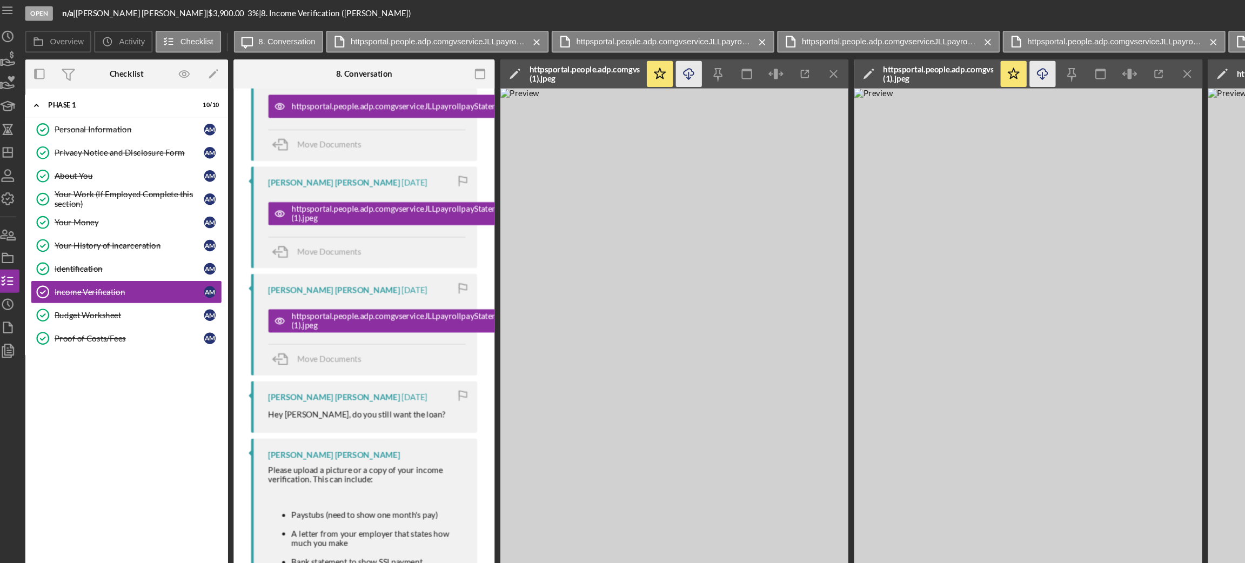
click at [648, 75] on icon "Icon/Download" at bounding box center [651, 73] width 24 height 24
click at [130, 305] on link "Budget Worksheet Budget Worksheet A M" at bounding box center [127, 298] width 178 height 22
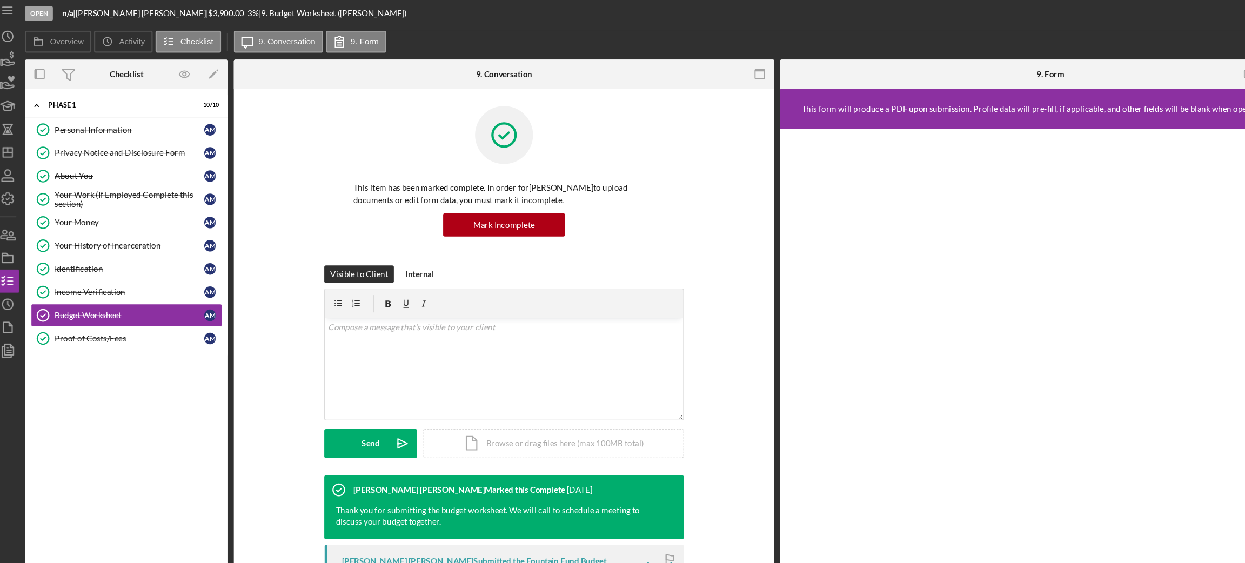
click at [679, 368] on div "Visible to Client Internal v Color teal Color pink Remove color Add row above A…" at bounding box center [478, 349] width 471 height 196
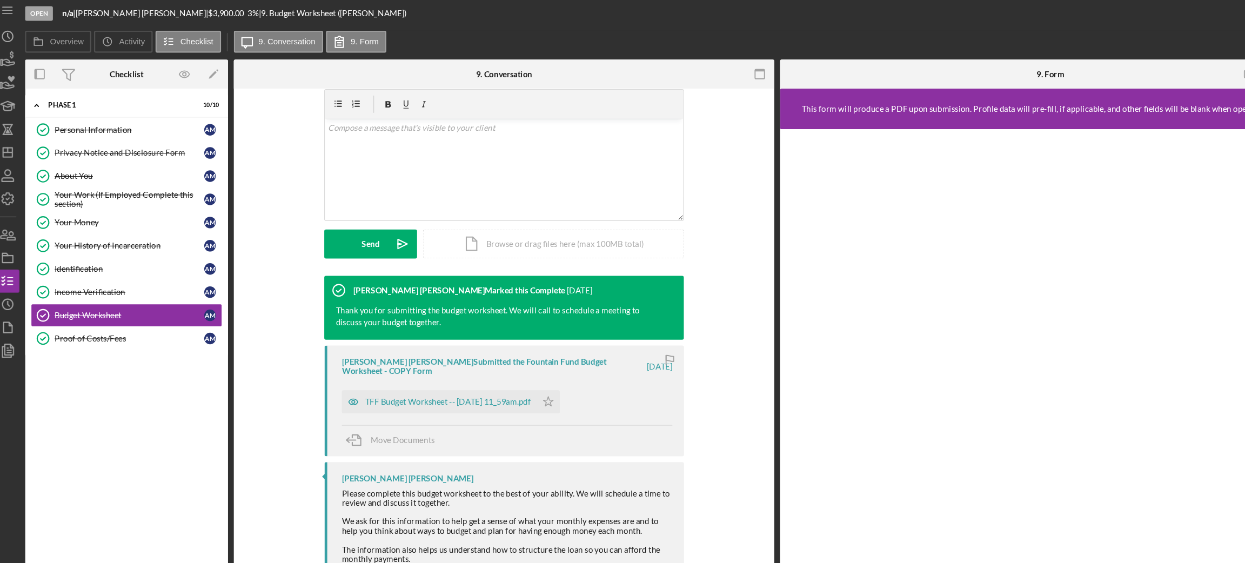
scroll to position [192, 0]
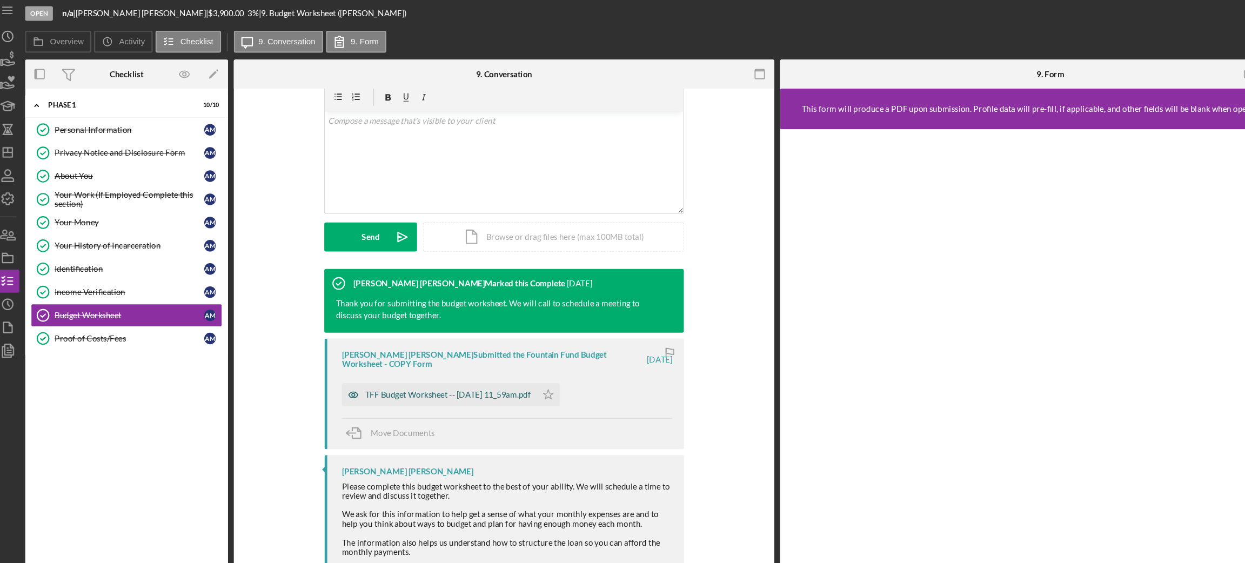
click at [383, 369] on div "TFF Budget Worksheet -- [DATE] 11_59am.pdf" at bounding box center [426, 372] width 155 height 9
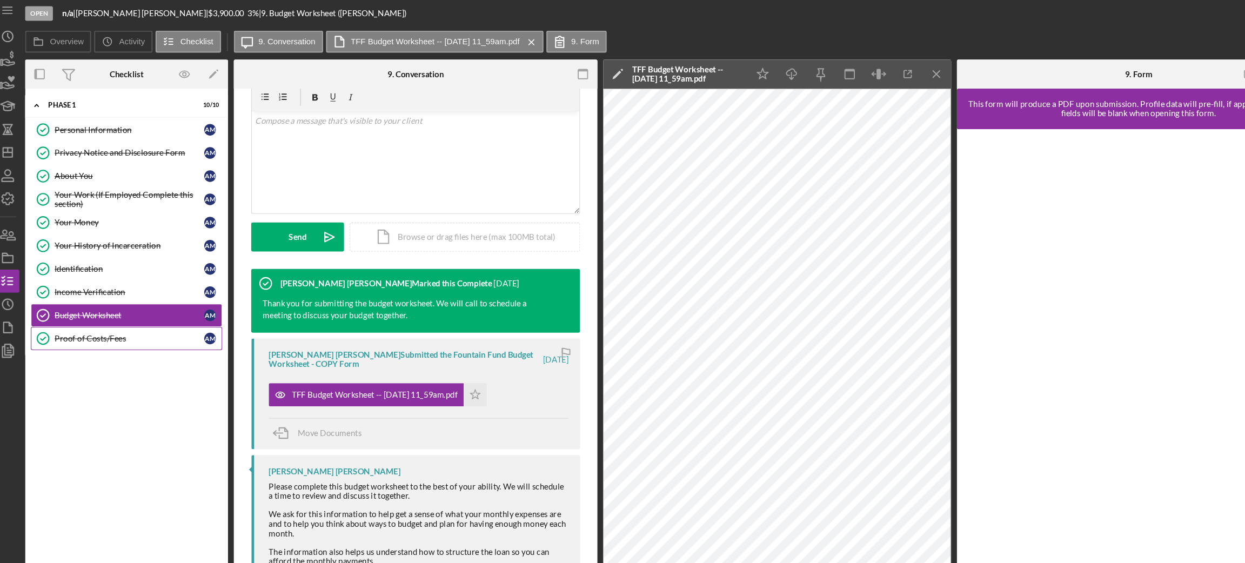
click at [102, 324] on div "Proof of Costs/Fees" at bounding box center [129, 319] width 139 height 9
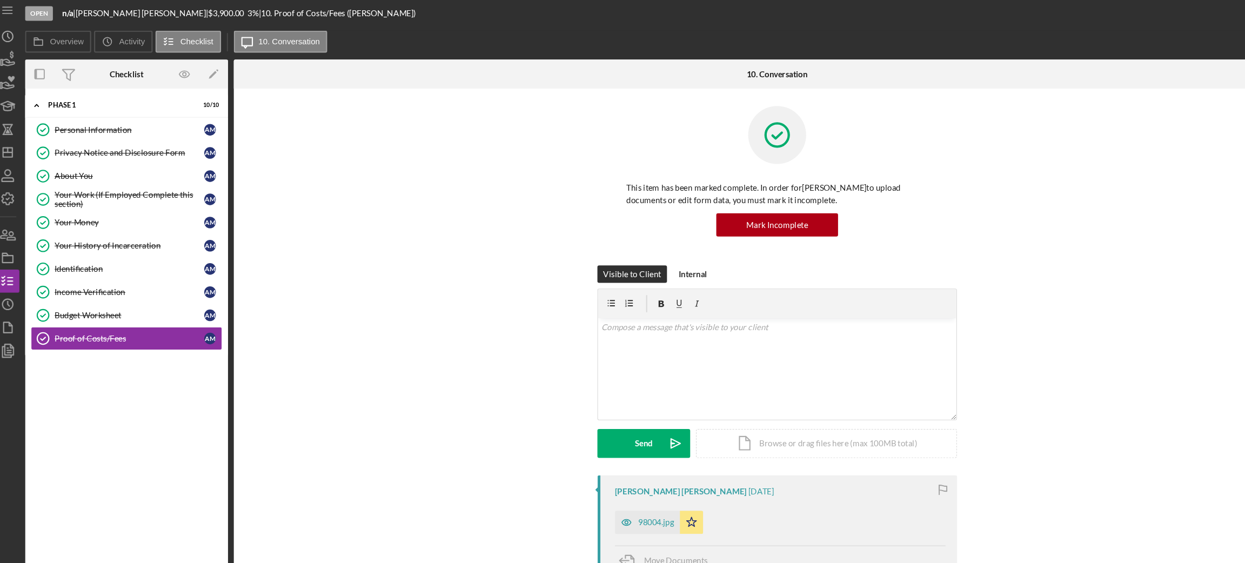
click at [1015, 375] on div "Visible to Client Internal v Color teal Color pink Remove color Add row above A…" at bounding box center [733, 349] width 981 height 196
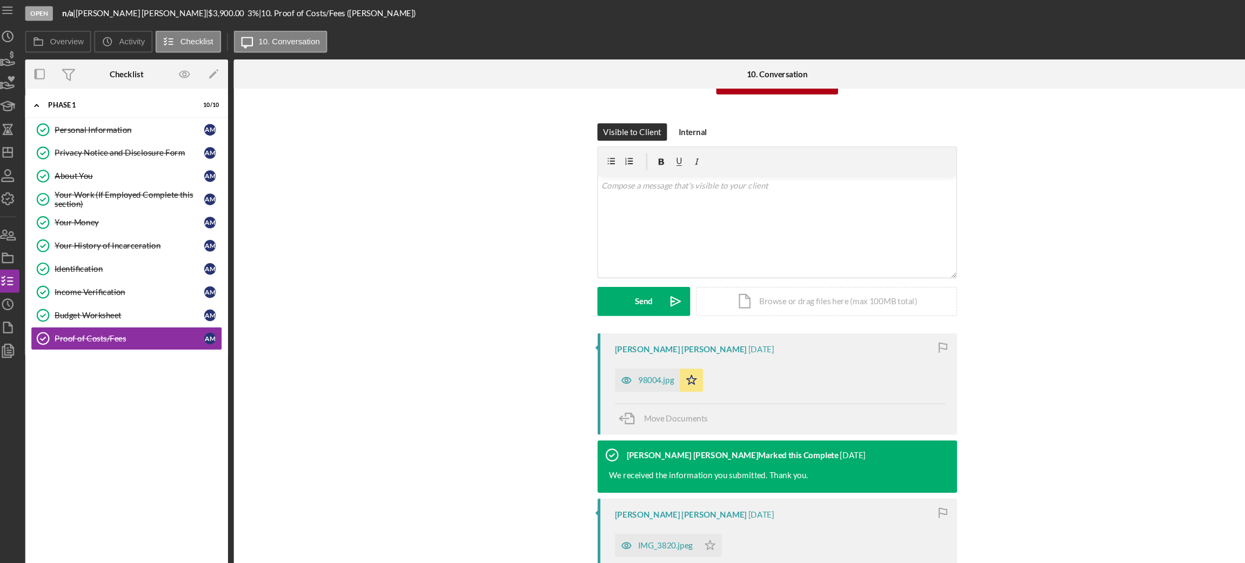
scroll to position [134, 0]
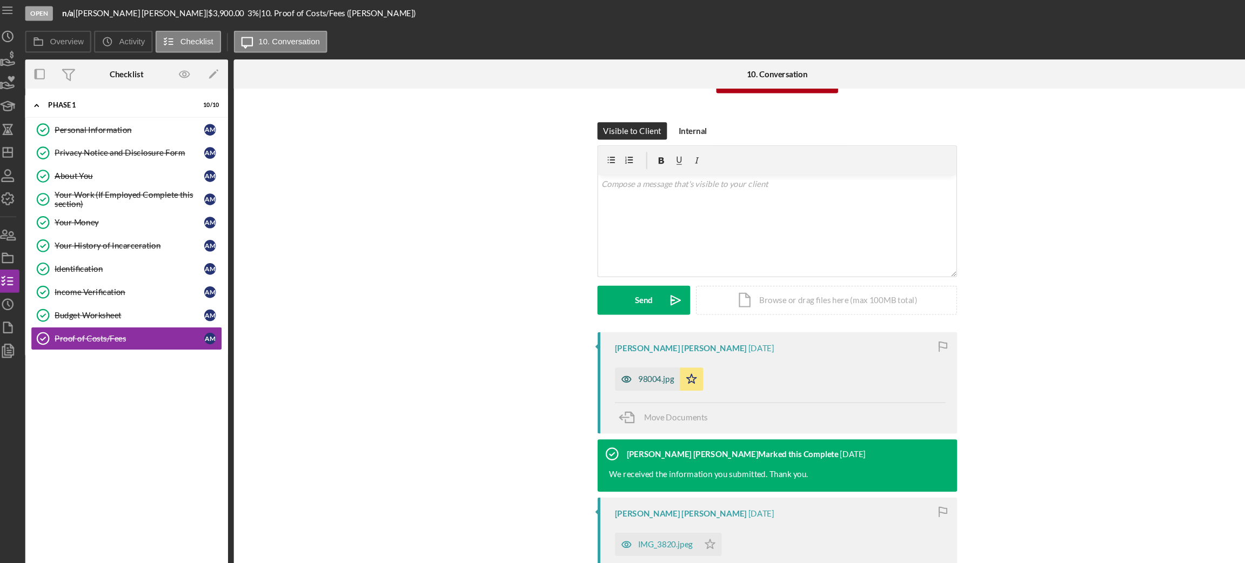
click at [606, 352] on div "98004.jpg" at bounding box center [612, 357] width 61 height 22
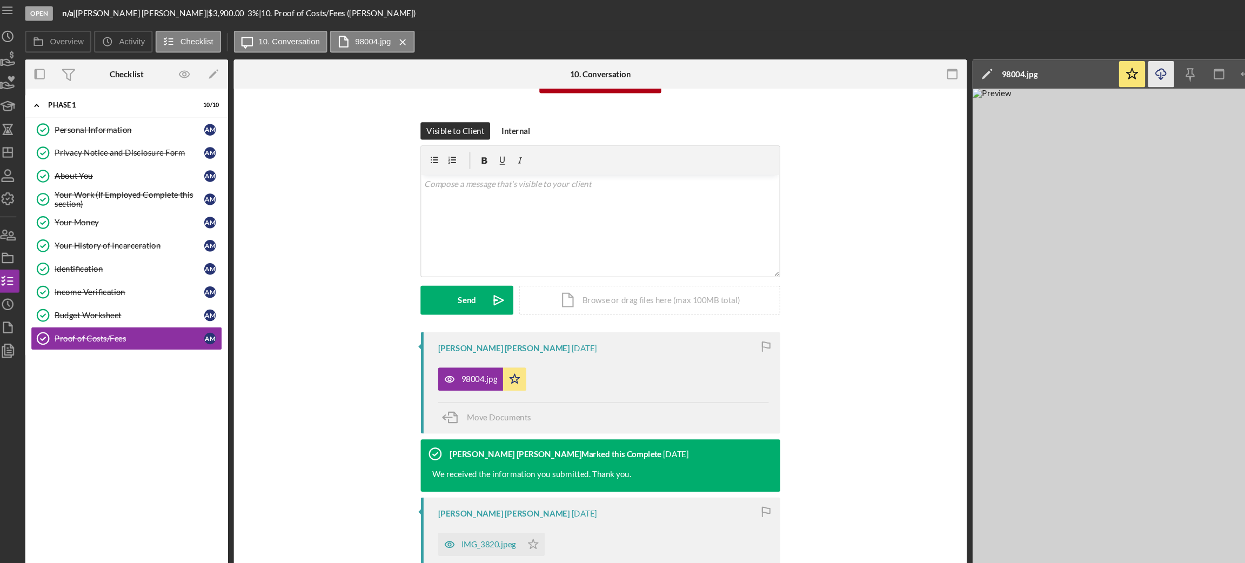
click at [1092, 77] on polyline "button" at bounding box center [1091, 77] width 4 height 2
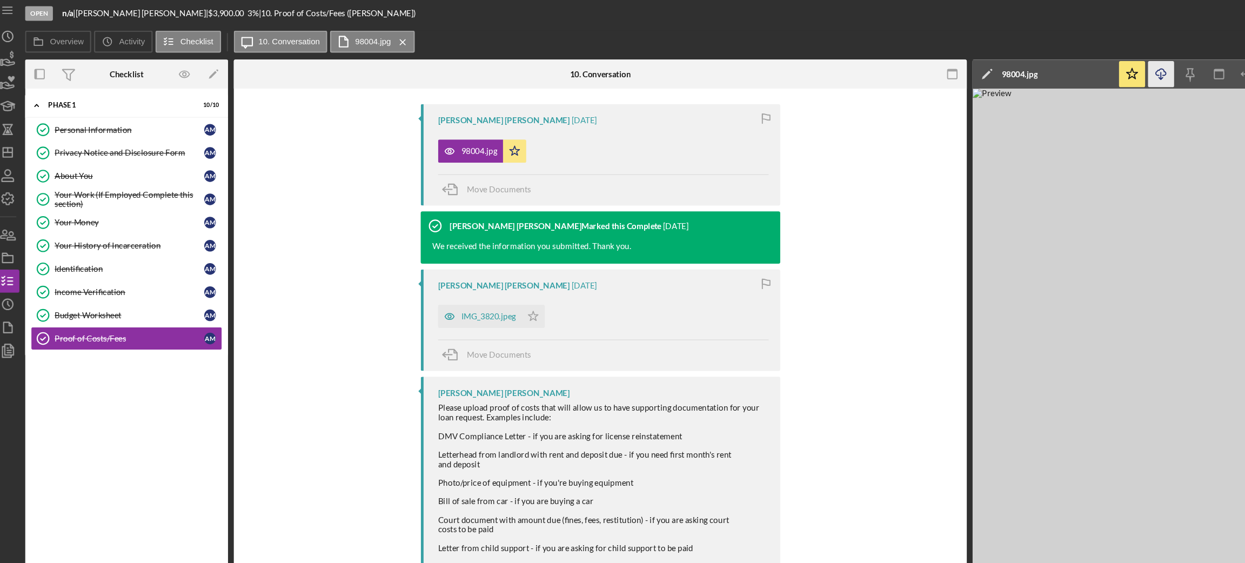
scroll to position [349, 0]
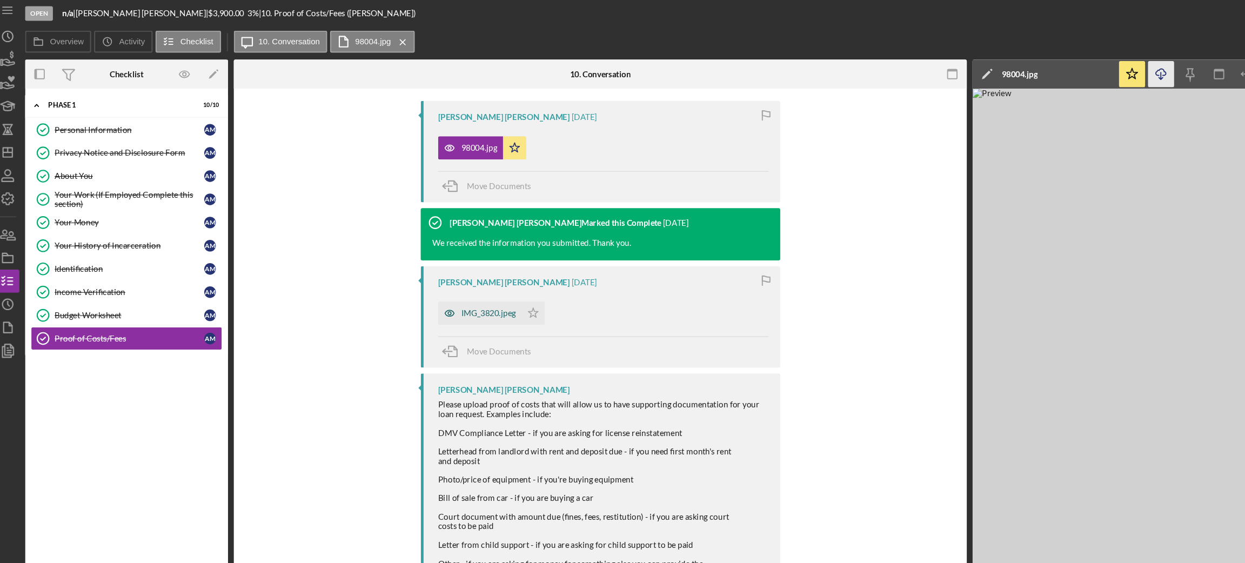
click at [453, 294] on div "IMG_3820.jpeg" at bounding box center [464, 295] width 51 height 9
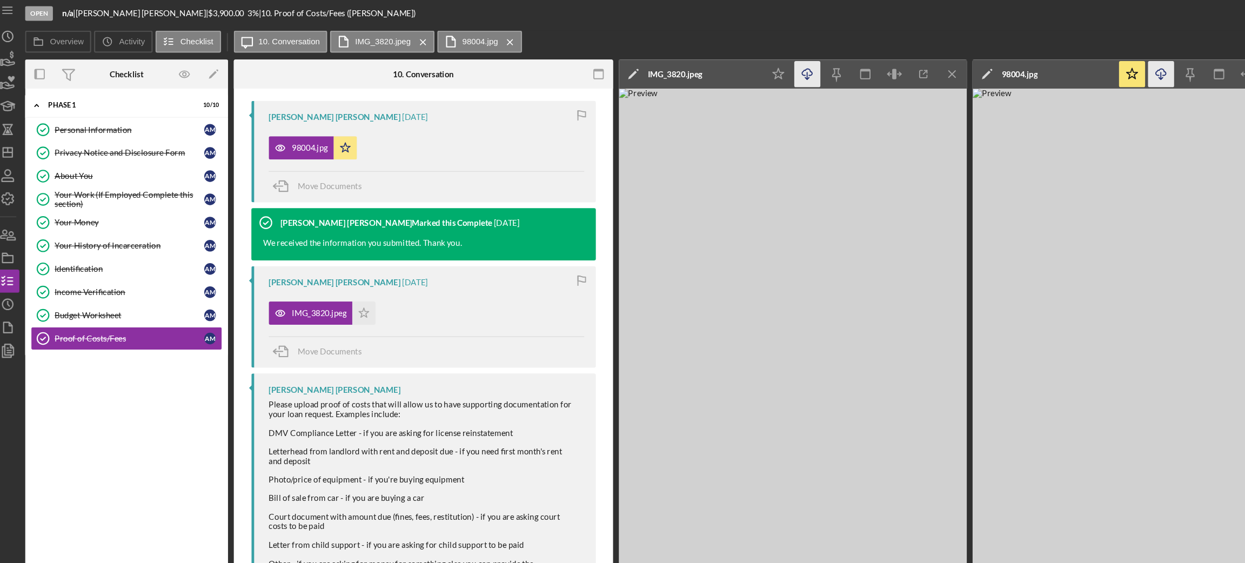
click at [756, 71] on icon "Icon/Download" at bounding box center [762, 73] width 24 height 24
